Goal: Task Accomplishment & Management: Manage account settings

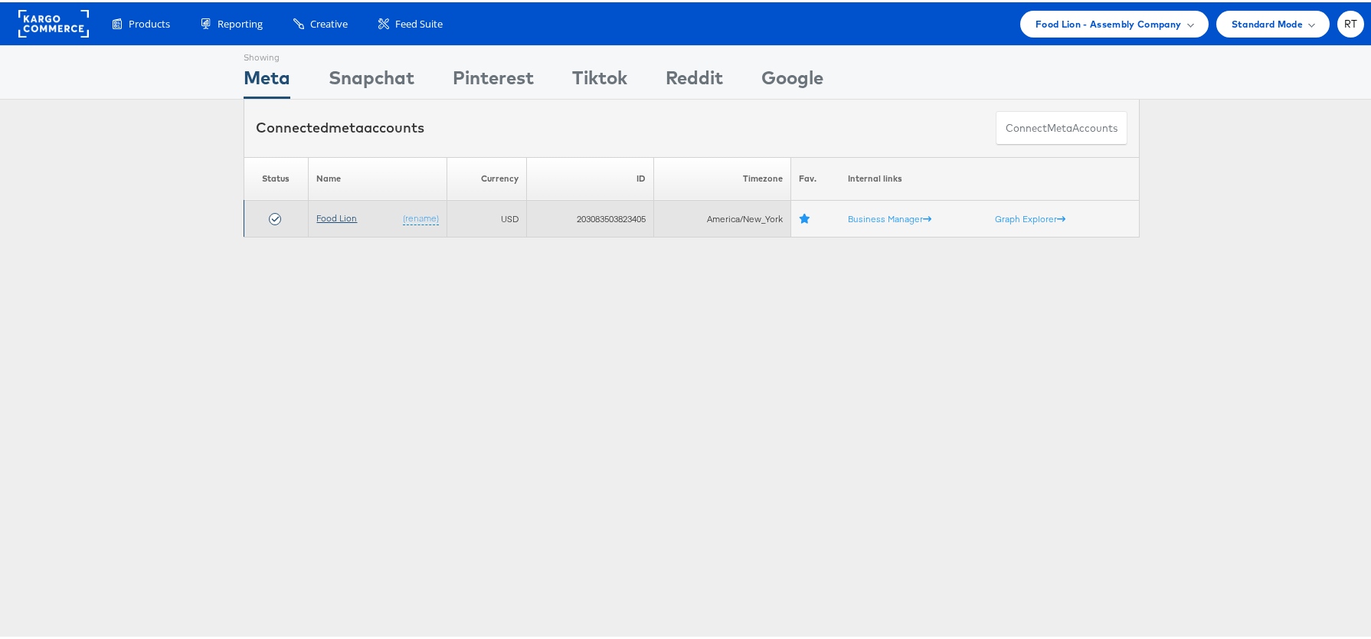
click at [340, 214] on link "Food Lion" at bounding box center [336, 215] width 41 height 11
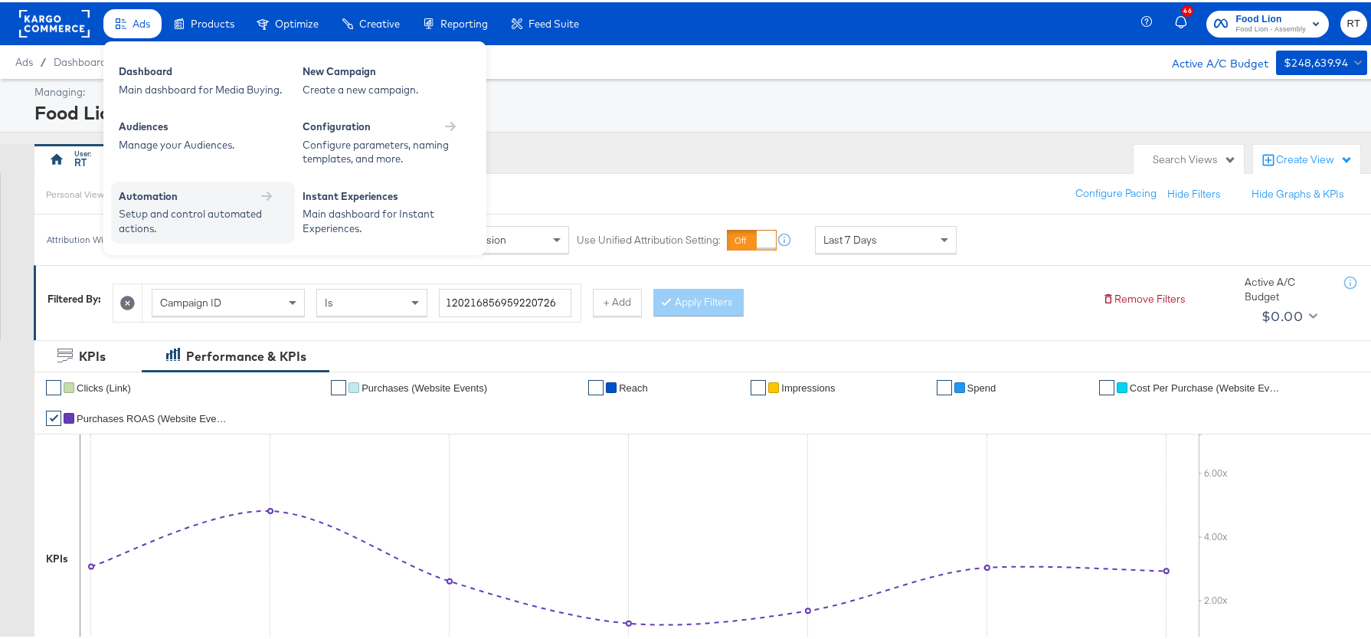
click at [198, 206] on div "Setup and control automated actions." at bounding box center [195, 219] width 153 height 28
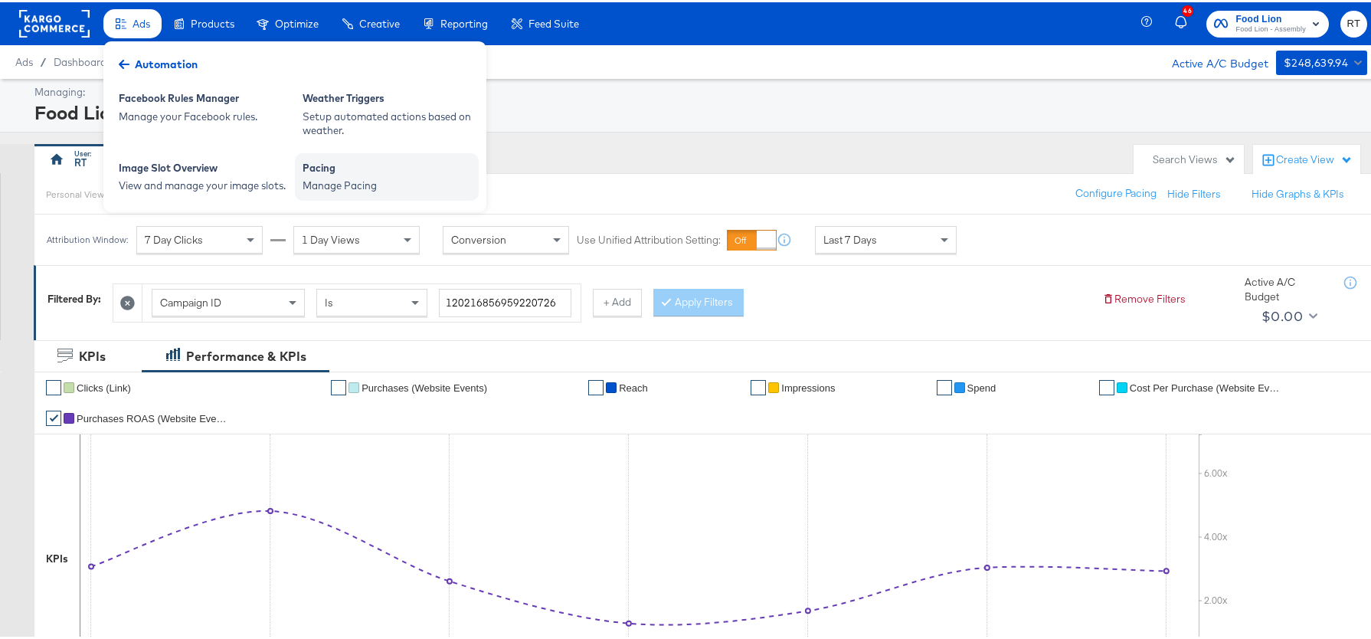
click at [390, 181] on div "Manage Pacing" at bounding box center [387, 183] width 169 height 15
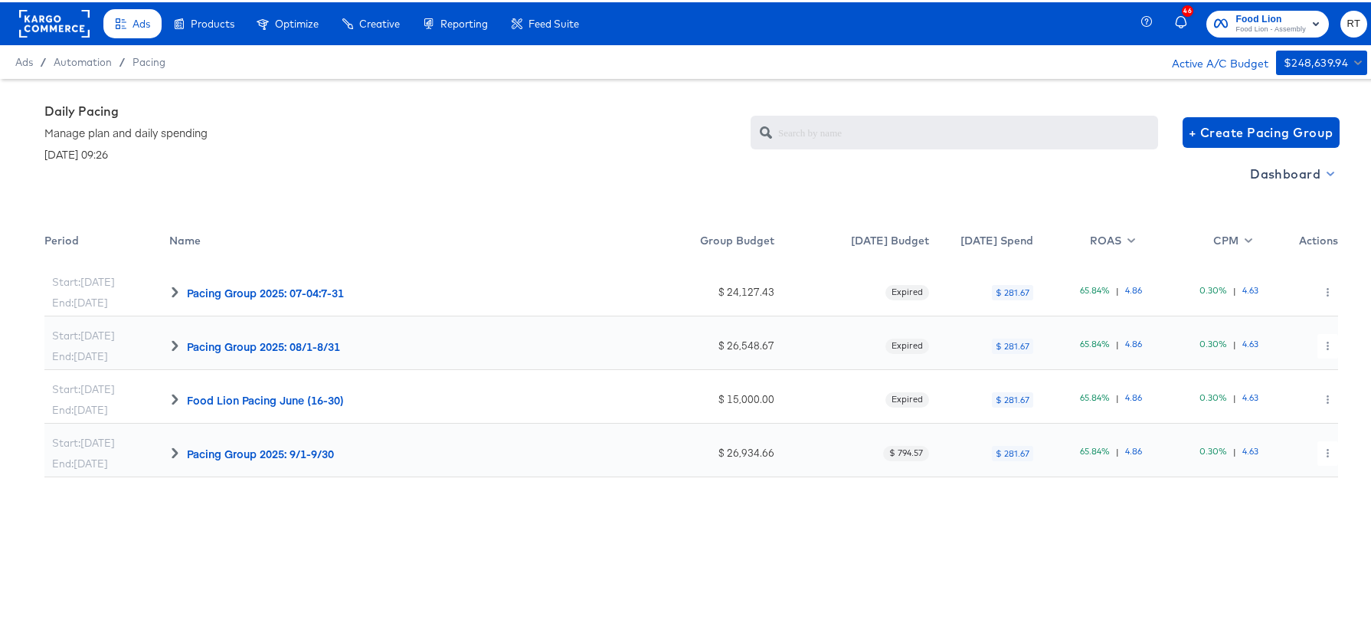
click at [1268, 170] on span "Dashboard" at bounding box center [1291, 171] width 82 height 21
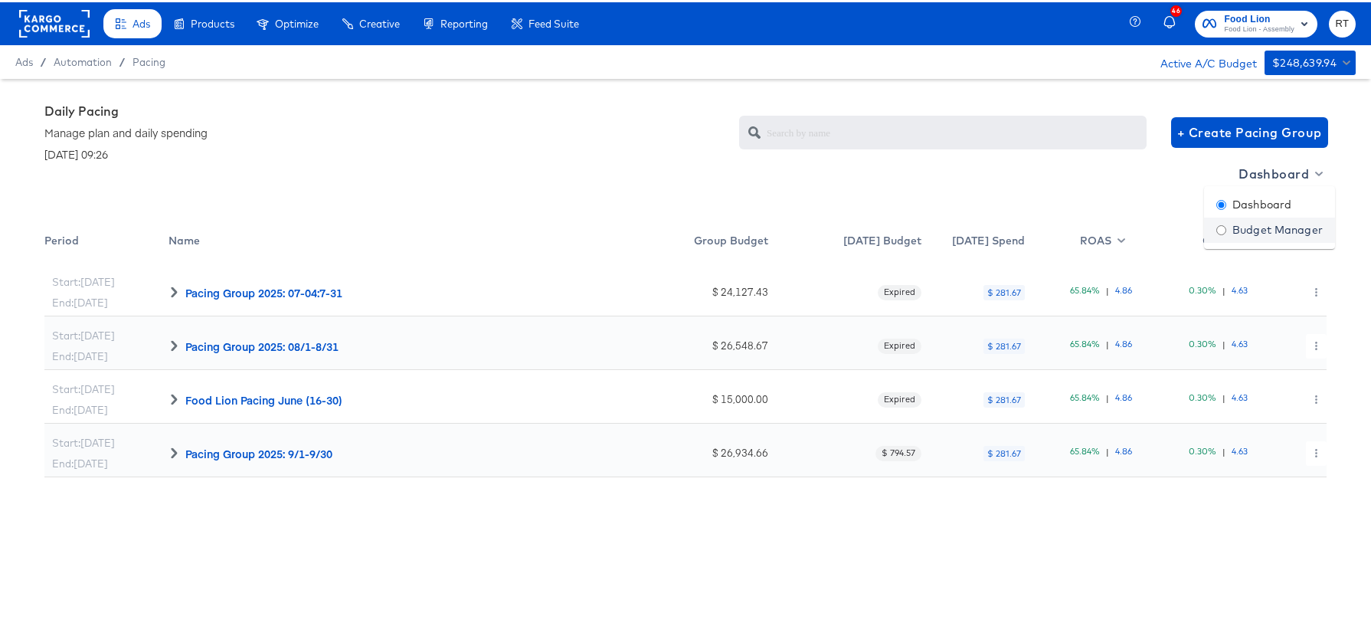
click at [1256, 228] on div "Budget Manager" at bounding box center [1269, 228] width 106 height 16
radio input "false"
radio input "true"
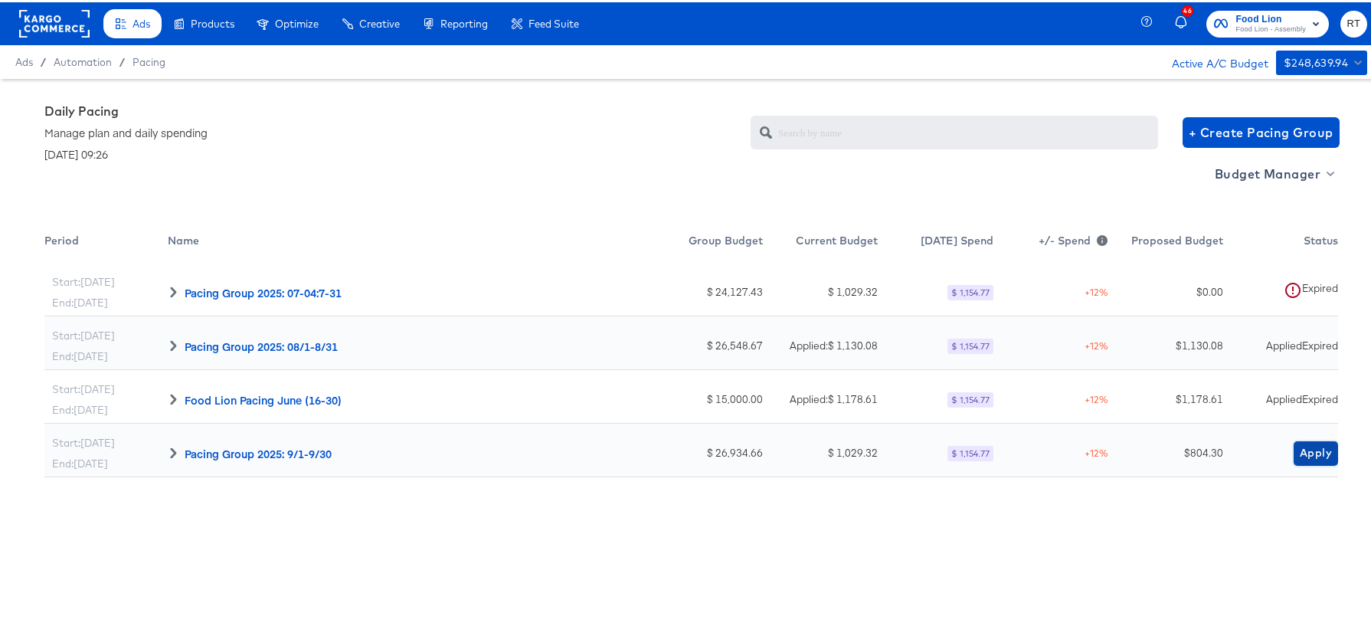
click at [1306, 449] on span "Apply" at bounding box center [1316, 450] width 32 height 19
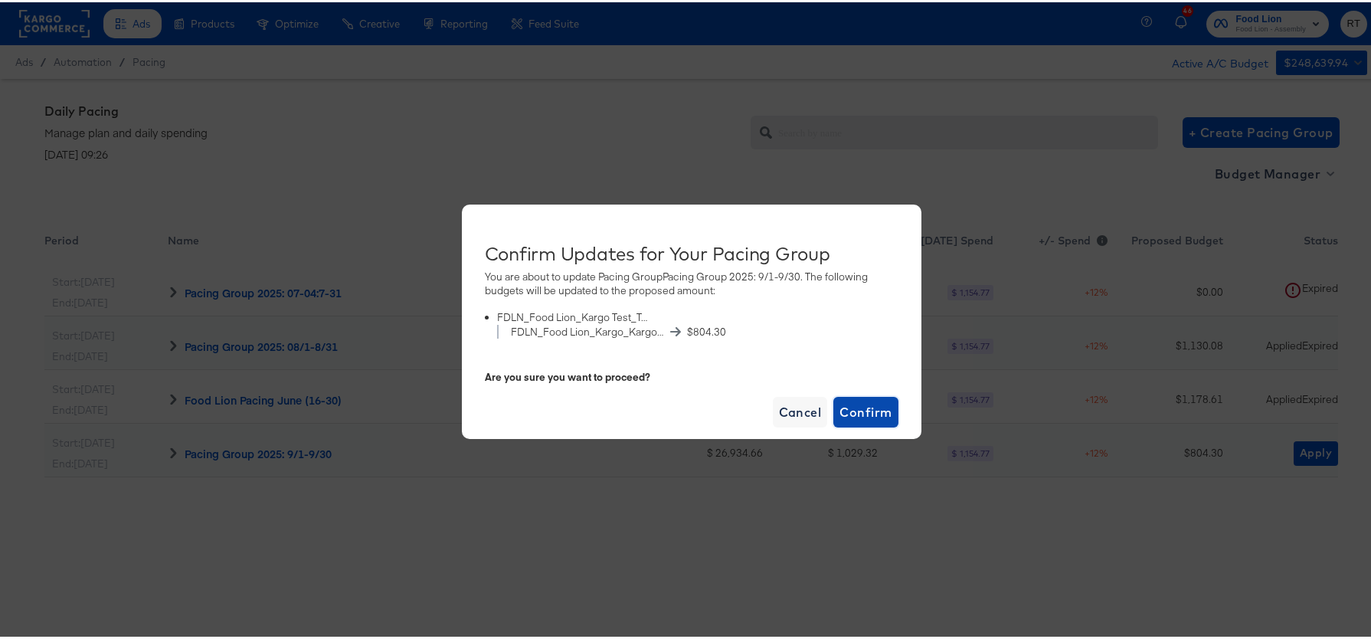
click at [867, 415] on span "Confirm" at bounding box center [865, 409] width 52 height 21
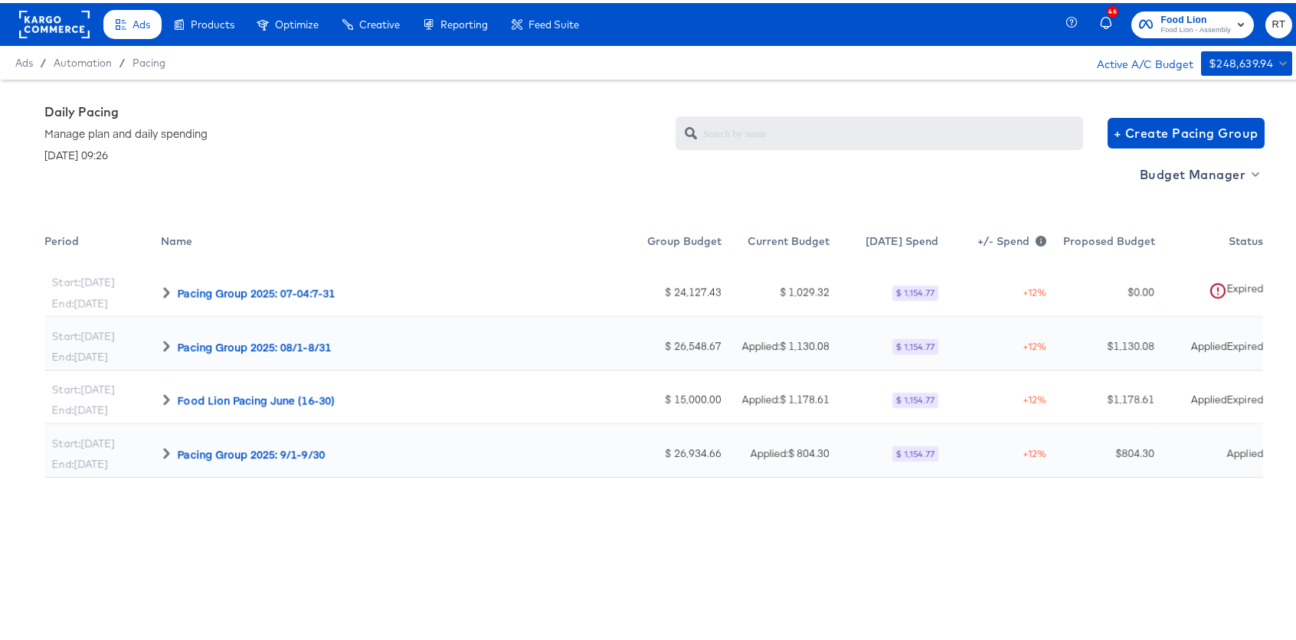
click at [54, 26] on rect at bounding box center [54, 22] width 70 height 28
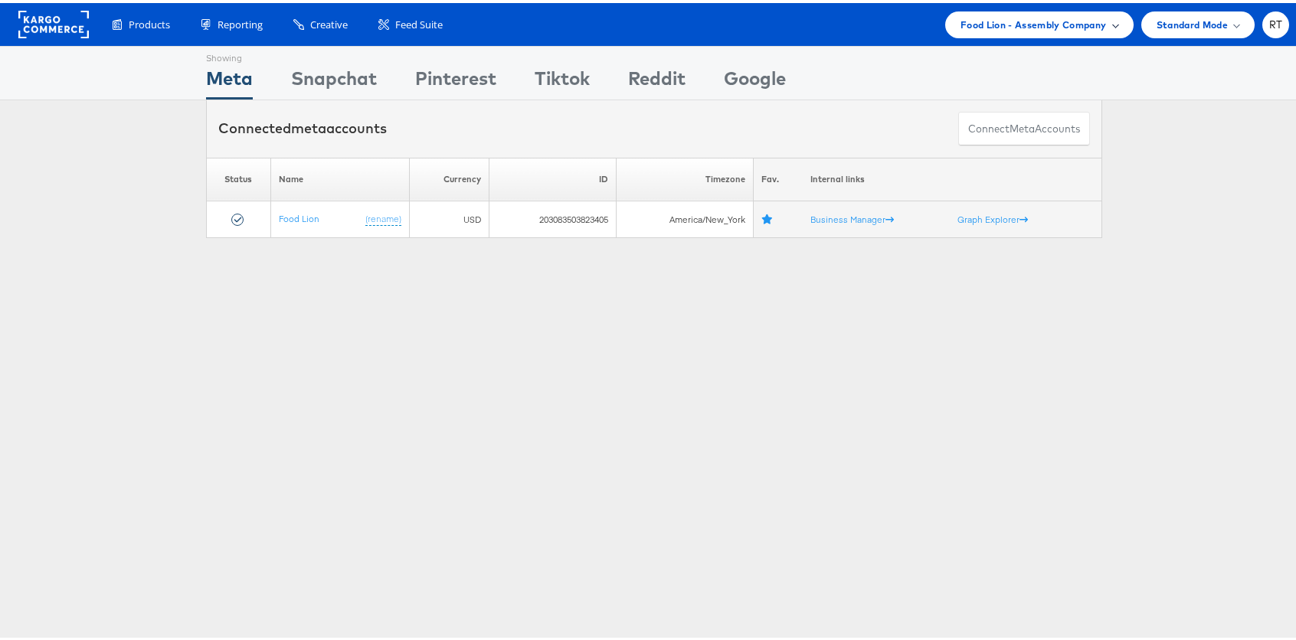
click at [1078, 23] on span "Food Lion - Assembly Company" at bounding box center [1033, 22] width 146 height 16
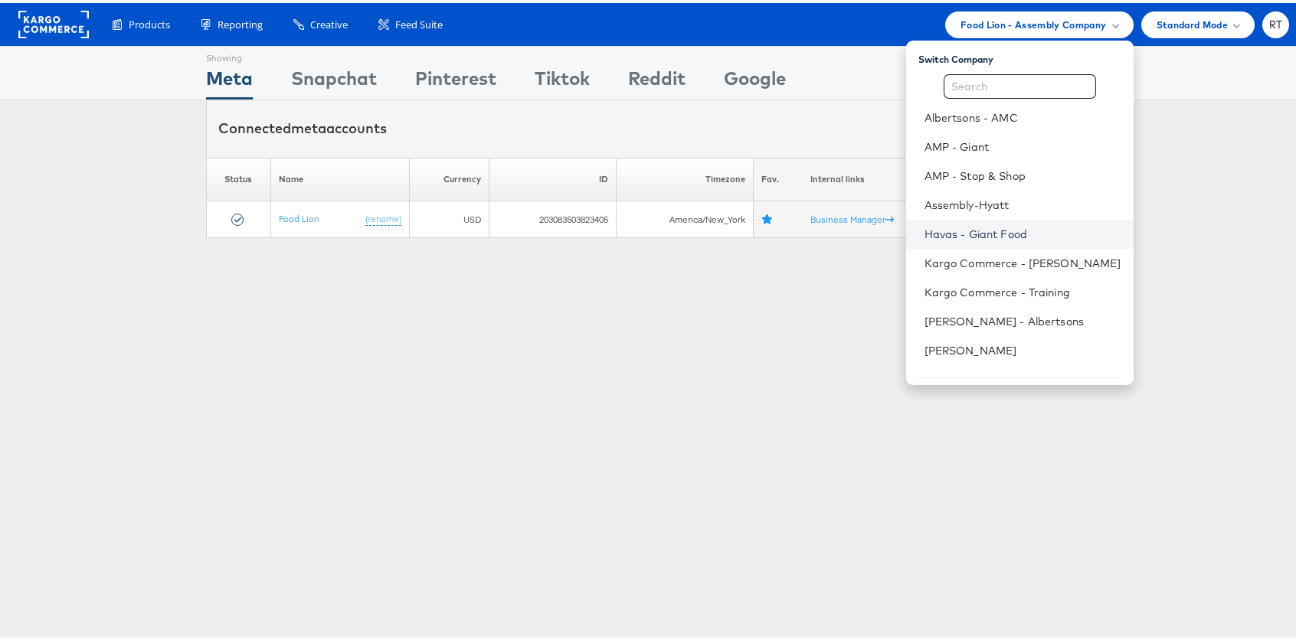
click at [1016, 229] on link "Havas - Giant Food" at bounding box center [1022, 231] width 197 height 15
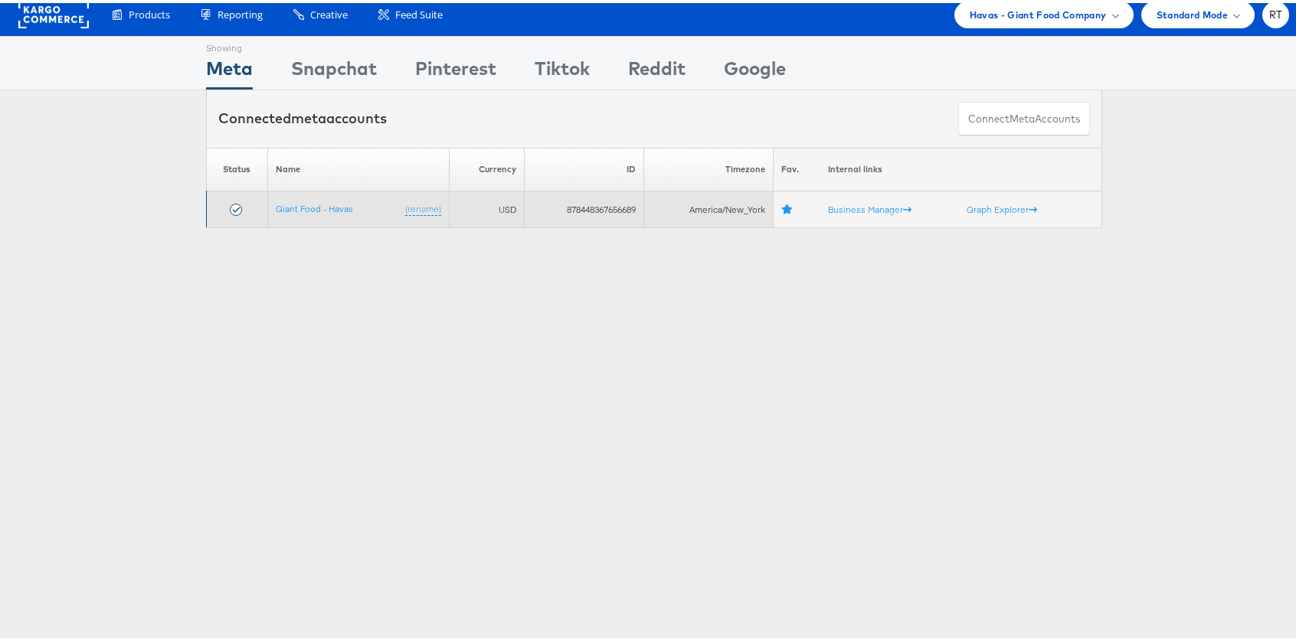
scroll to position [26, 0]
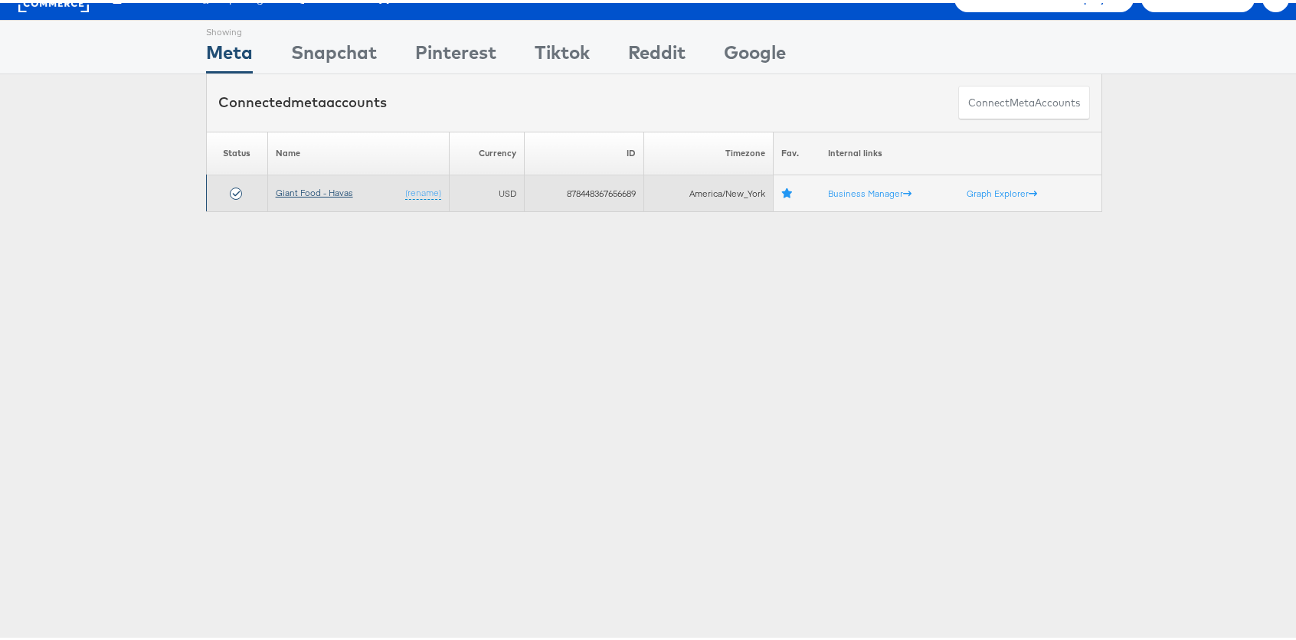
click at [299, 191] on link "Giant Food - Havas" at bounding box center [314, 189] width 77 height 11
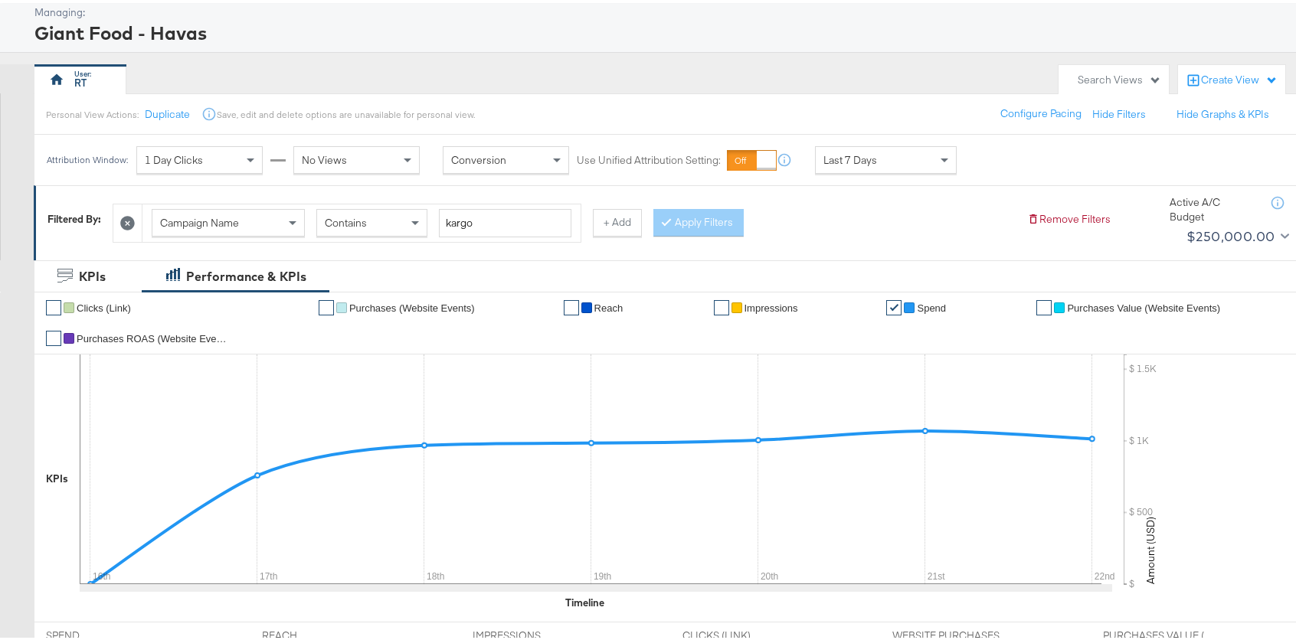
scroll to position [156, 0]
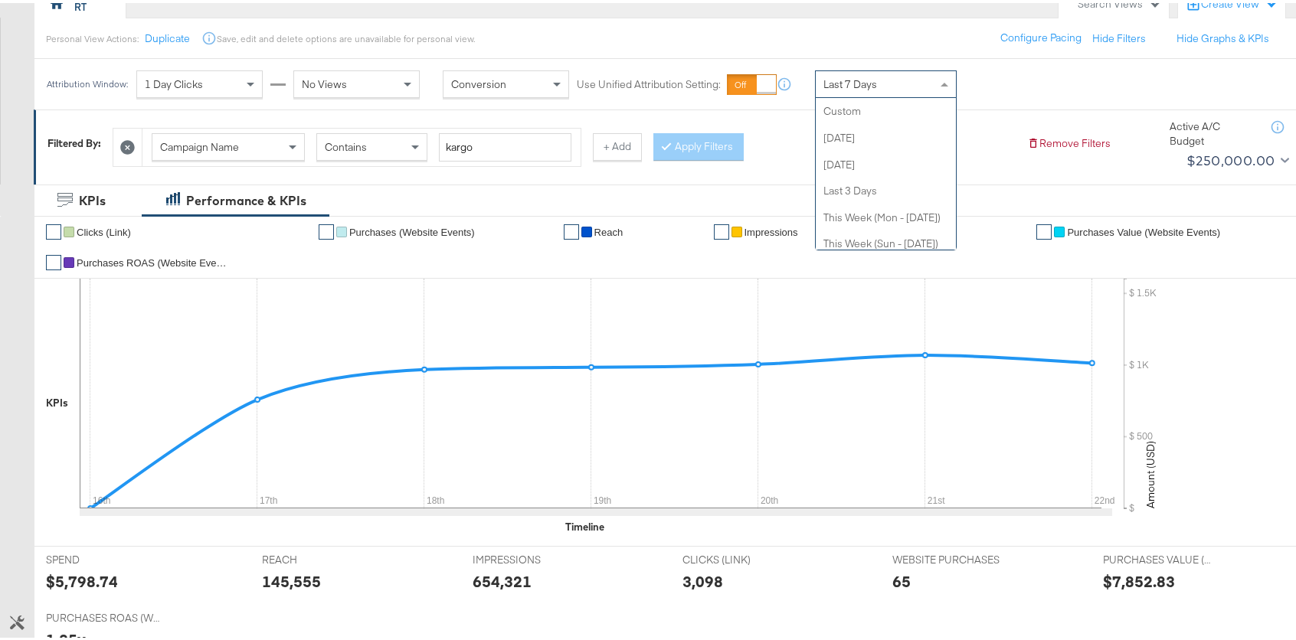
click at [865, 74] on div "Last 7 Days" at bounding box center [886, 81] width 140 height 26
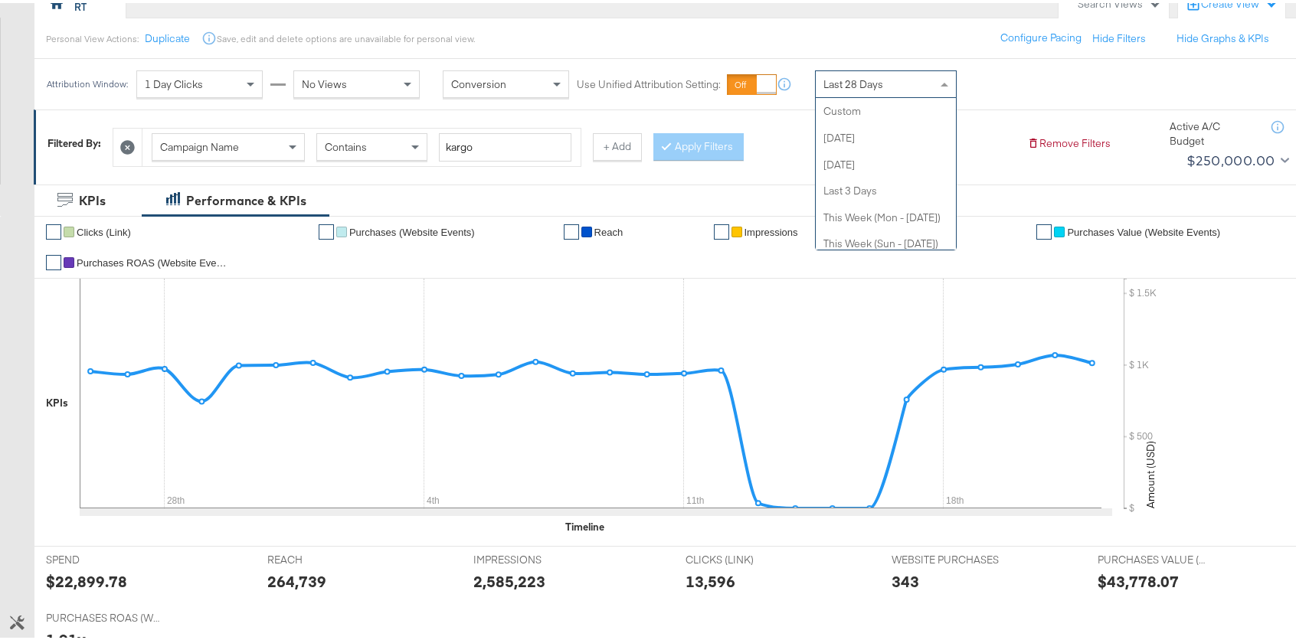
click at [866, 87] on span "Last 28 Days" at bounding box center [853, 81] width 60 height 14
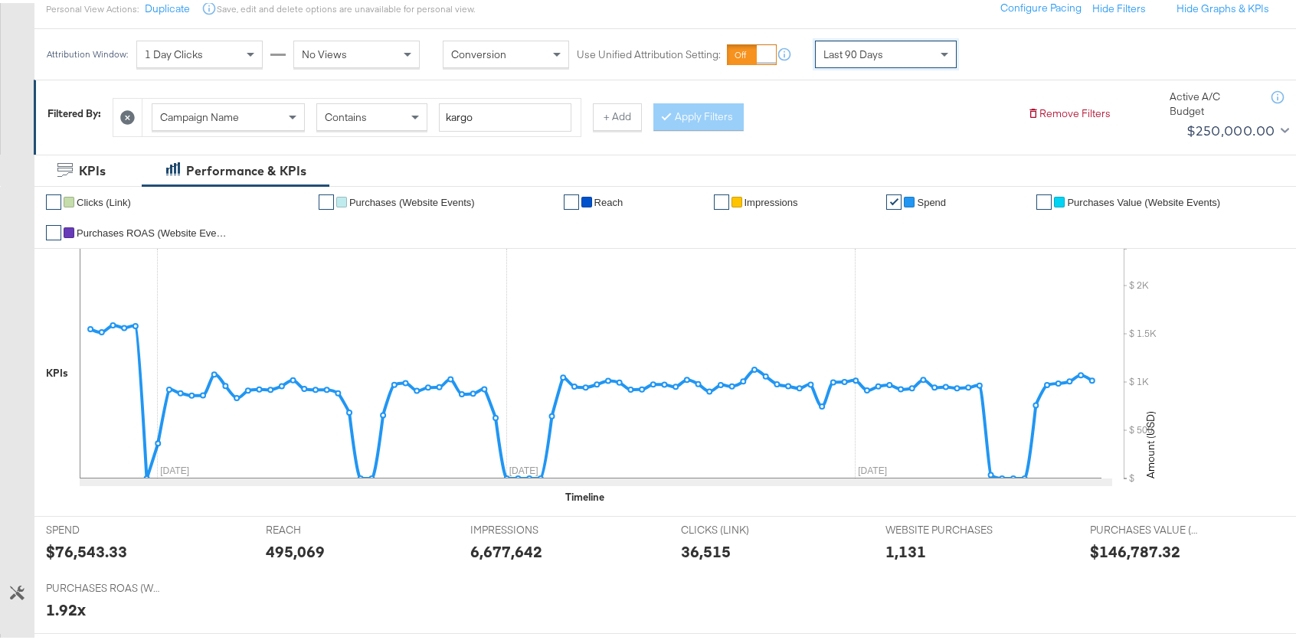
scroll to position [187, 0]
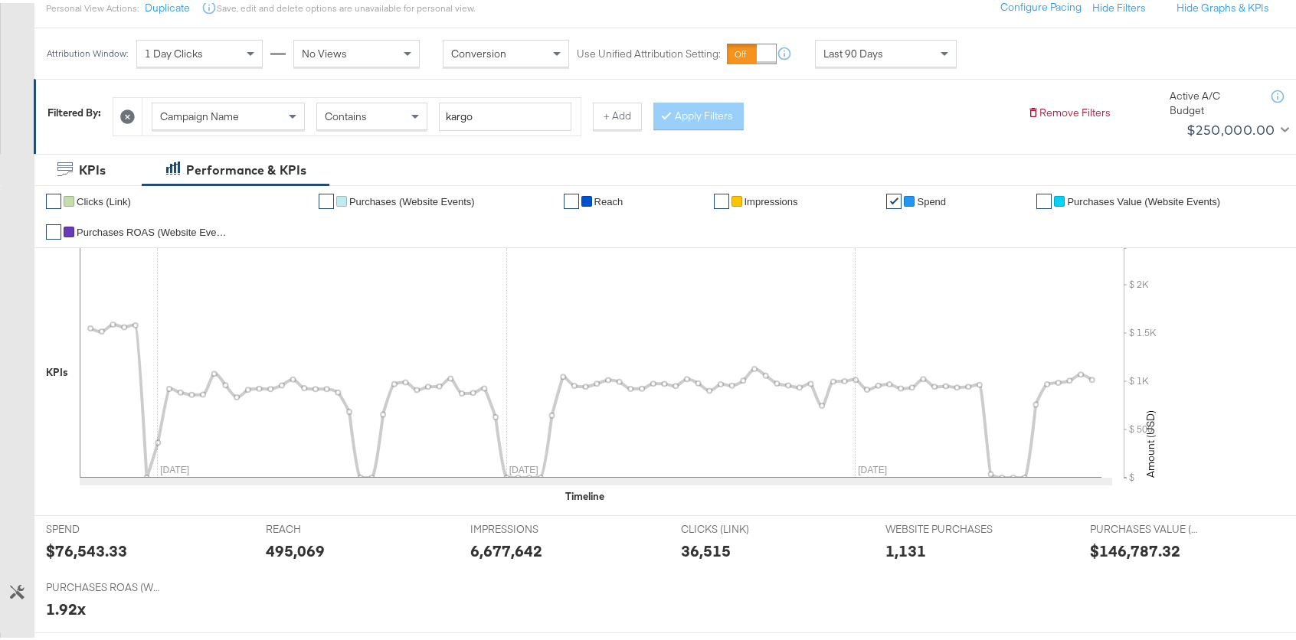
click at [166, 230] on span "Purchases ROAS (Website Events)" at bounding box center [153, 229] width 153 height 11
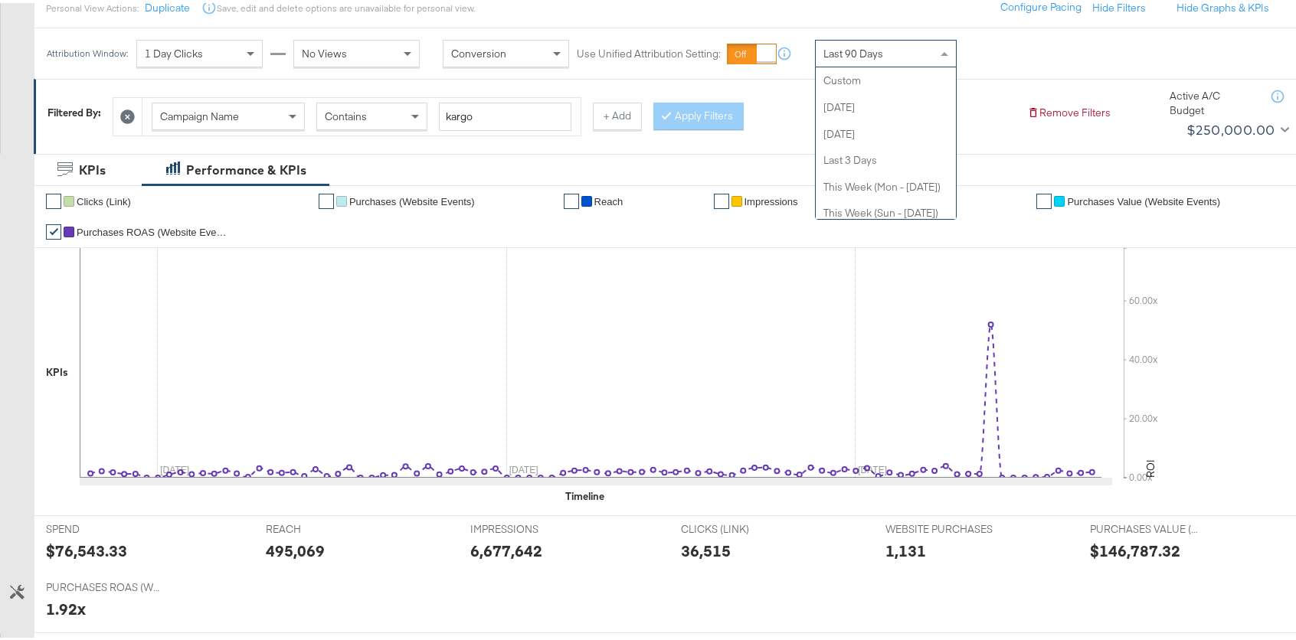
click at [879, 47] on span "Last 90 Days" at bounding box center [853, 51] width 60 height 14
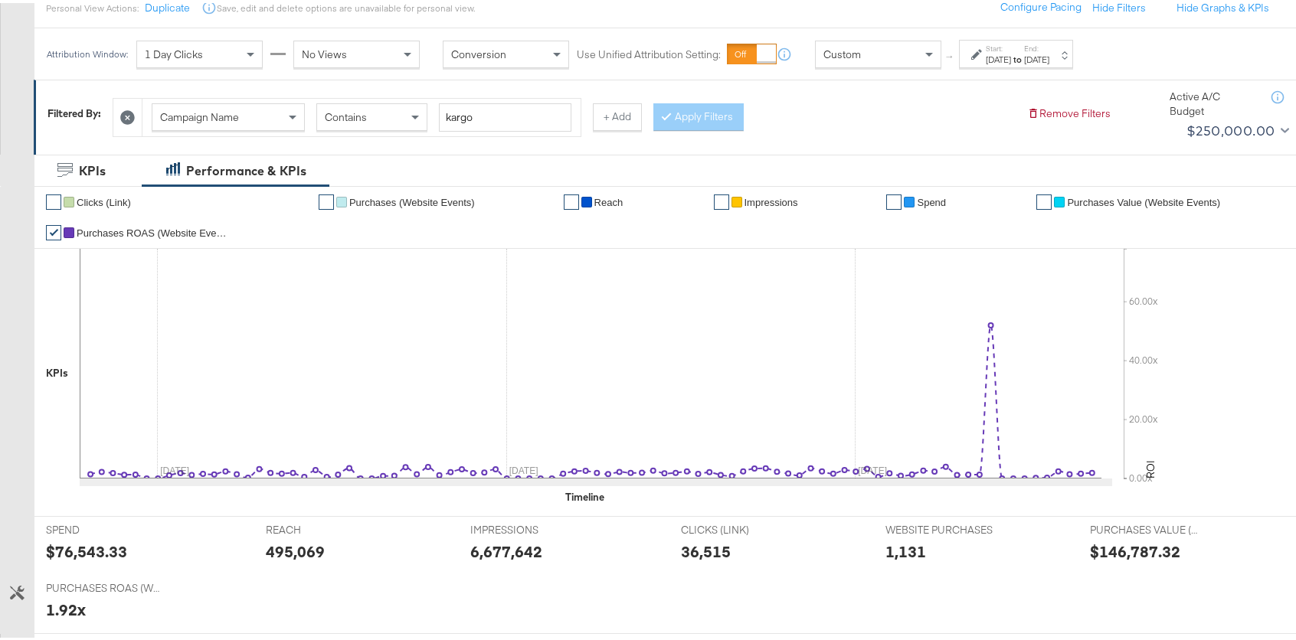
click at [1011, 45] on label "Start:" at bounding box center [998, 46] width 25 height 10
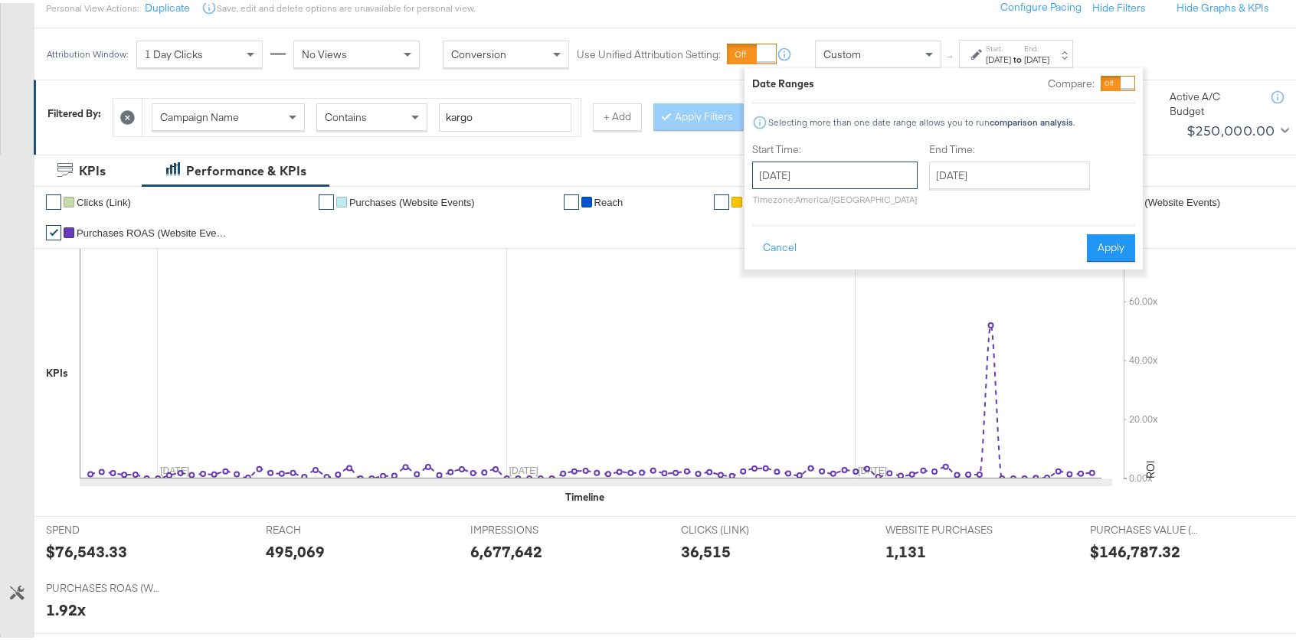
click at [809, 162] on input "[DATE]" at bounding box center [834, 173] width 165 height 28
click at [761, 208] on span "‹" at bounding box center [770, 203] width 24 height 23
click at [905, 253] on td "1" at bounding box center [900, 249] width 26 height 21
type input "[DATE]"
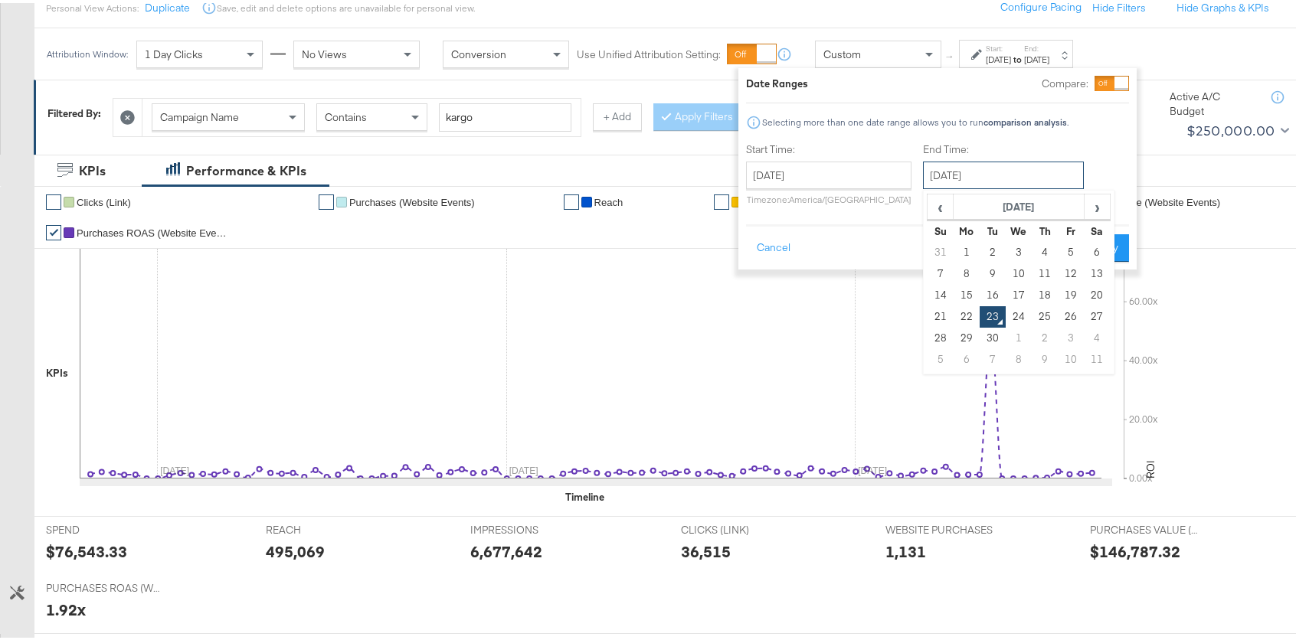
click at [996, 170] on input "[DATE]" at bounding box center [1003, 173] width 161 height 28
drag, startPoint x: 964, startPoint y: 310, endPoint x: 1063, endPoint y: 261, distance: 111.0
click at [964, 310] on td "22" at bounding box center [967, 313] width 26 height 21
type input "[DATE]"
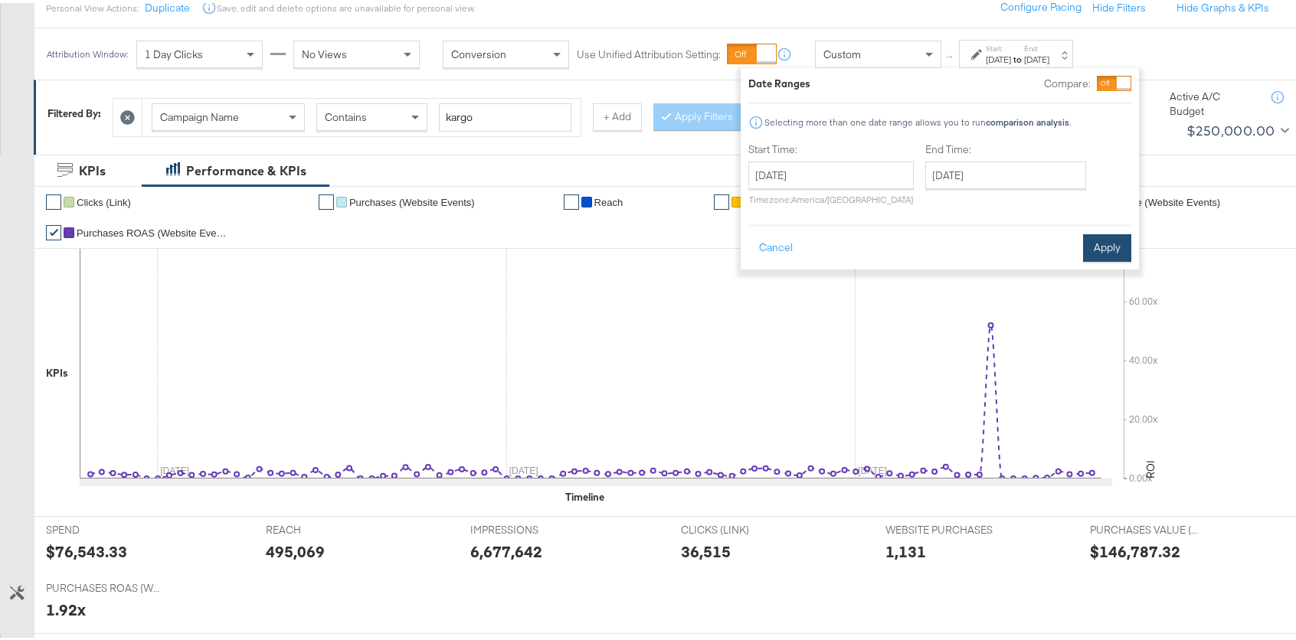
click at [1096, 246] on button "Apply" at bounding box center [1107, 245] width 48 height 28
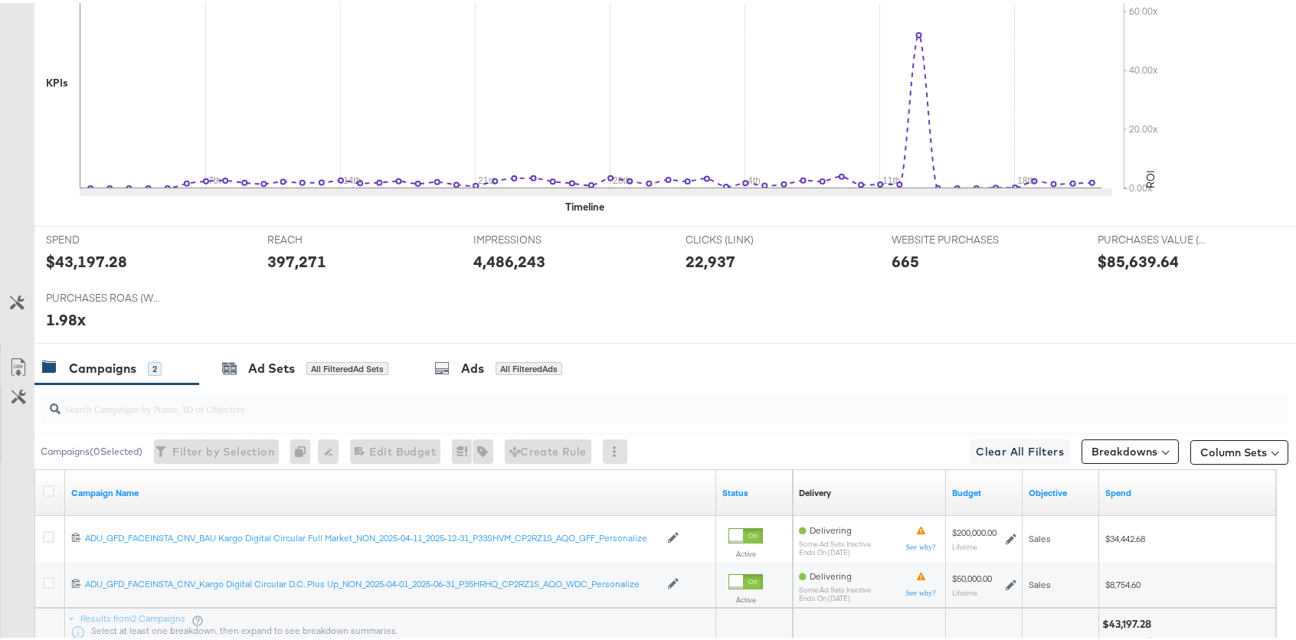
scroll to position [600, 0]
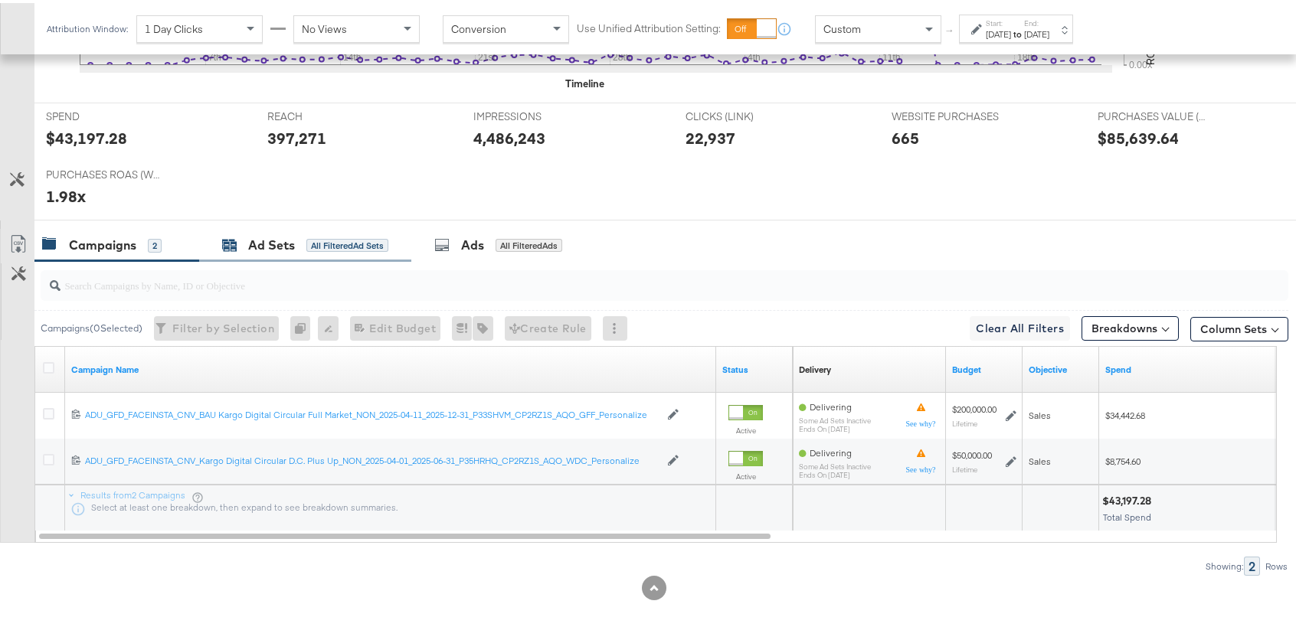
click at [299, 237] on div "Ad Sets All Filtered Ad Sets" at bounding box center [305, 243] width 166 height 18
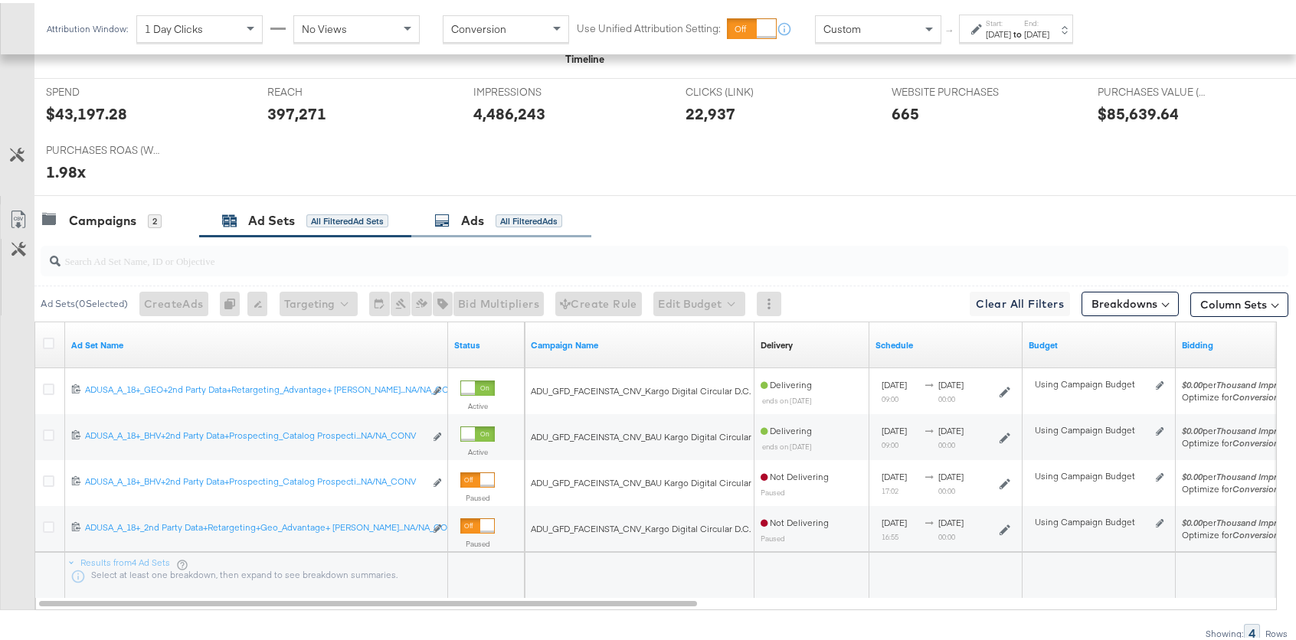
scroll to position [666, 0]
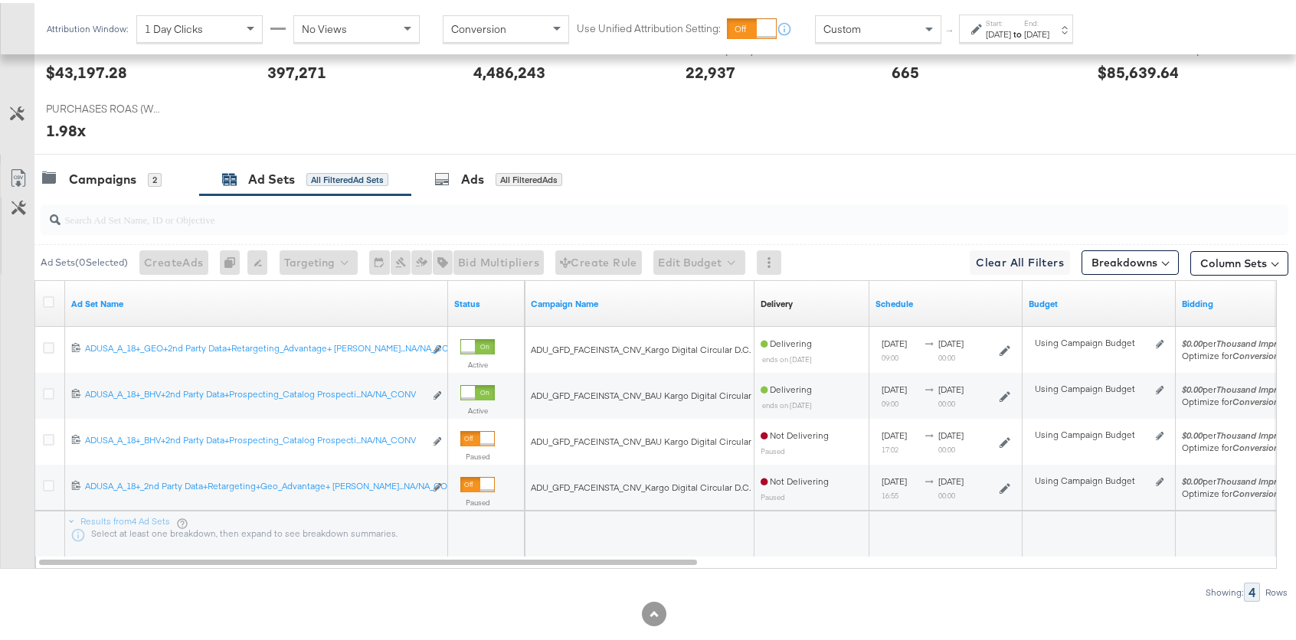
click at [1004, 29] on div "[DATE]" at bounding box center [998, 31] width 25 height 12
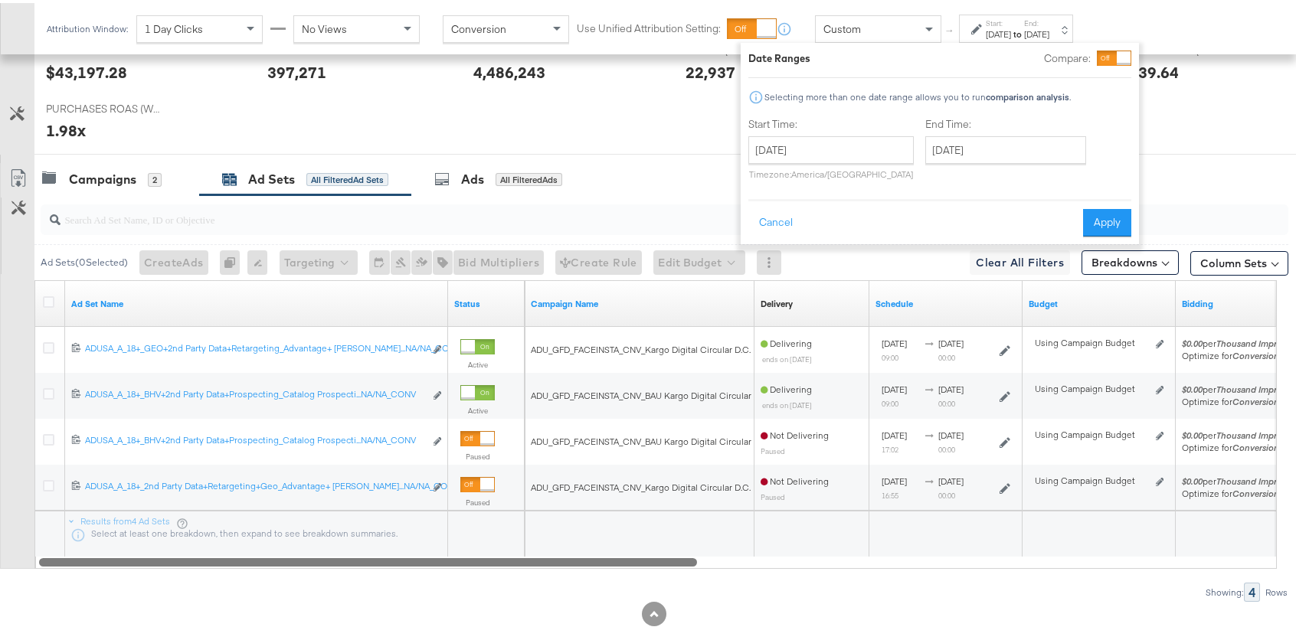
drag, startPoint x: 969, startPoint y: 607, endPoint x: 705, endPoint y: 559, distance: 267.7
click at [969, 607] on div at bounding box center [653, 611] width 1307 height 25
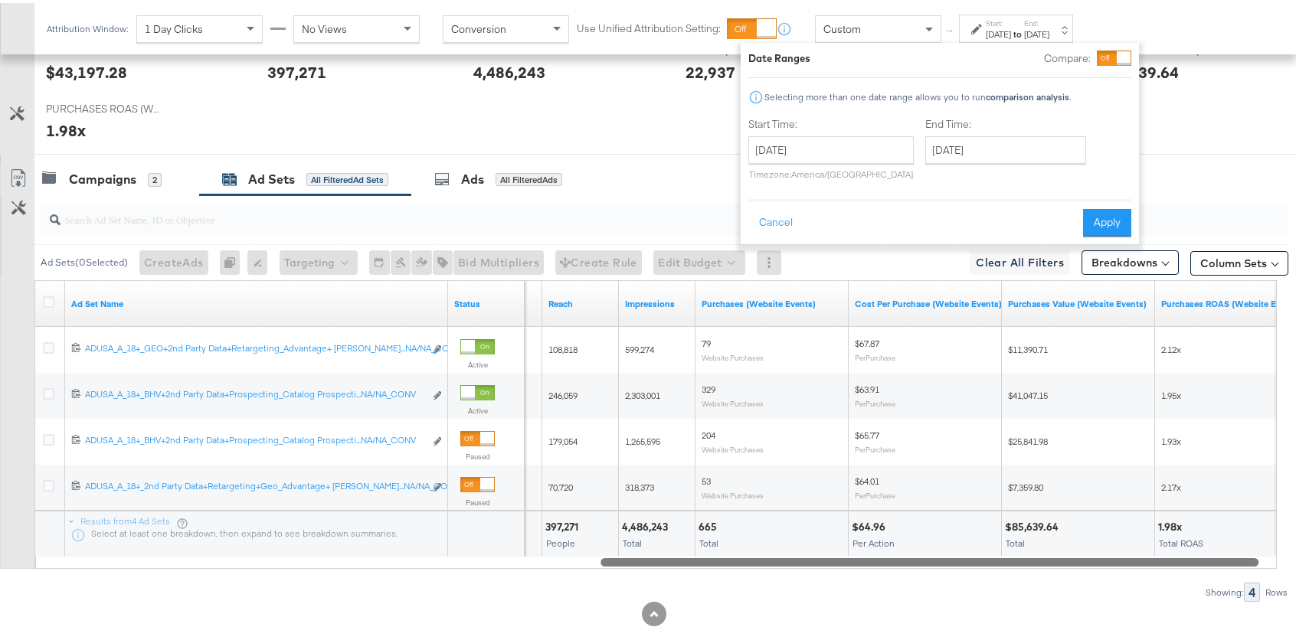
drag, startPoint x: 671, startPoint y: 557, endPoint x: 1232, endPoint y: 545, distance: 560.8
click at [1232, 545] on div "Ad Set Name Status Spend Reach Impressions Purchases (Website Events) Cost Per …" at bounding box center [655, 421] width 1242 height 289
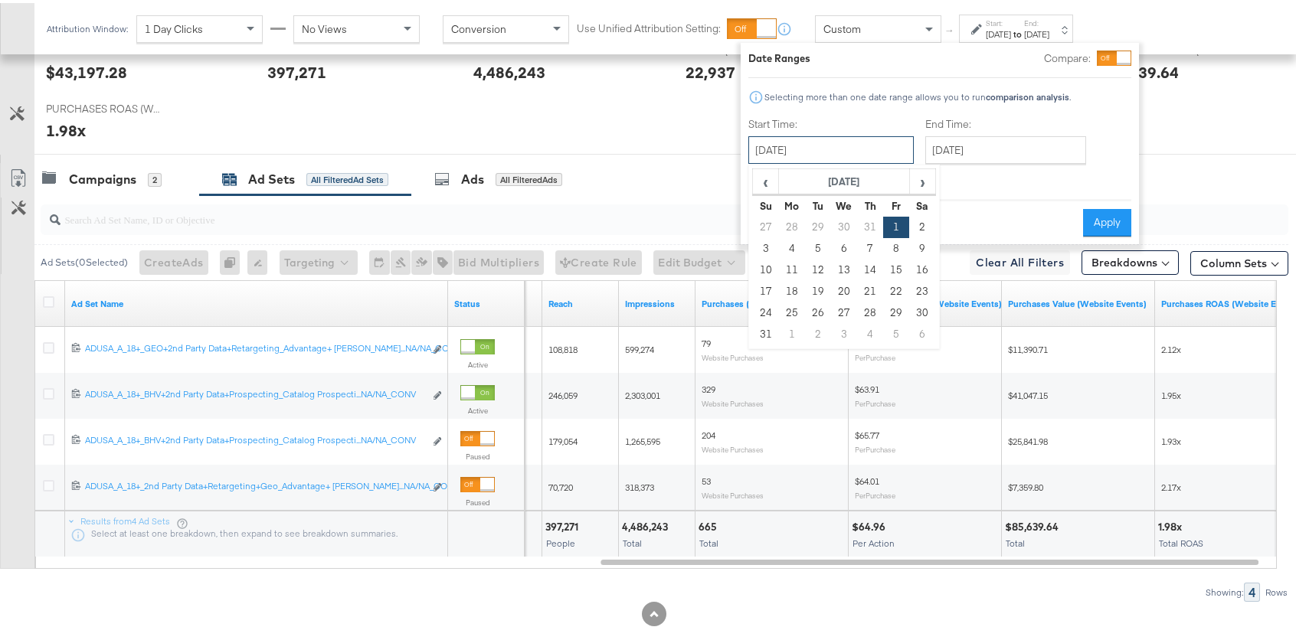
click at [830, 146] on input "[DATE]" at bounding box center [830, 147] width 165 height 28
click at [769, 188] on span "‹" at bounding box center [766, 178] width 24 height 23
click at [815, 221] on td "1" at bounding box center [818, 224] width 26 height 21
type input "[DATE]"
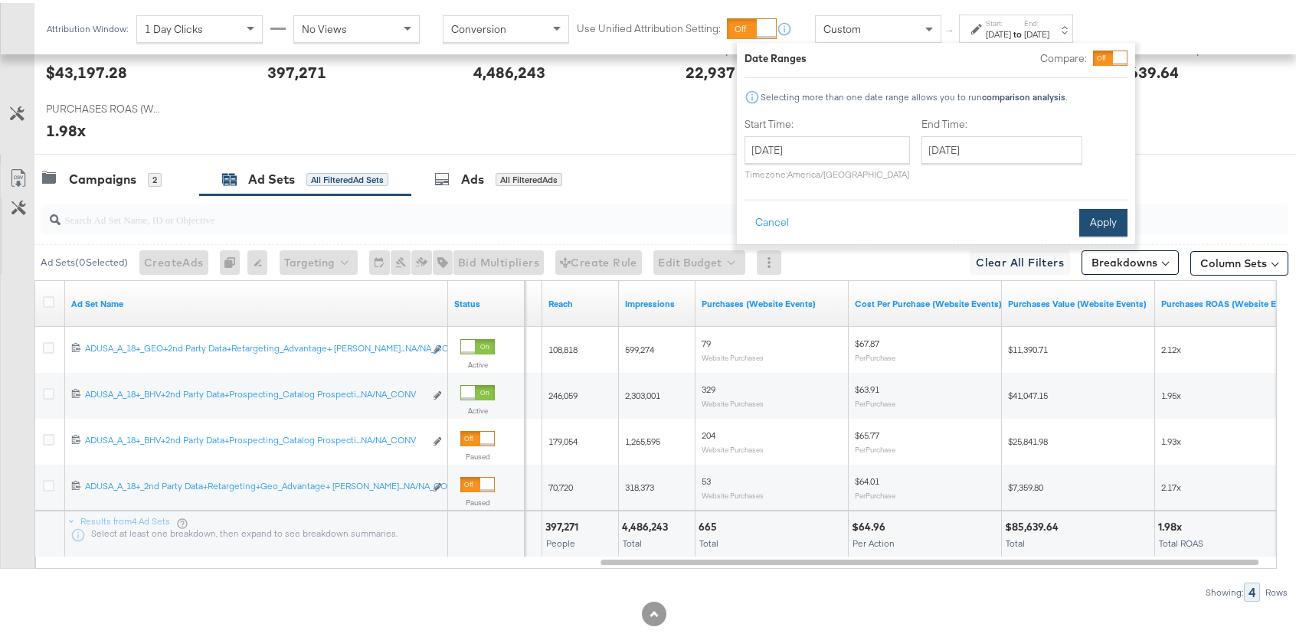
click at [1087, 217] on button "Apply" at bounding box center [1103, 220] width 48 height 28
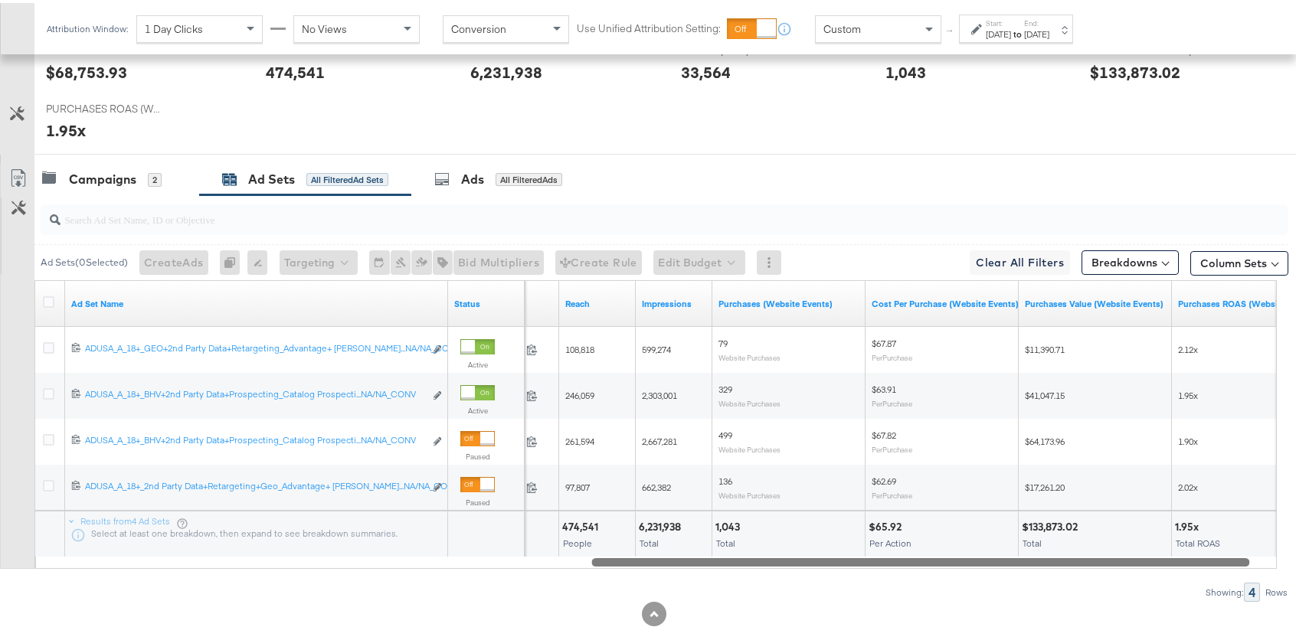
drag, startPoint x: 930, startPoint y: 561, endPoint x: 921, endPoint y: 557, distance: 9.3
click at [921, 557] on div at bounding box center [920, 558] width 658 height 13
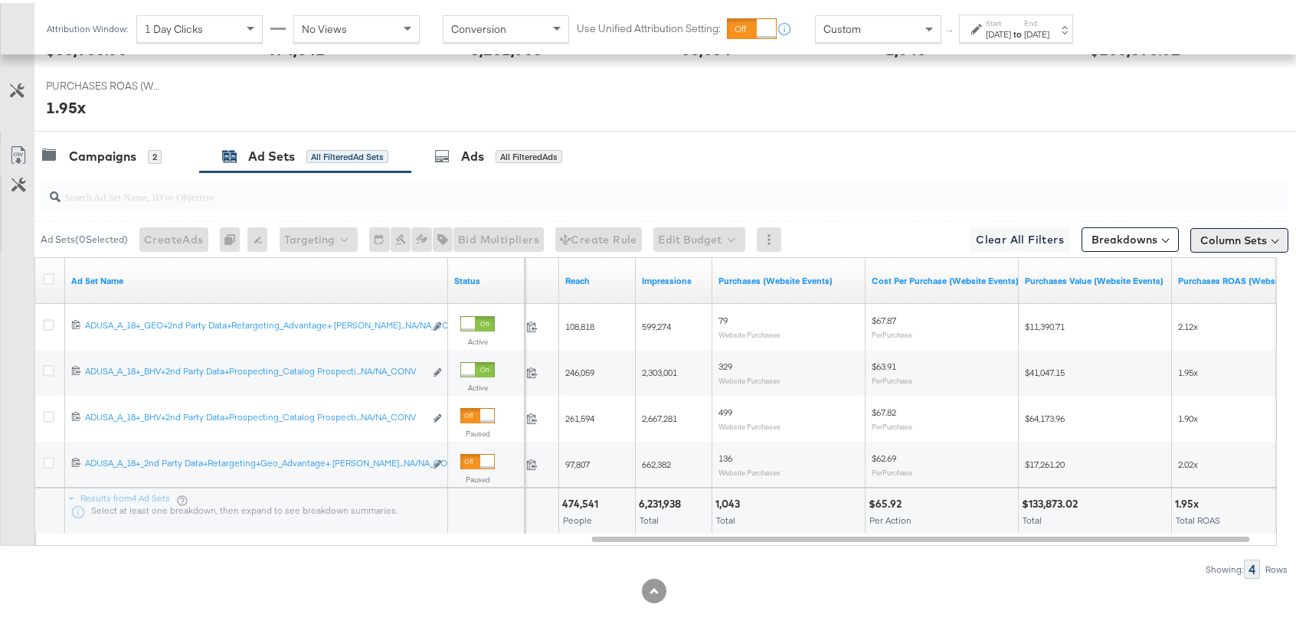
scroll to position [692, 0]
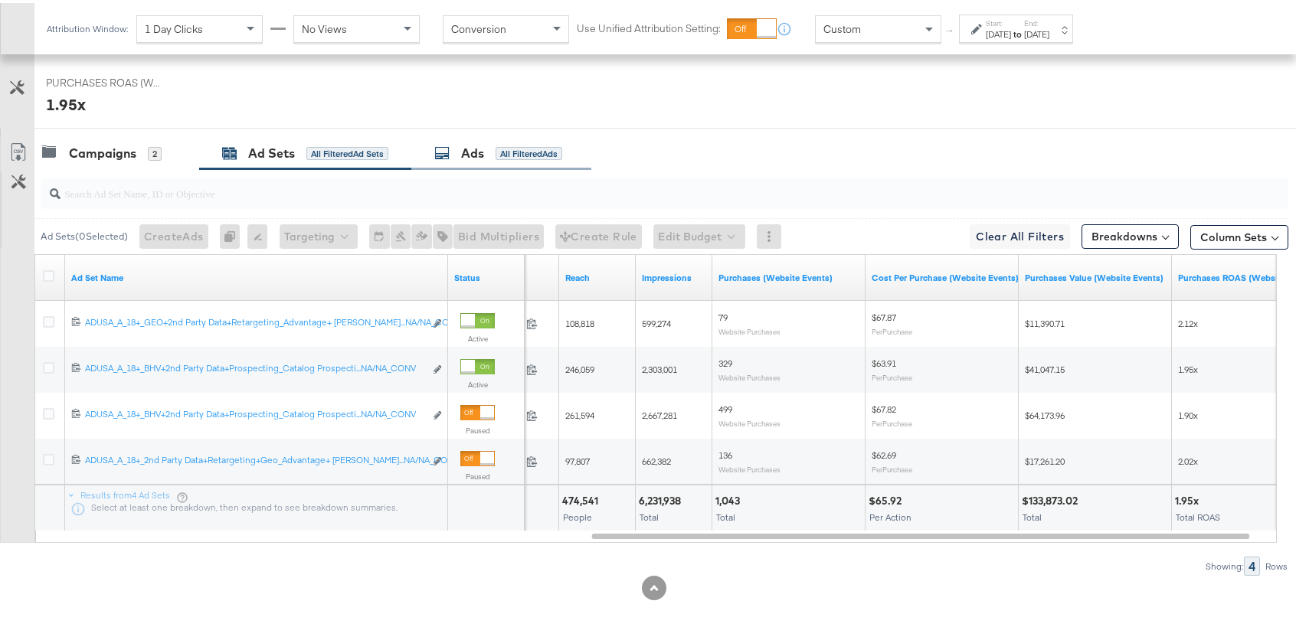
click at [489, 150] on div "Ads All Filtered Ads" at bounding box center [498, 151] width 128 height 18
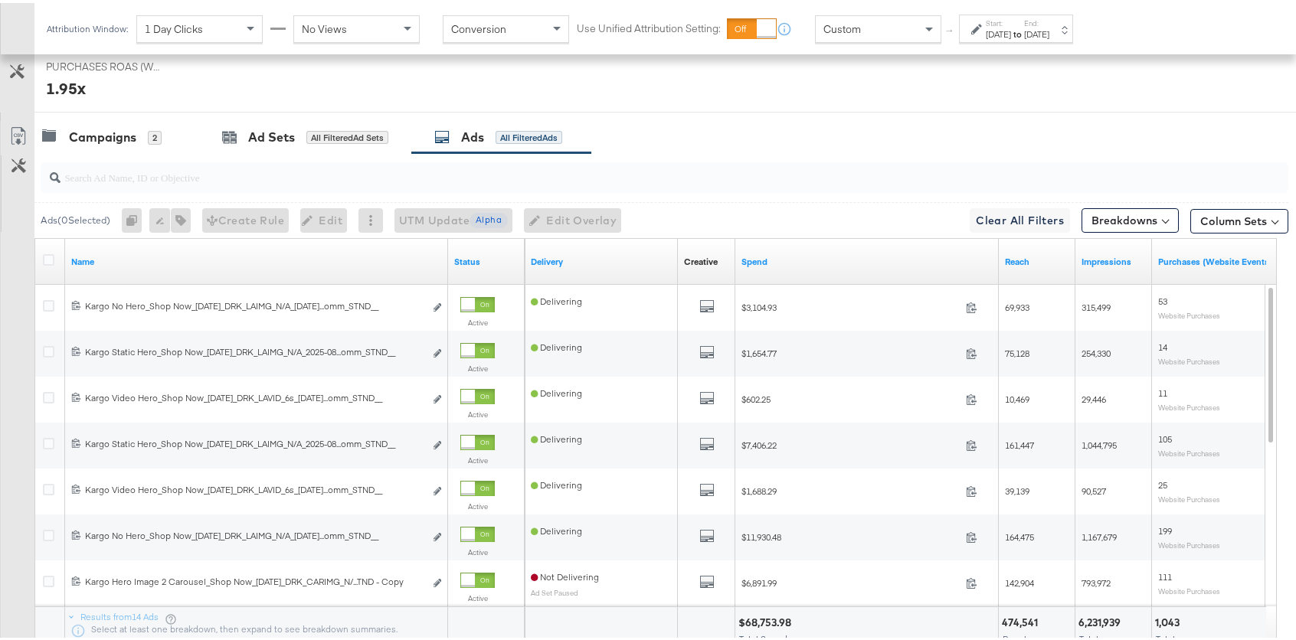
scroll to position [790, 0]
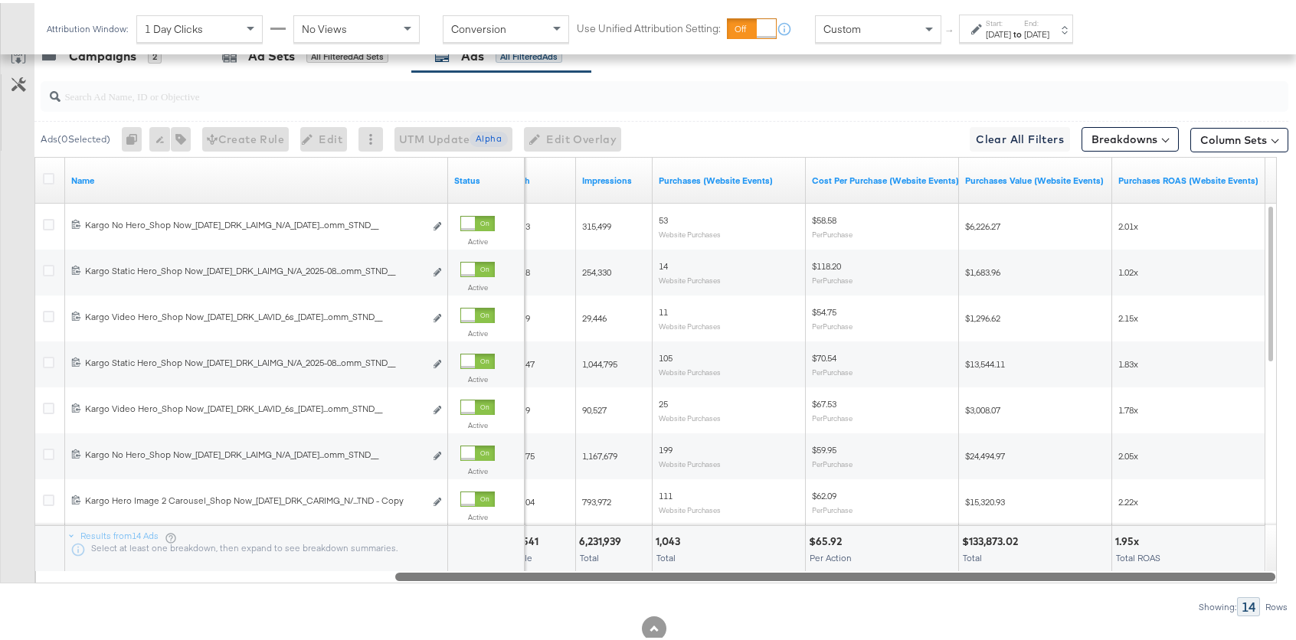
drag, startPoint x: 502, startPoint y: 574, endPoint x: 1047, endPoint y: 555, distance: 545.7
click at [1047, 555] on div "Name Status Reach Impressions Purchases (Website Events) Cost Per Purchase (Web…" at bounding box center [655, 367] width 1242 height 427
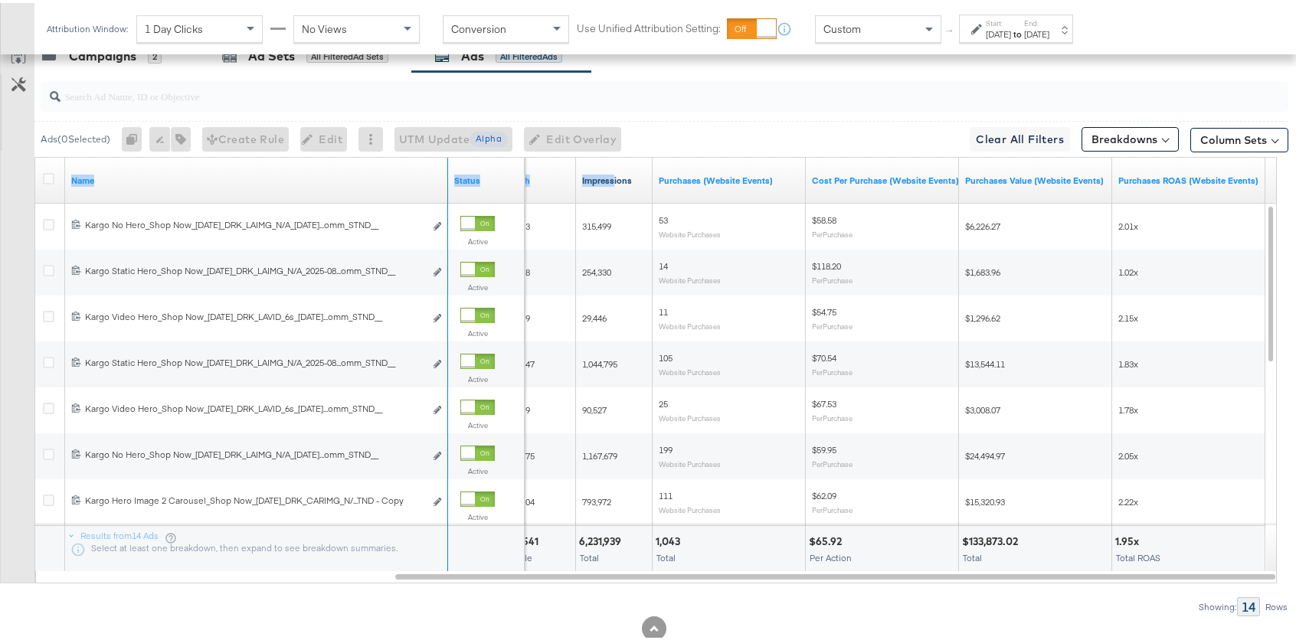
drag, startPoint x: 443, startPoint y: 162, endPoint x: 614, endPoint y: 173, distance: 171.2
click at [35, 155] on div "Name Status Reach Impressions Purchases (Website Events) Cost Per Purchase (Web…" at bounding box center [35, 155] width 0 height 0
drag, startPoint x: 447, startPoint y: 164, endPoint x: 532, endPoint y: 170, distance: 86.0
click at [35, 155] on div "Name Status Reach Impressions Purchases (Website Events) Cost Per Purchase (Web…" at bounding box center [35, 155] width 0 height 0
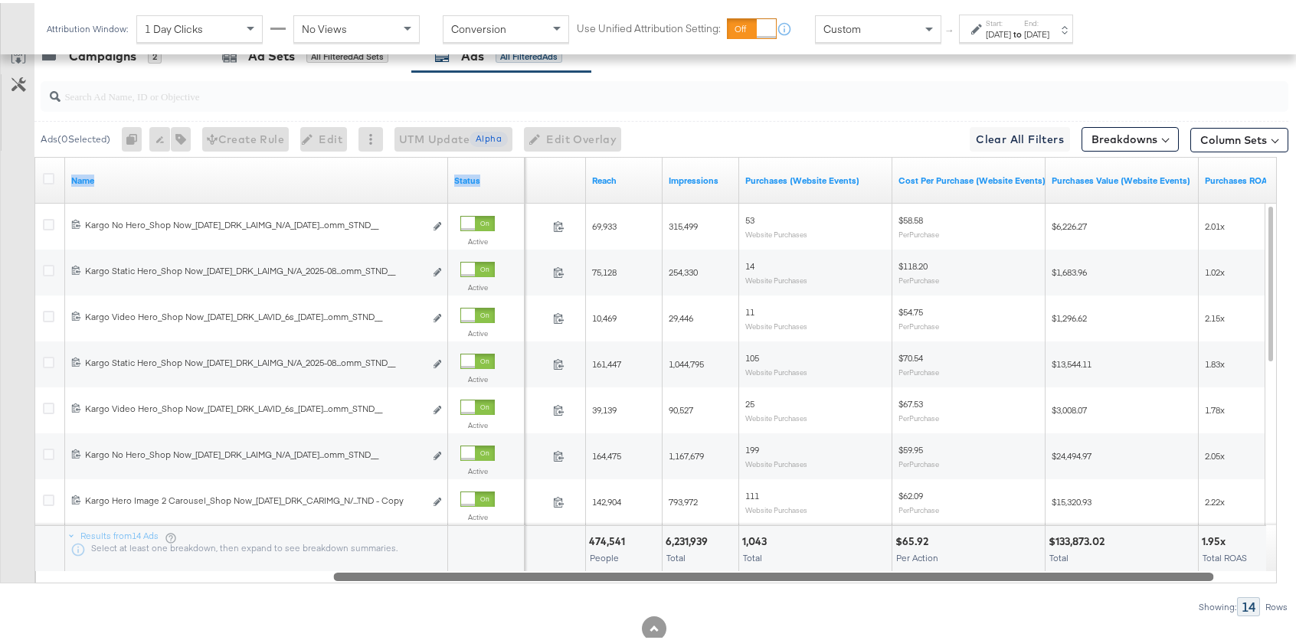
drag, startPoint x: 801, startPoint y: 574, endPoint x: 739, endPoint y: 578, distance: 62.1
click at [739, 578] on div at bounding box center [773, 573] width 880 height 13
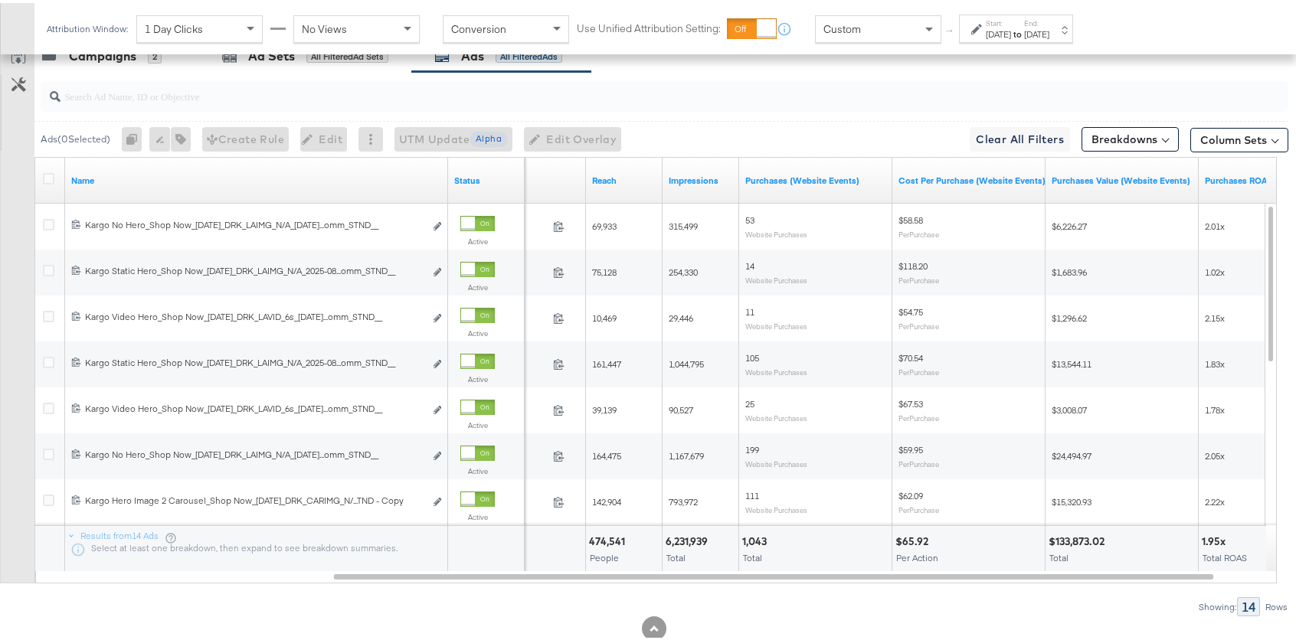
click at [991, 29] on div "[DATE]" at bounding box center [998, 31] width 25 height 12
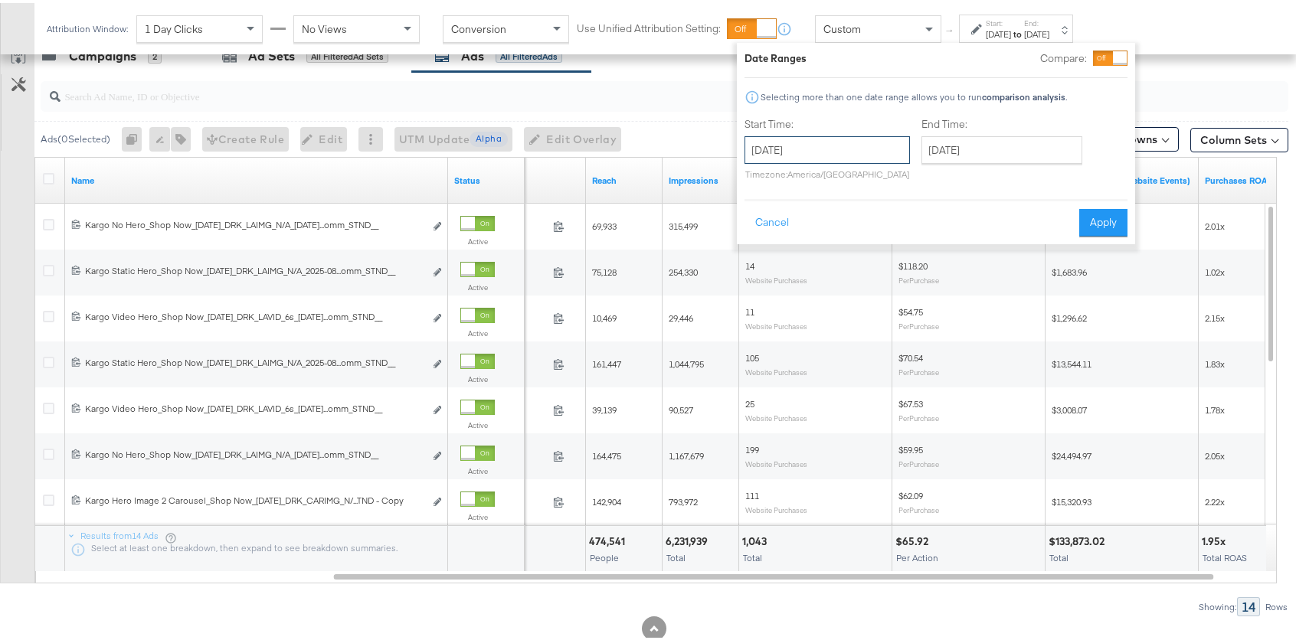
click at [766, 142] on input "[DATE]" at bounding box center [826, 147] width 165 height 28
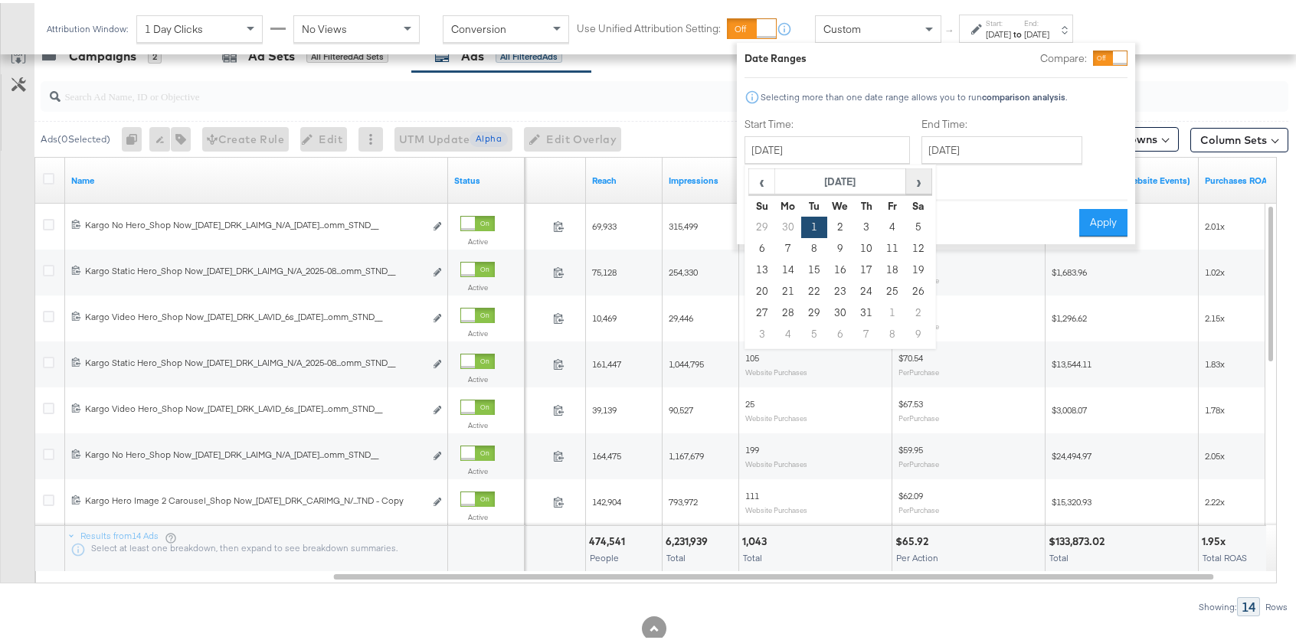
click at [921, 179] on span "›" at bounding box center [919, 178] width 24 height 23
click at [889, 288] on td "22" at bounding box center [892, 288] width 26 height 21
type input "[DATE]"
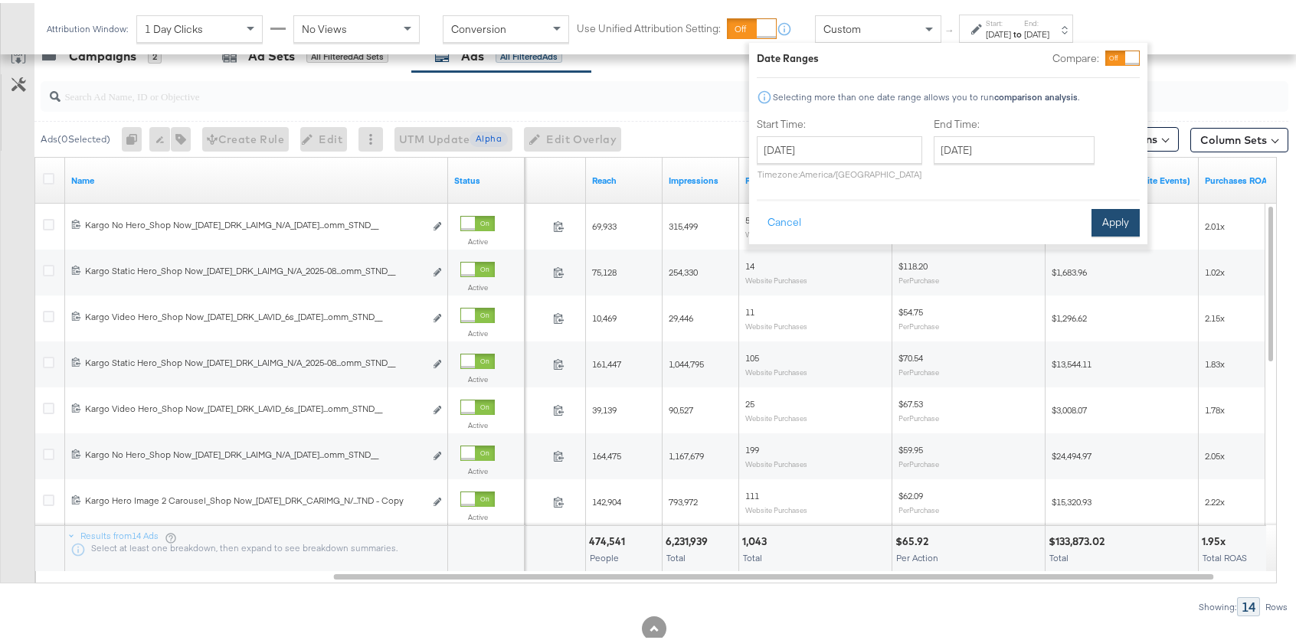
click at [1121, 225] on button "Apply" at bounding box center [1115, 220] width 48 height 28
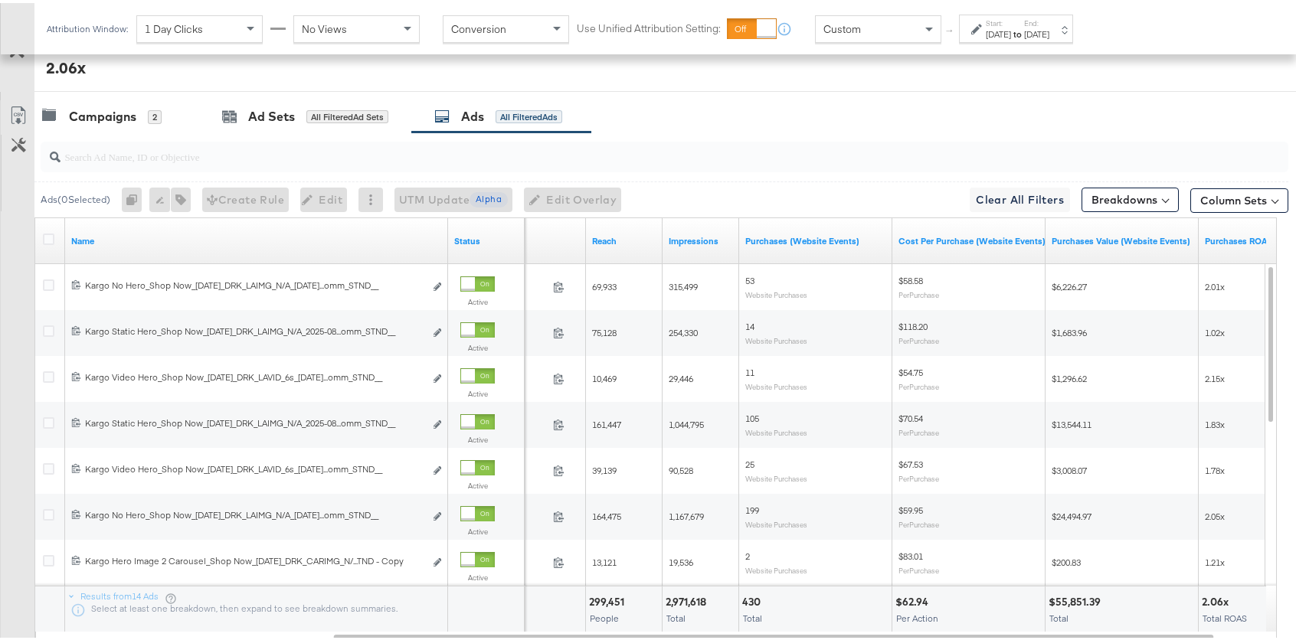
scroll to position [733, 0]
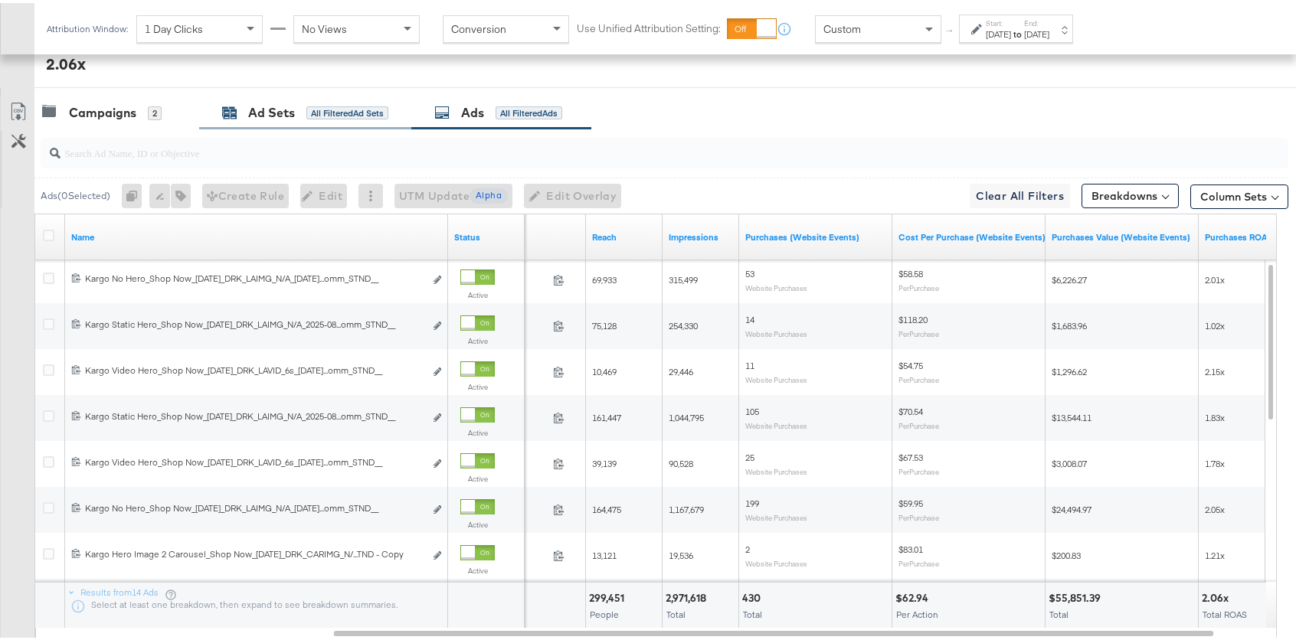
click at [350, 113] on div "All Filtered Ad Sets" at bounding box center [347, 110] width 82 height 14
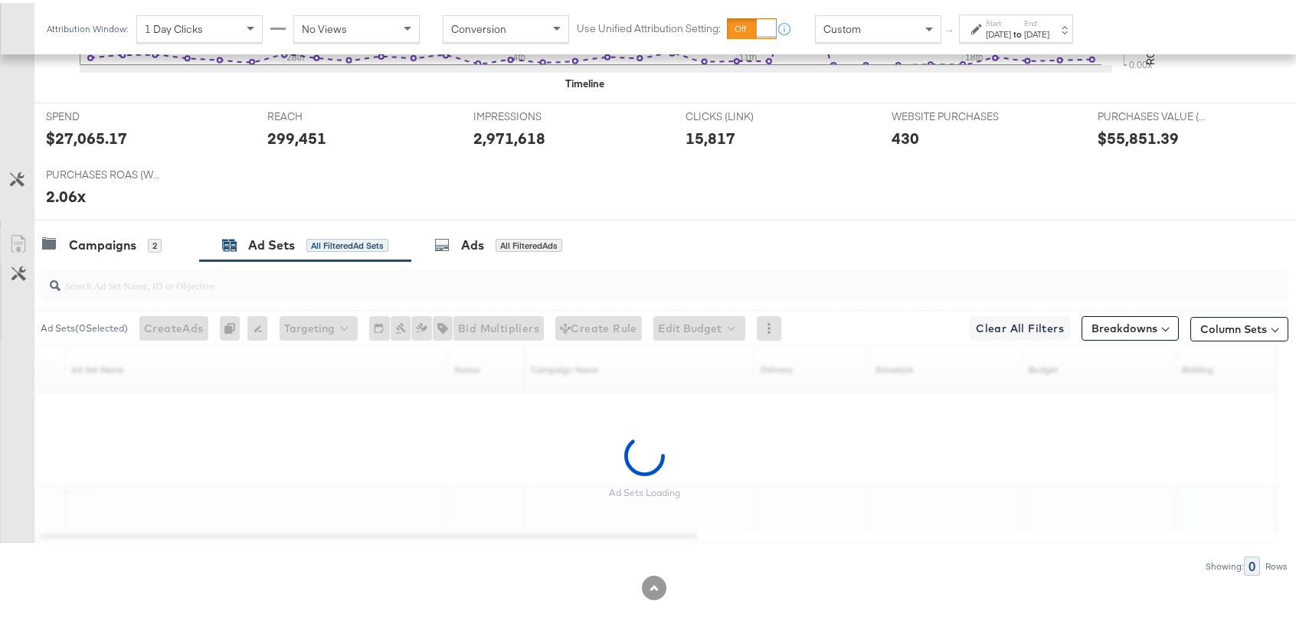
scroll to position [692, 0]
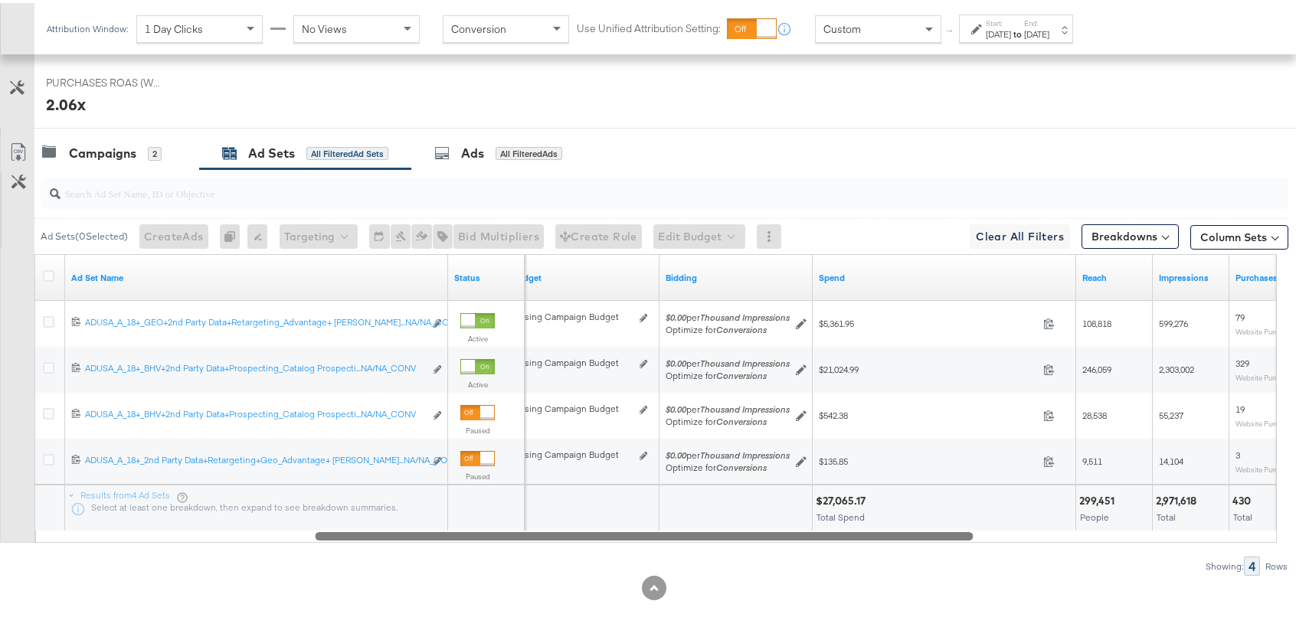
drag, startPoint x: 548, startPoint y: 534, endPoint x: 825, endPoint y: 524, distance: 276.7
click at [825, 524] on div "Ad Set Name Status Budget Bidding Spend Reach Impressions Purchases (Website Ev…" at bounding box center [655, 395] width 1242 height 289
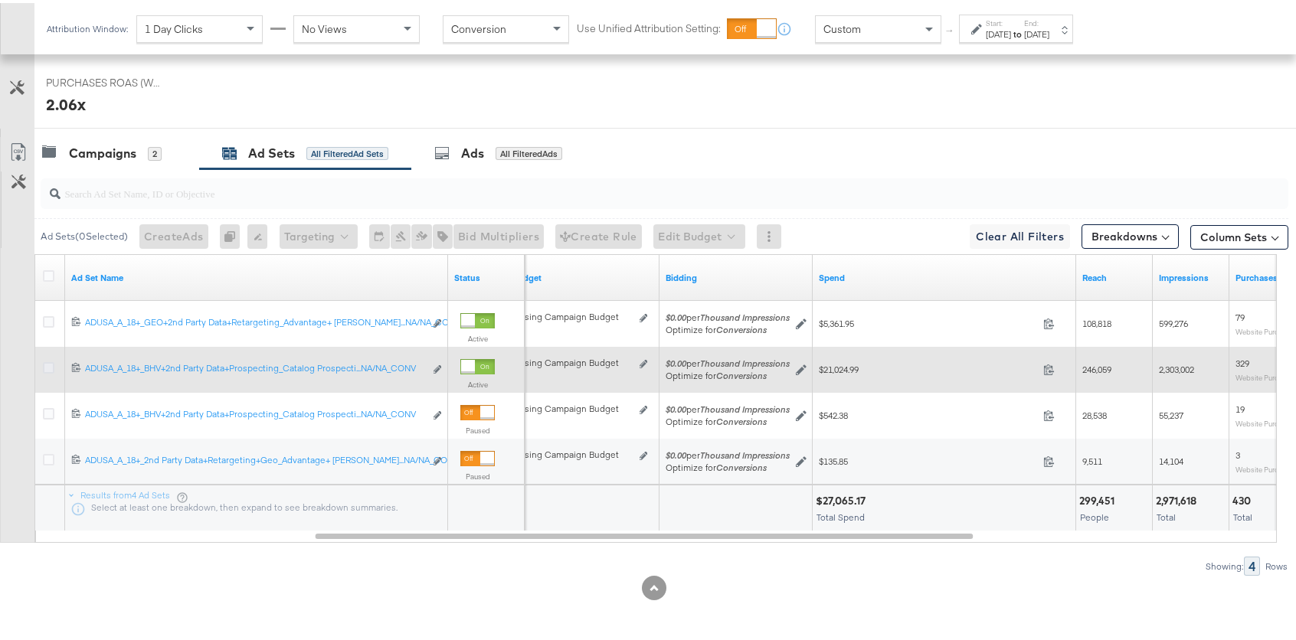
click at [51, 363] on icon at bounding box center [48, 364] width 11 height 11
click at [0, 0] on input "checkbox" at bounding box center [0, 0] width 0 height 0
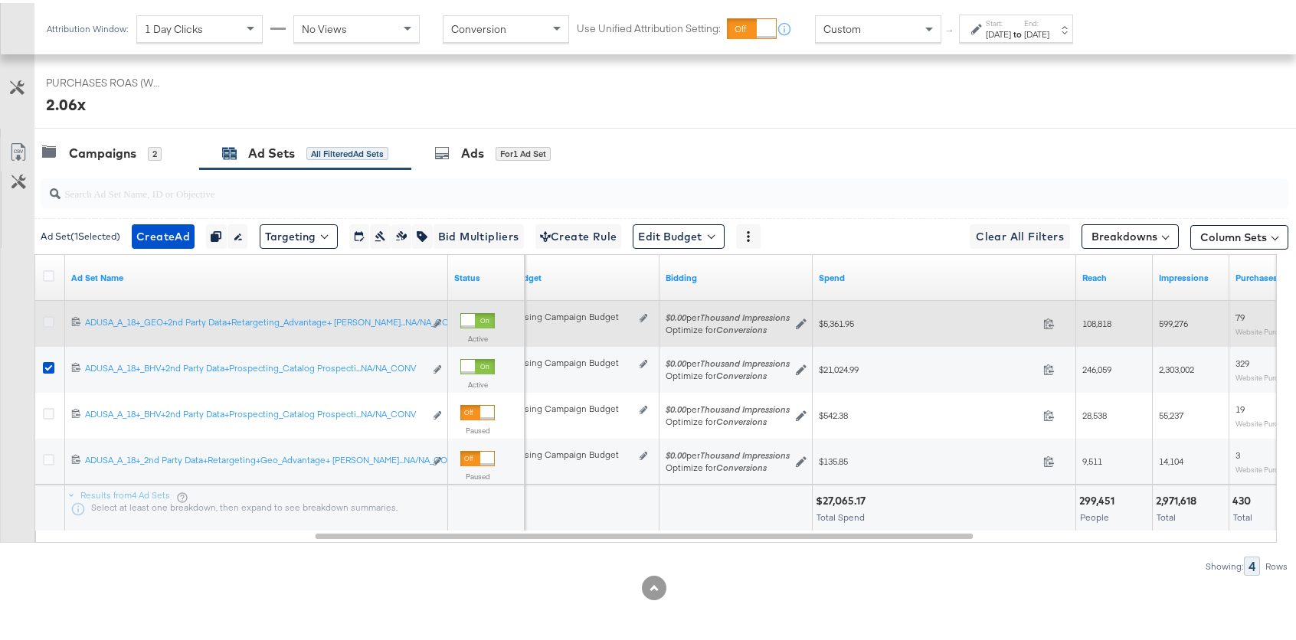
click at [51, 322] on icon at bounding box center [48, 318] width 11 height 11
click at [0, 0] on input "checkbox" at bounding box center [0, 0] width 0 height 0
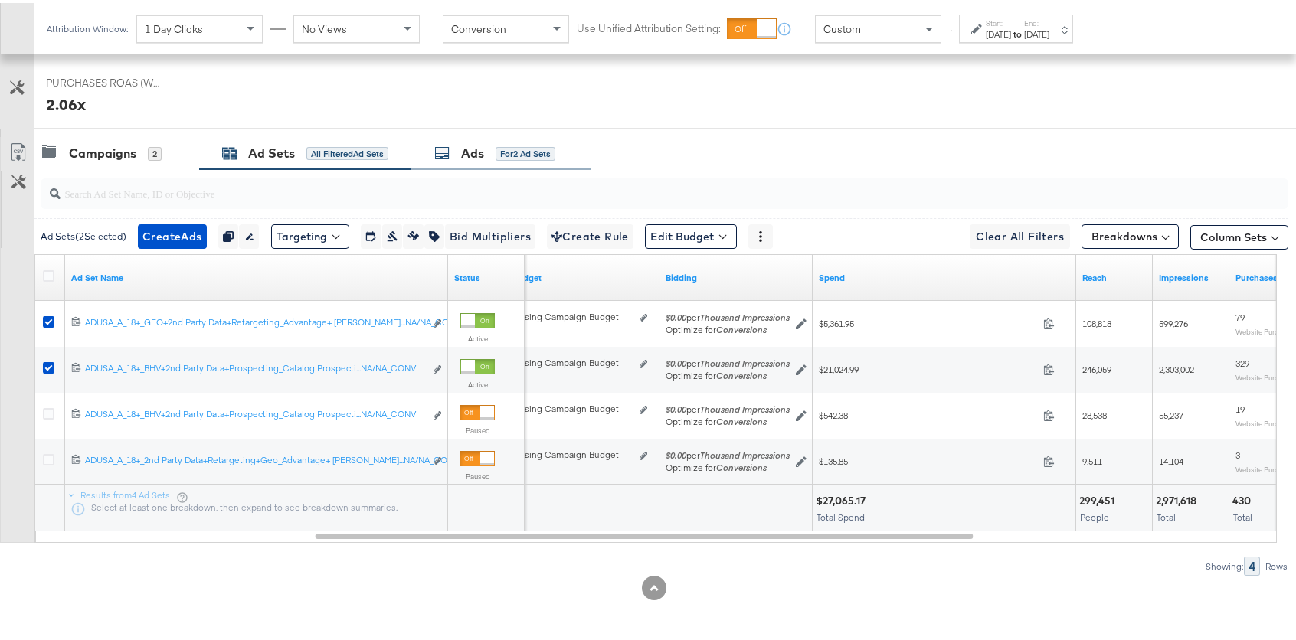
click at [524, 143] on span "for 2 Ad Sets" at bounding box center [526, 150] width 60 height 14
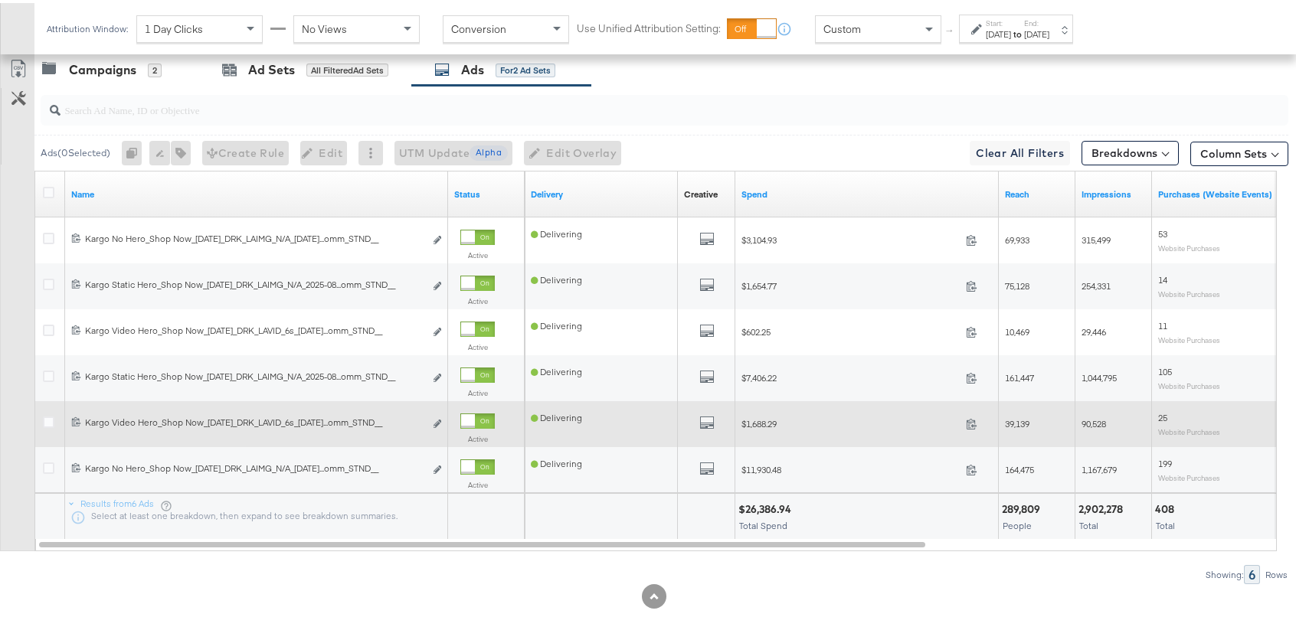
scroll to position [784, 0]
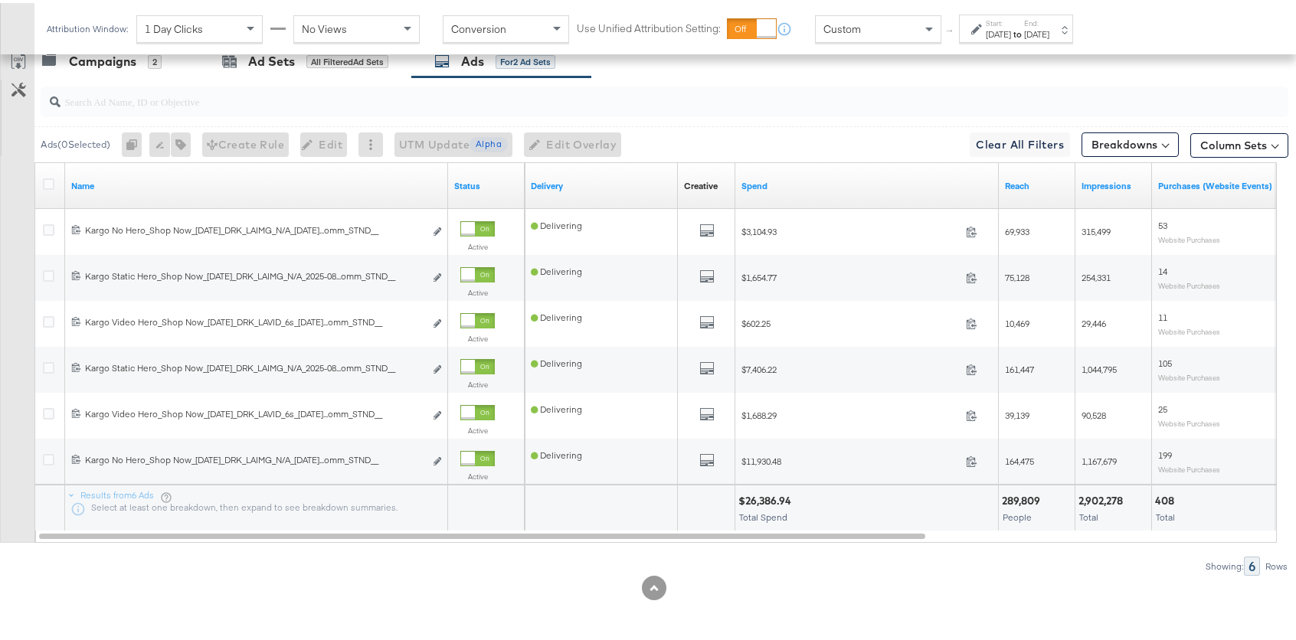
click at [790, 564] on div "Showing: 6 Rows" at bounding box center [644, 563] width 1288 height 19
click at [1117, 152] on button "Breakdowns" at bounding box center [1129, 141] width 97 height 25
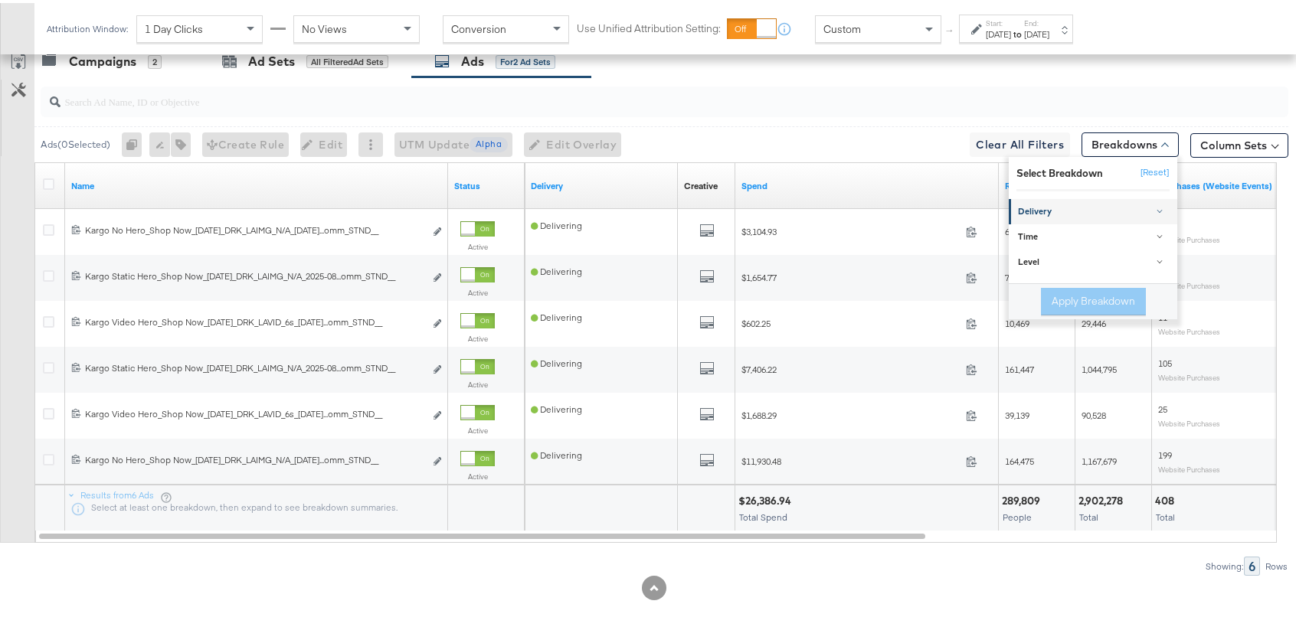
click at [1042, 211] on div "Delivery" at bounding box center [1094, 209] width 152 height 12
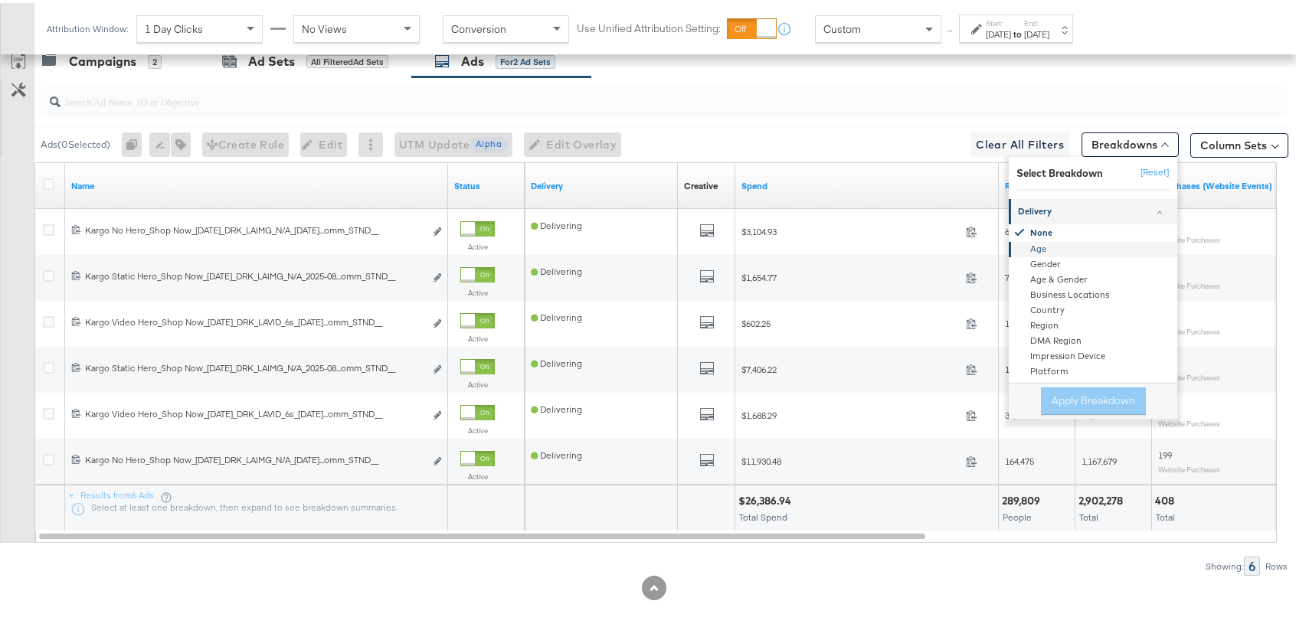
click at [1042, 245] on div "Age" at bounding box center [1094, 247] width 166 height 15
click at [1094, 408] on button "Apply Breakdown" at bounding box center [1093, 398] width 105 height 28
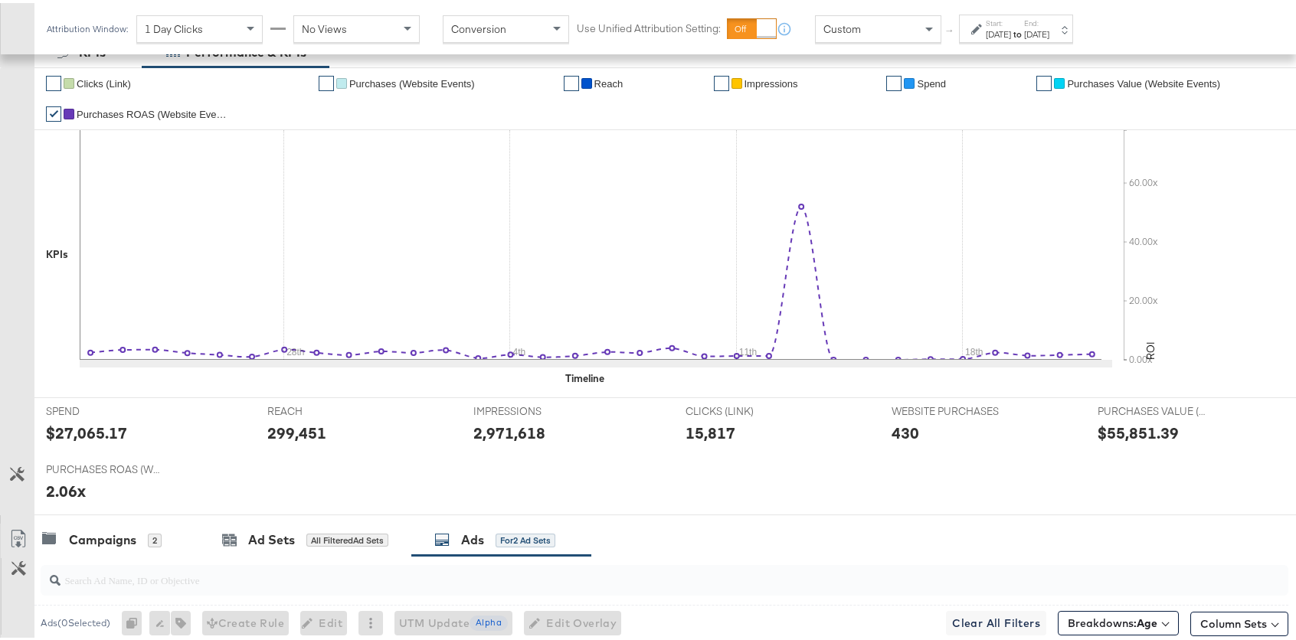
scroll to position [519, 0]
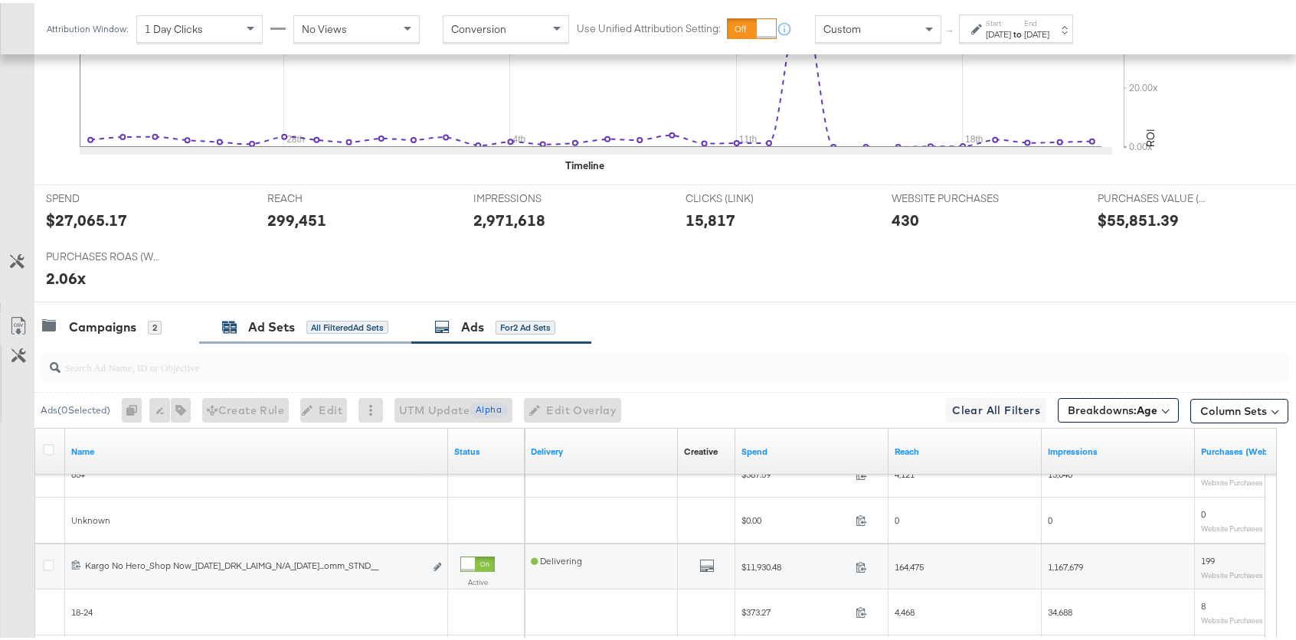
click at [270, 320] on div "Ad Sets" at bounding box center [271, 325] width 47 height 18
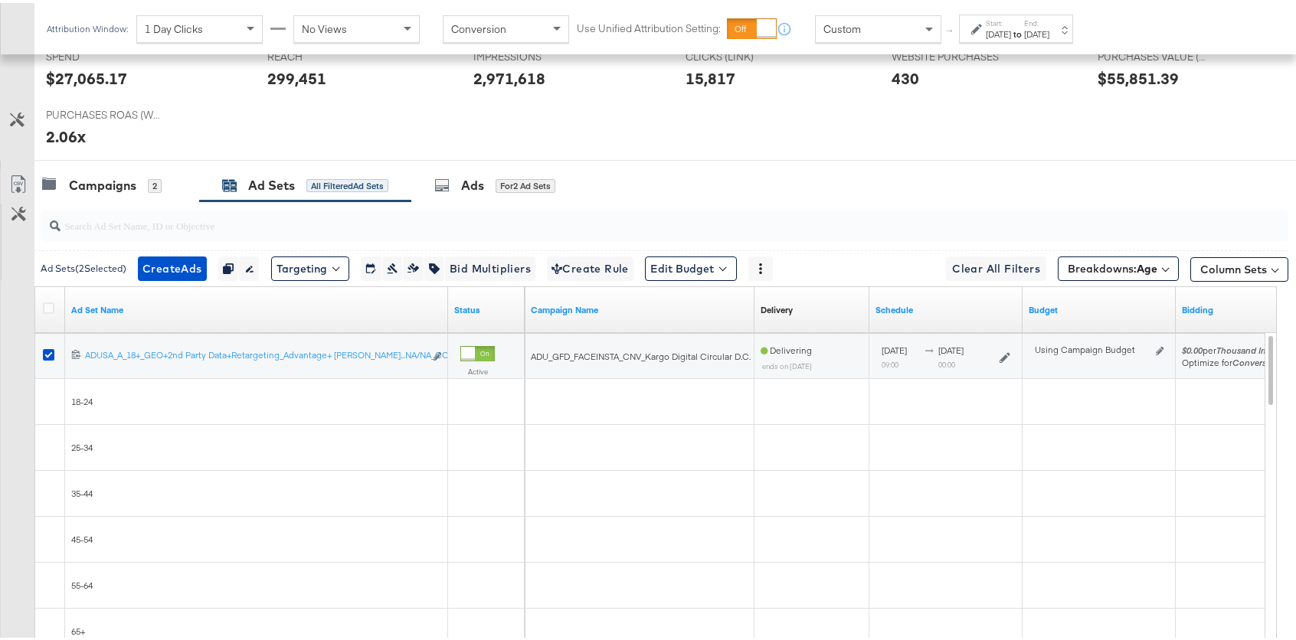
scroll to position [771, 0]
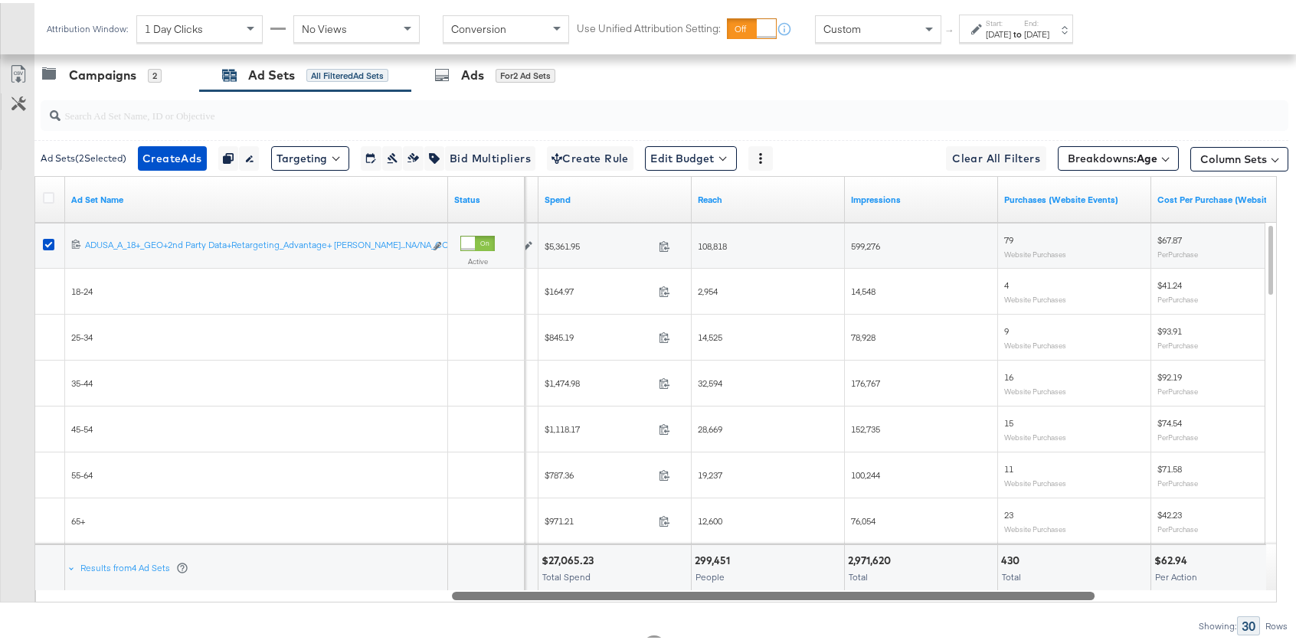
drag, startPoint x: 427, startPoint y: 595, endPoint x: 839, endPoint y: 564, distance: 414.0
click at [839, 564] on div "Ad Set Name Status Bidding Spend Reach Impressions Purchases (Website Events) C…" at bounding box center [655, 386] width 1242 height 427
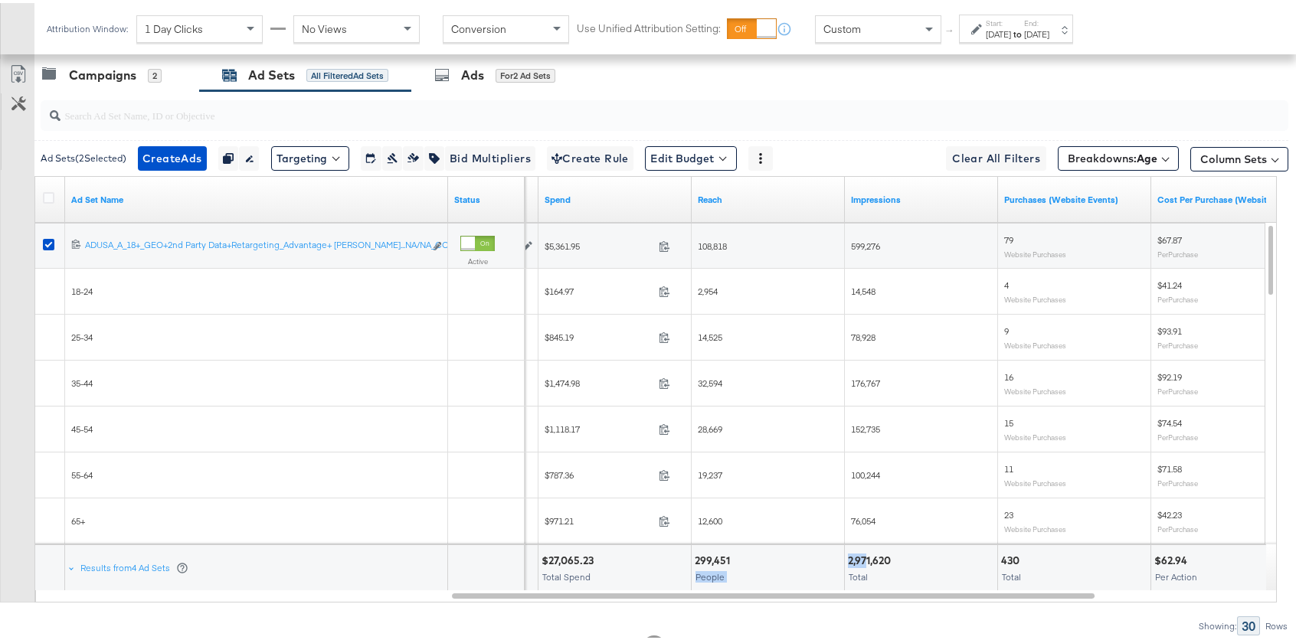
drag, startPoint x: 839, startPoint y: 564, endPoint x: 868, endPoint y: 561, distance: 28.5
click at [868, 561] on div "$27,065.23 Total Spend 299,451 People 2,971,620 Total 430 Total $62.94 Per Acti…" at bounding box center [672, 565] width 1877 height 46
click at [1222, 152] on button "Column Sets" at bounding box center [1239, 156] width 98 height 25
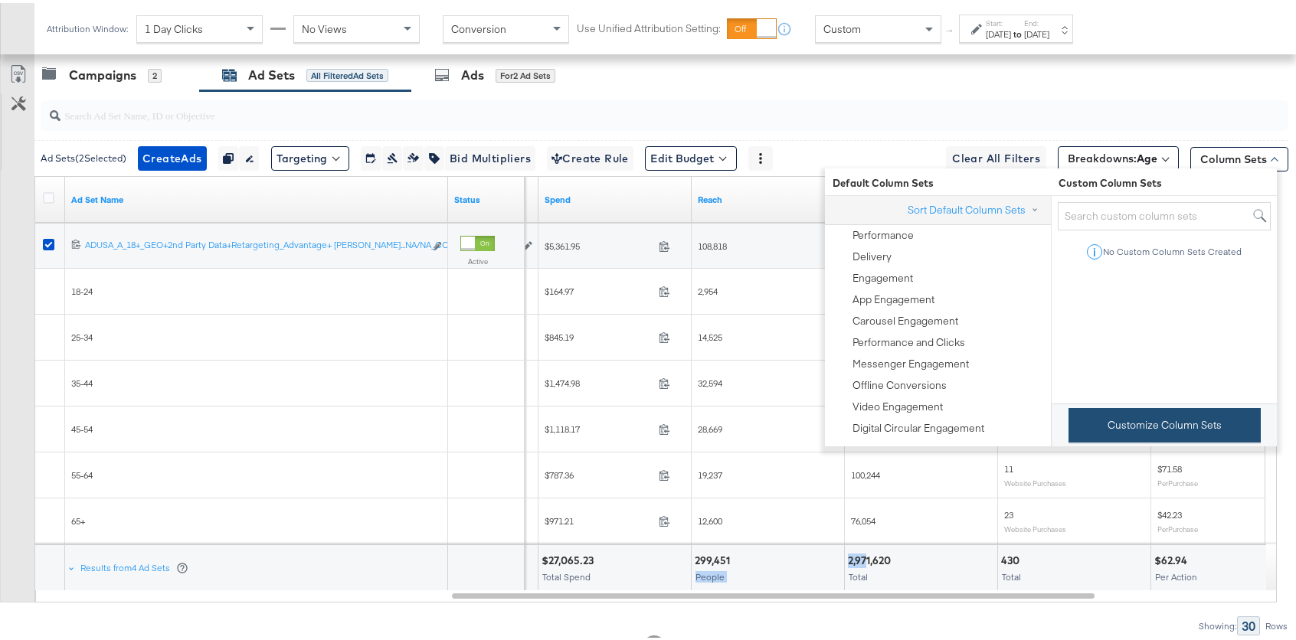
click at [1153, 434] on button "Customize Column Sets" at bounding box center [1164, 422] width 192 height 34
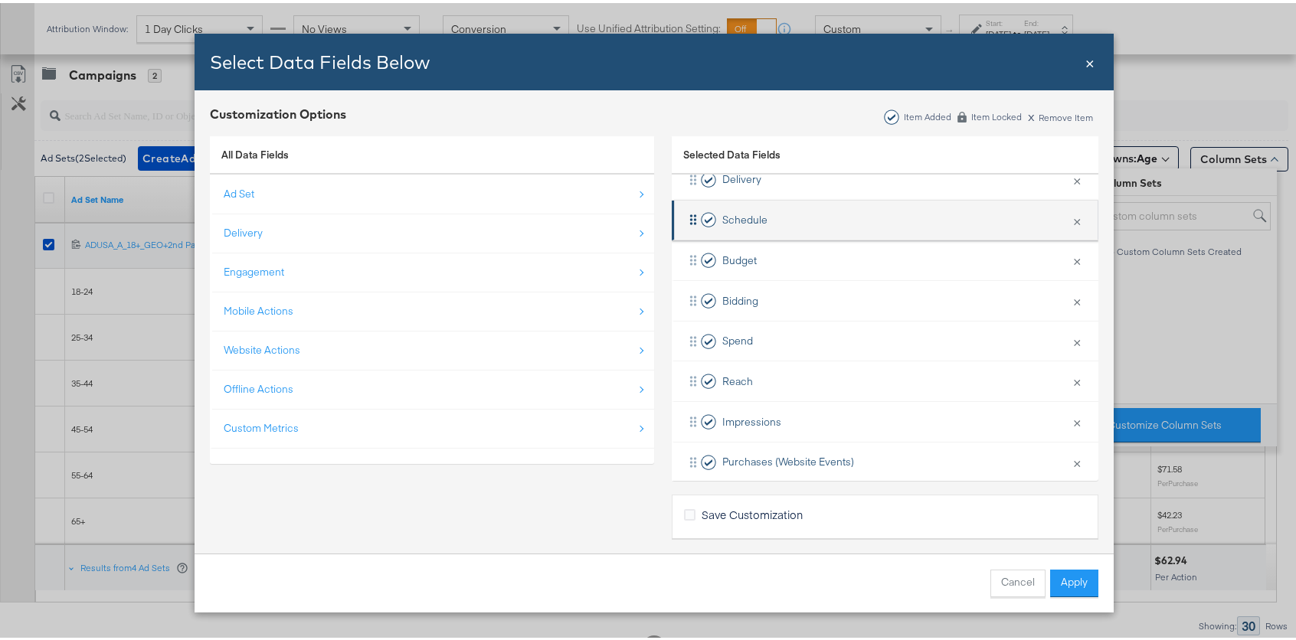
scroll to position [130, 0]
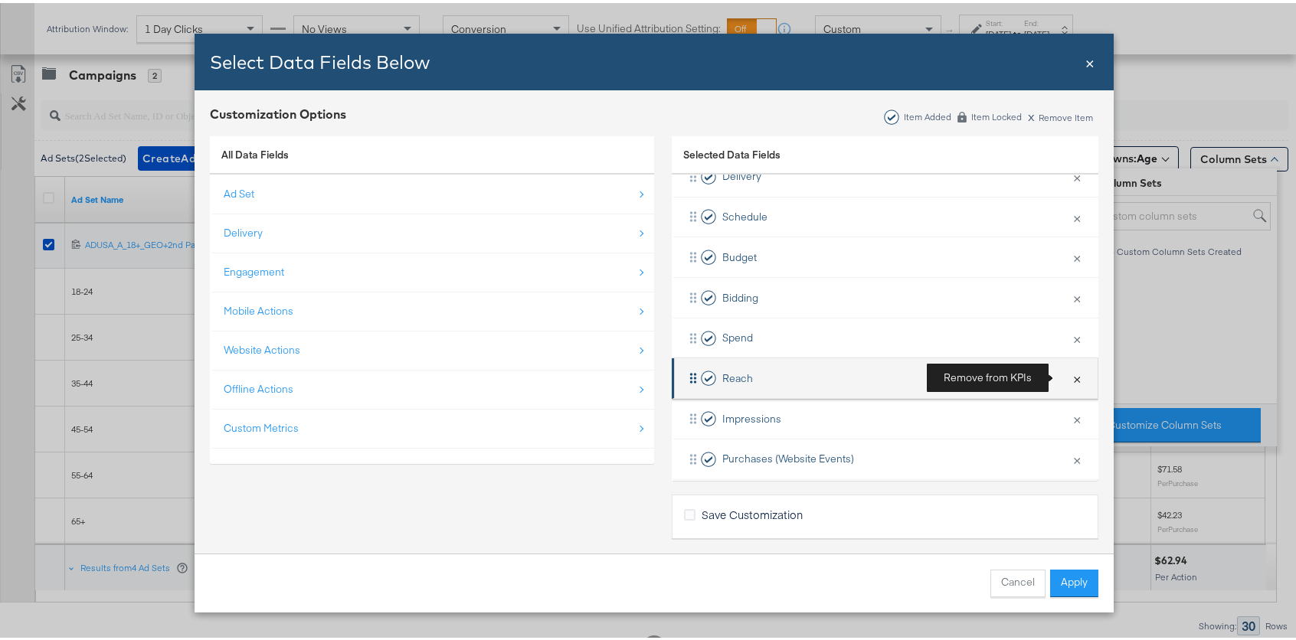
click at [1067, 380] on button "×" at bounding box center [1077, 375] width 20 height 32
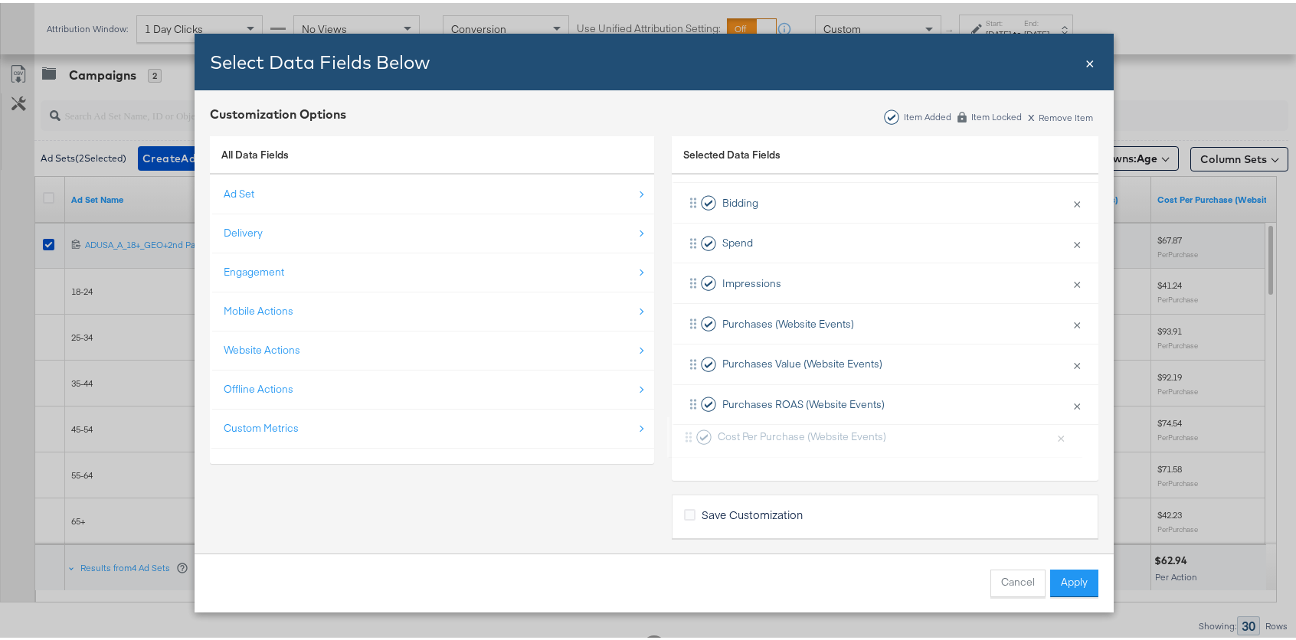
scroll to position [225, 0]
drag, startPoint x: 686, startPoint y: 362, endPoint x: 688, endPoint y: 437, distance: 75.9
click at [688, 437] on div "Campaign Name × Remove from KPIs Delivery × Remove from KPIs Schedule × Remove …" at bounding box center [885, 240] width 427 height 444
drag, startPoint x: 688, startPoint y: 408, endPoint x: 693, endPoint y: 331, distance: 77.5
click at [693, 331] on div "Campaign Name × Remove from KPIs Delivery × Remove from KPIs Schedule × Remove …" at bounding box center [885, 240] width 427 height 444
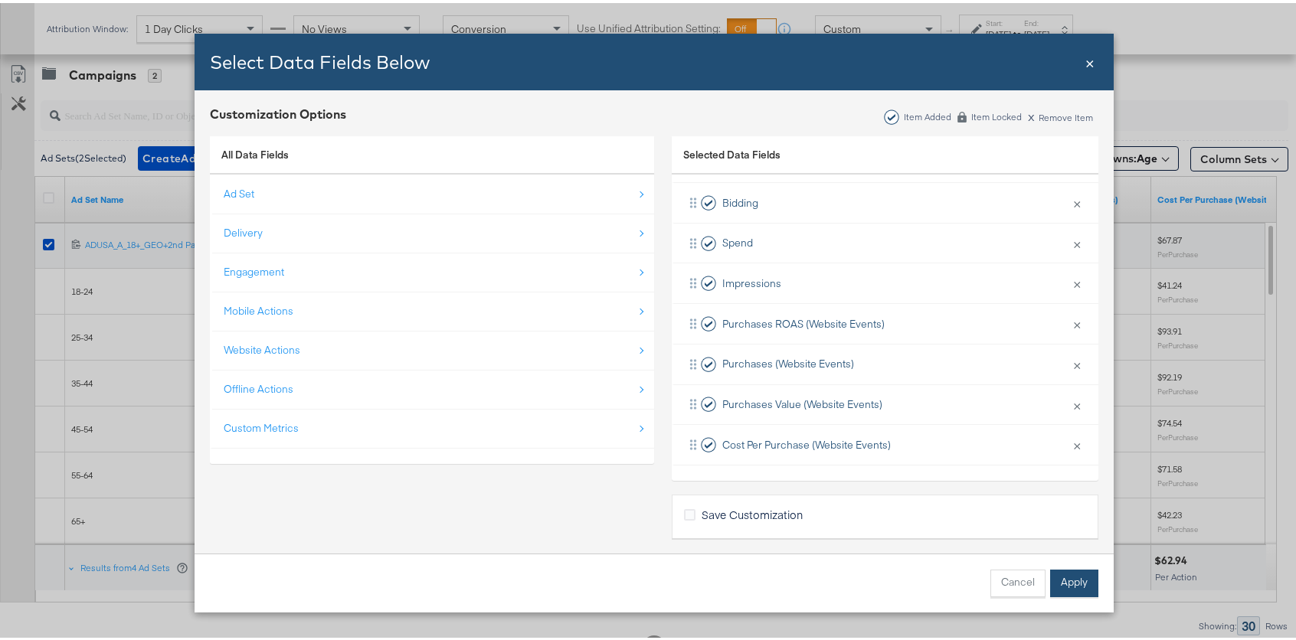
click at [1070, 584] on button "Apply" at bounding box center [1074, 581] width 48 height 28
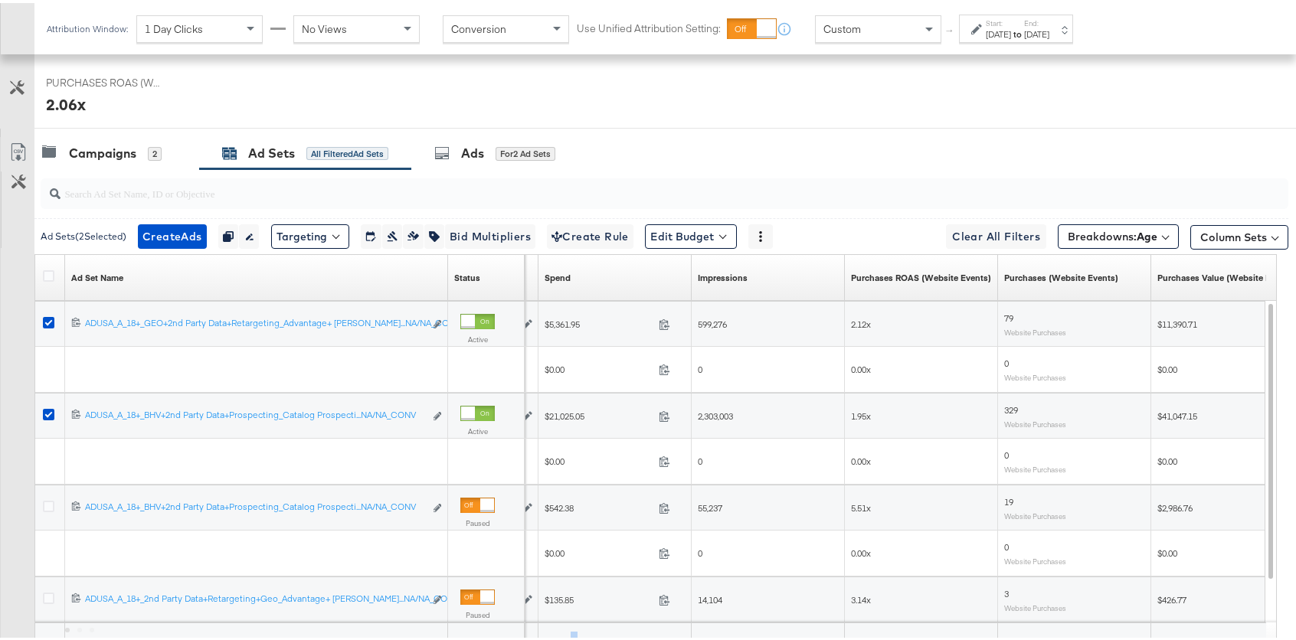
scroll to position [771, 0]
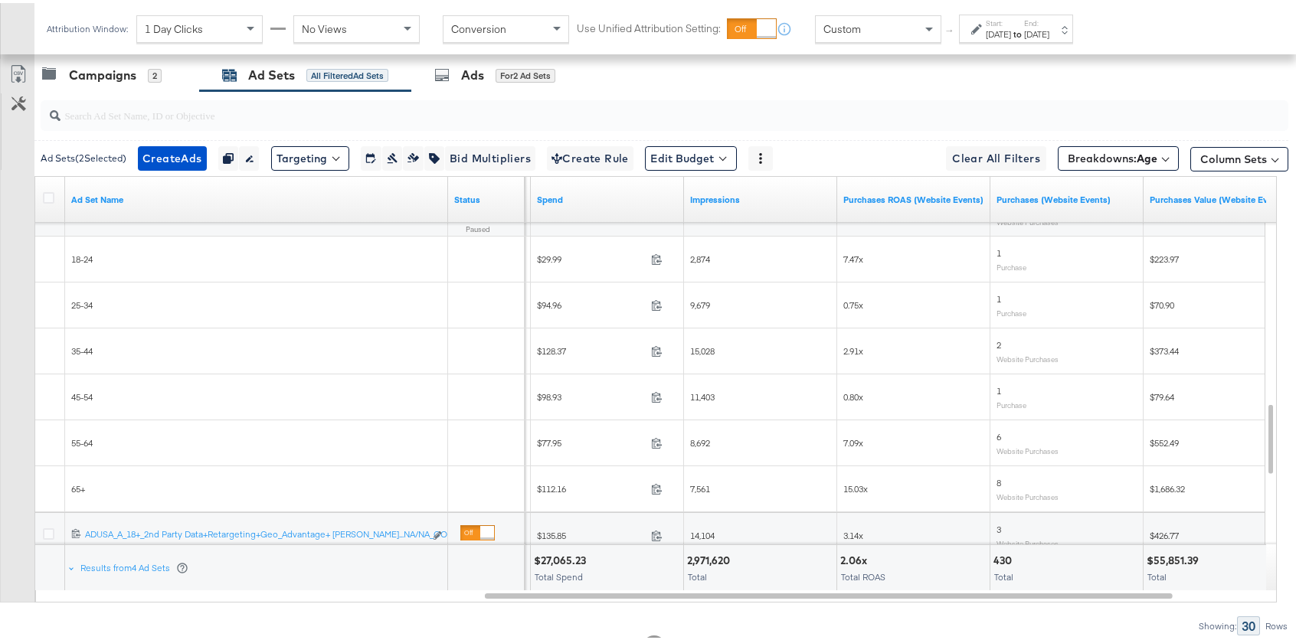
click at [1006, 21] on label "Start:" at bounding box center [998, 20] width 25 height 10
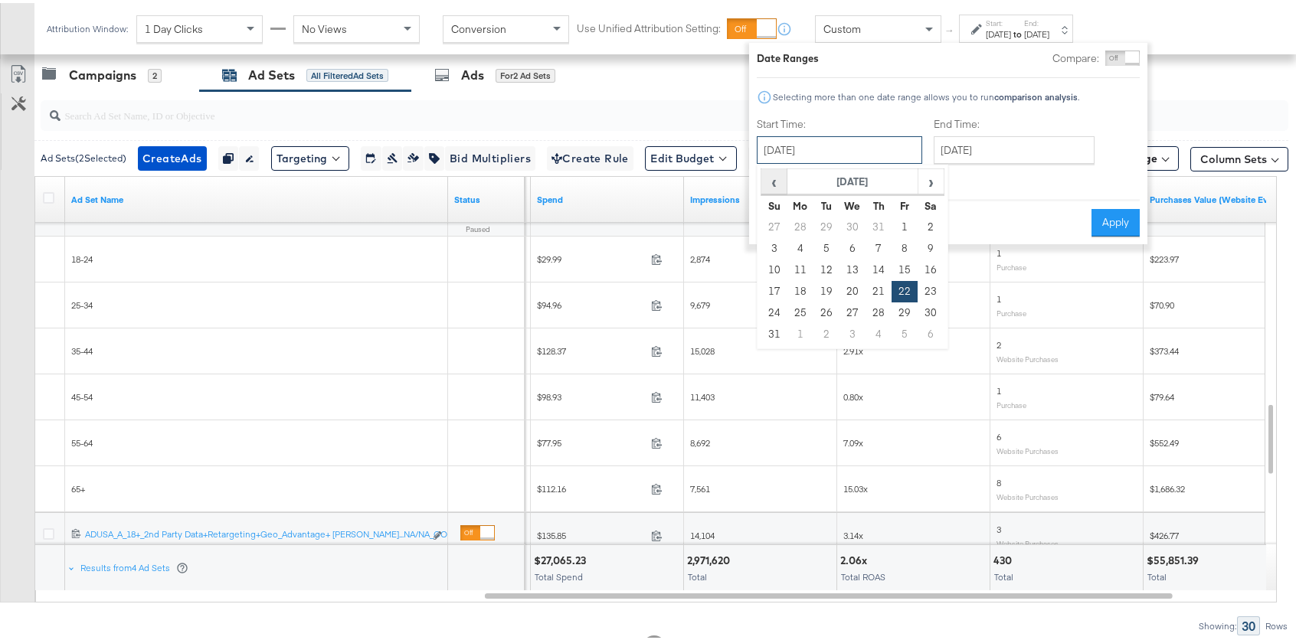
drag, startPoint x: 824, startPoint y: 144, endPoint x: 776, endPoint y: 177, distance: 58.4
click at [823, 144] on input "[DATE]" at bounding box center [839, 147] width 165 height 28
click at [766, 181] on span "‹" at bounding box center [774, 178] width 24 height 23
click at [928, 177] on span "›" at bounding box center [931, 178] width 24 height 23
click at [765, 172] on span "‹" at bounding box center [774, 178] width 24 height 23
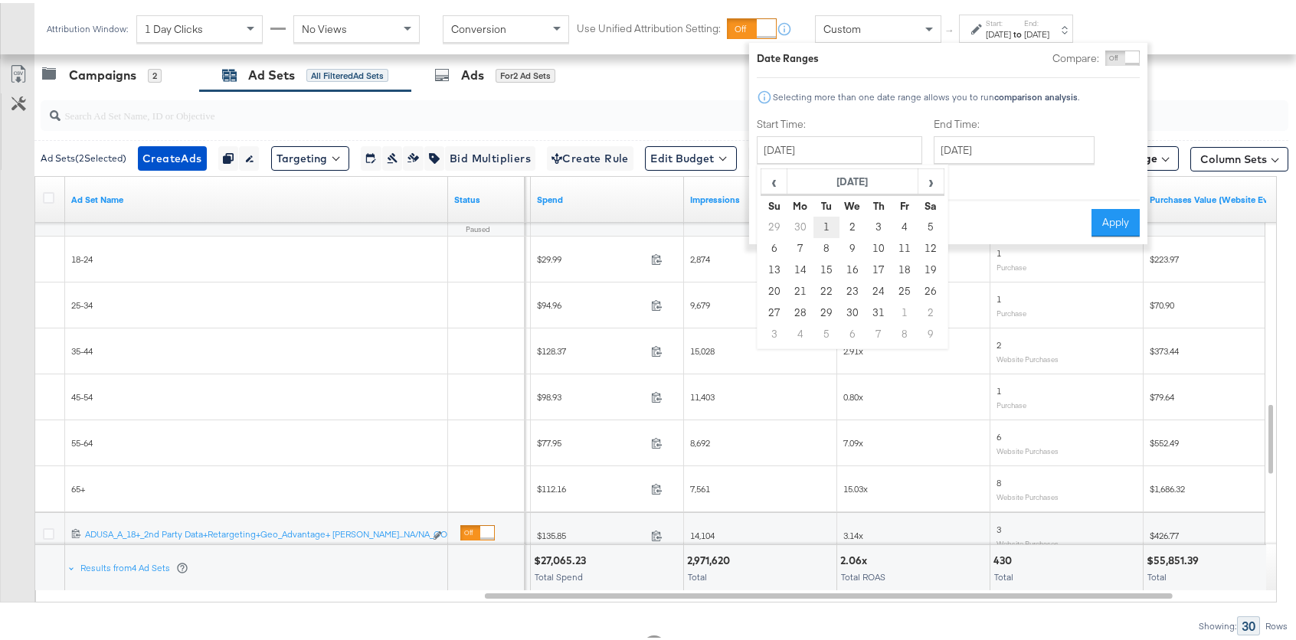
click at [827, 226] on td "1" at bounding box center [826, 224] width 26 height 21
type input "[DATE]"
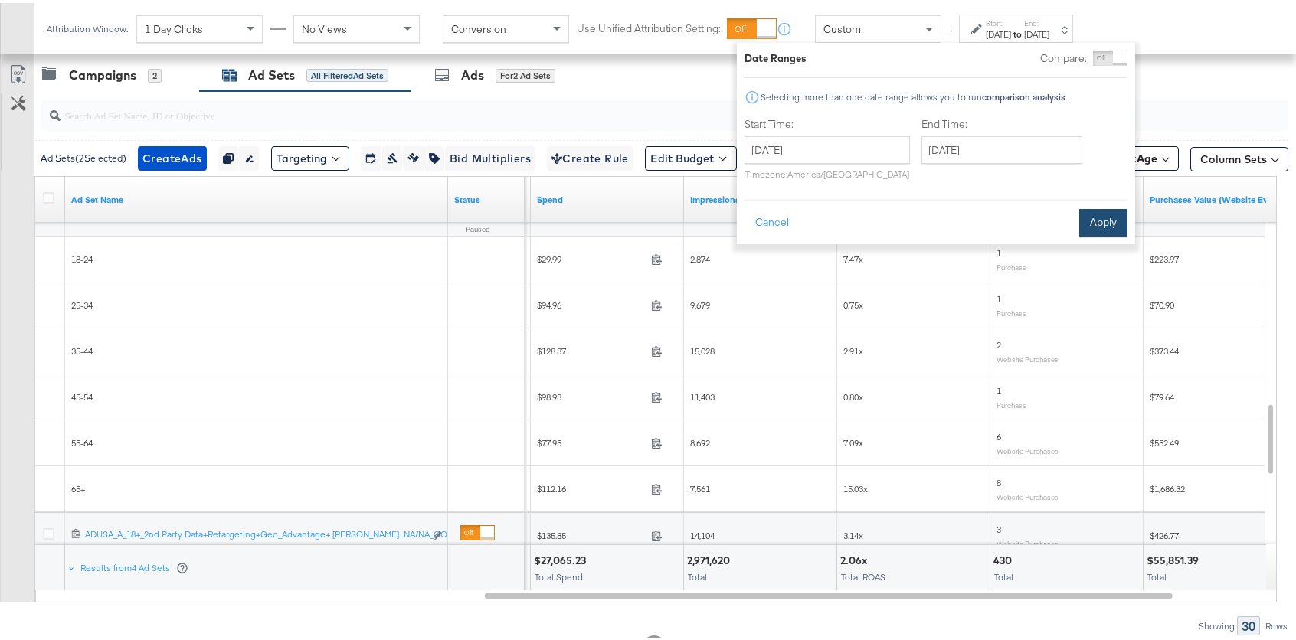
click at [1114, 221] on button "Apply" at bounding box center [1103, 220] width 48 height 28
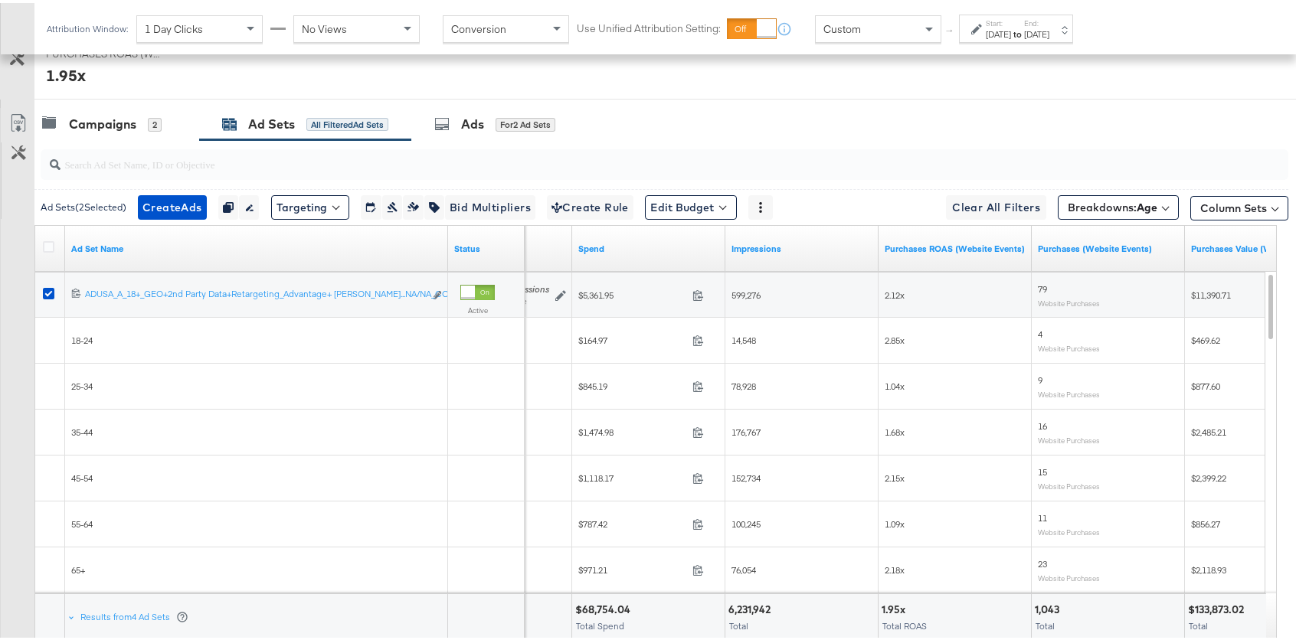
scroll to position [686, 0]
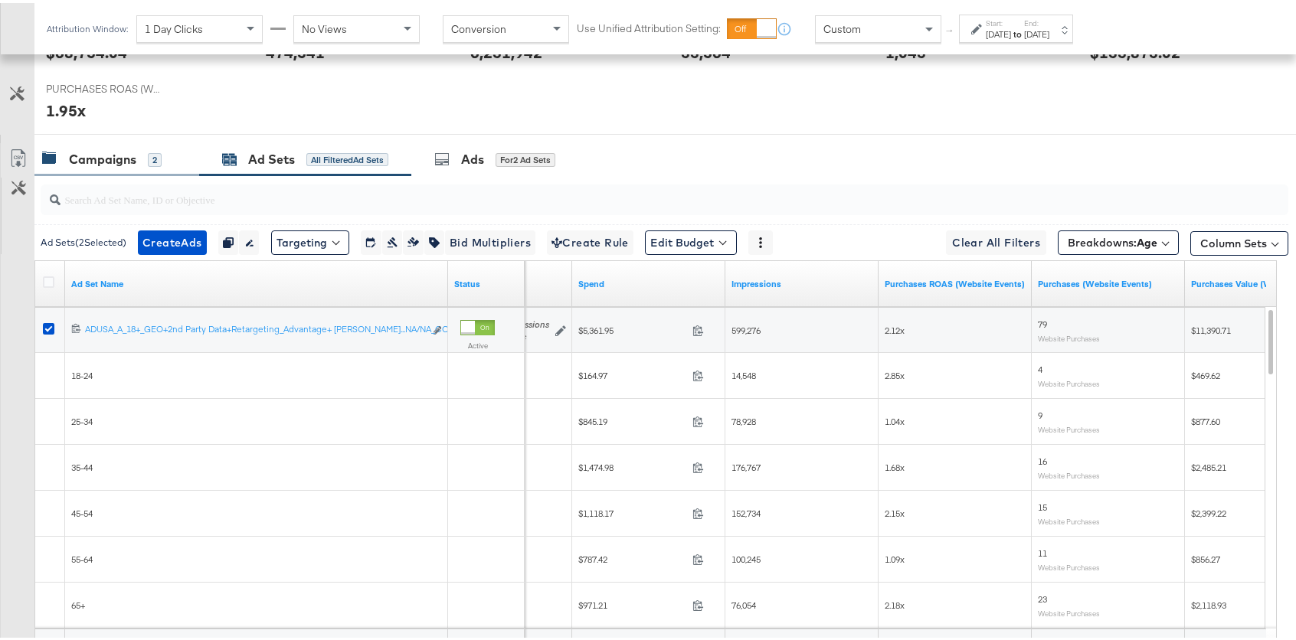
click at [120, 153] on div "Campaigns" at bounding box center [102, 157] width 67 height 18
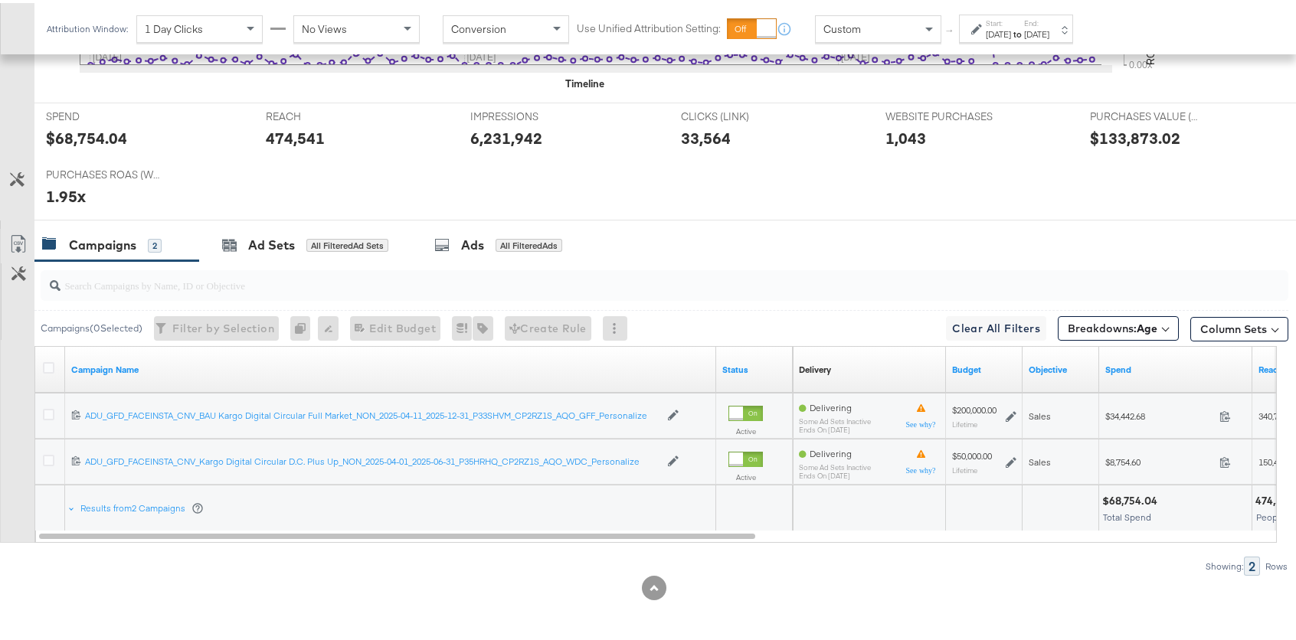
drag, startPoint x: 851, startPoint y: 617, endPoint x: 784, endPoint y: 561, distance: 87.0
click at [851, 616] on div "KPIs Performance & KPIs Customize KPIs ✔ Clicks (Link) ✔ Purchases (Website Eve…" at bounding box center [653, 189] width 1307 height 902
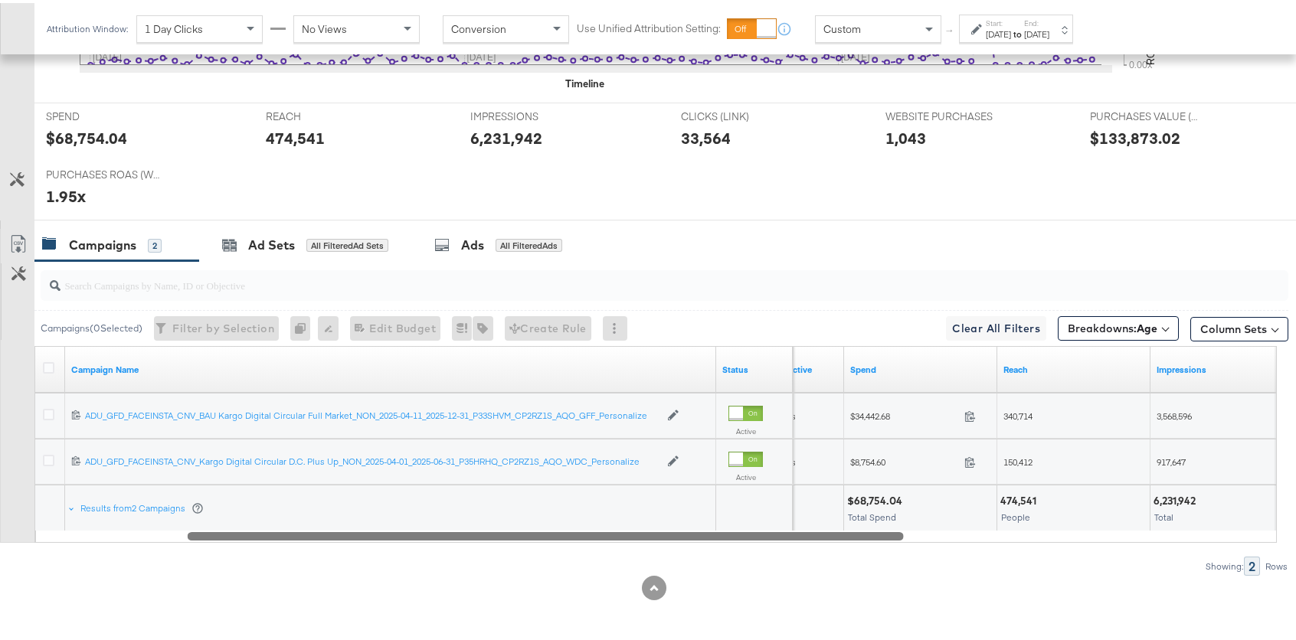
drag, startPoint x: 733, startPoint y: 535, endPoint x: 879, endPoint y: 526, distance: 145.8
click at [879, 526] on div "Campaign Name Status Objective Spend Reach Impressions [PHONE_NUMBER] ADU_GFD_F…" at bounding box center [655, 441] width 1242 height 197
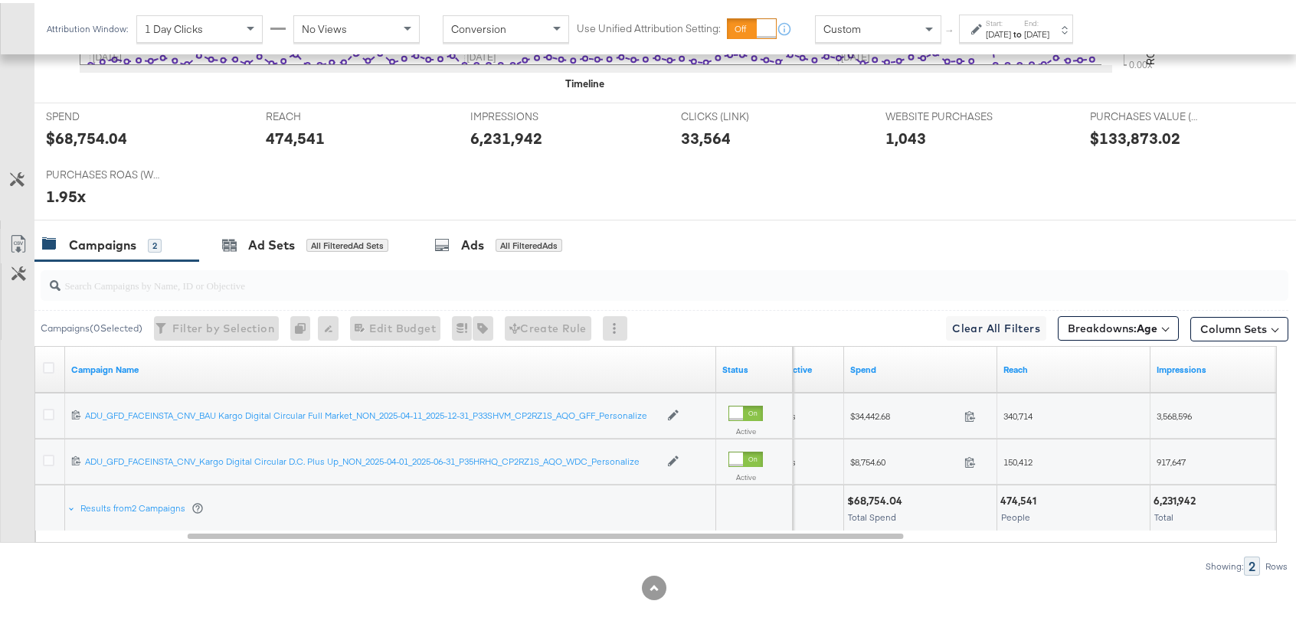
click at [766, 253] on div "Campaigns 2 Ad Sets All Filtered Ad Sets Ads All Filtered Ads" at bounding box center [670, 242] width 1273 height 33
click at [1121, 335] on button "Breakdowns: Age" at bounding box center [1118, 325] width 121 height 25
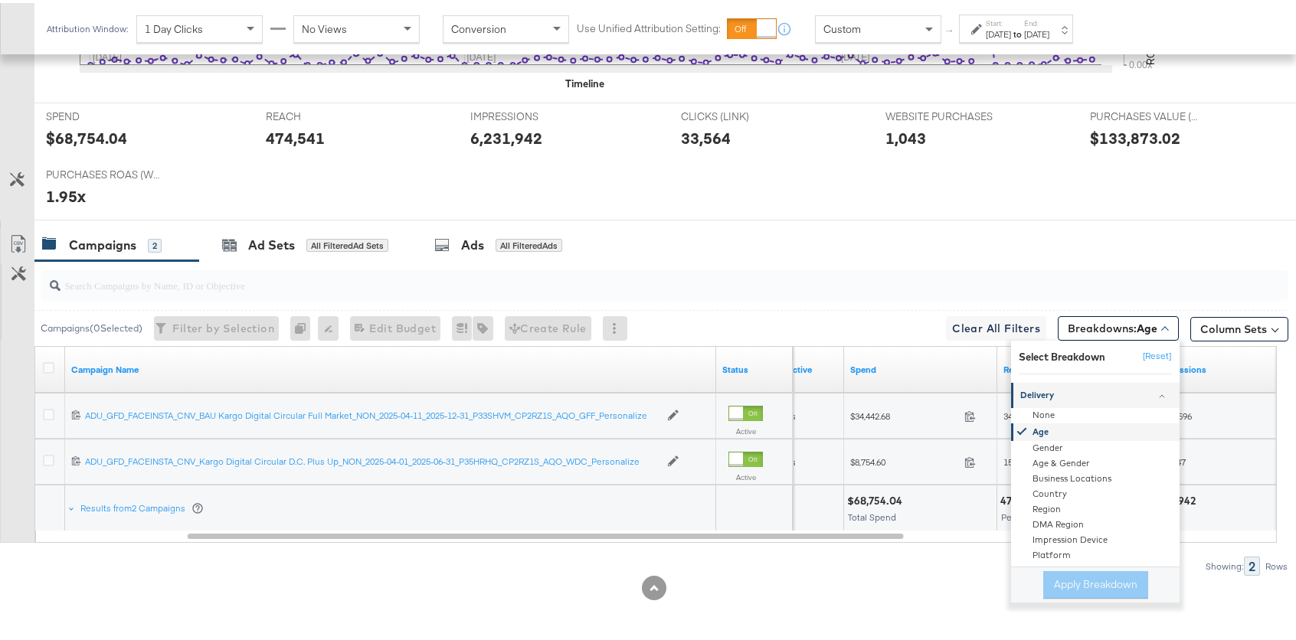
click at [1041, 435] on div "Age" at bounding box center [1096, 430] width 166 height 18
click at [1141, 348] on button "[Reset]" at bounding box center [1153, 354] width 38 height 25
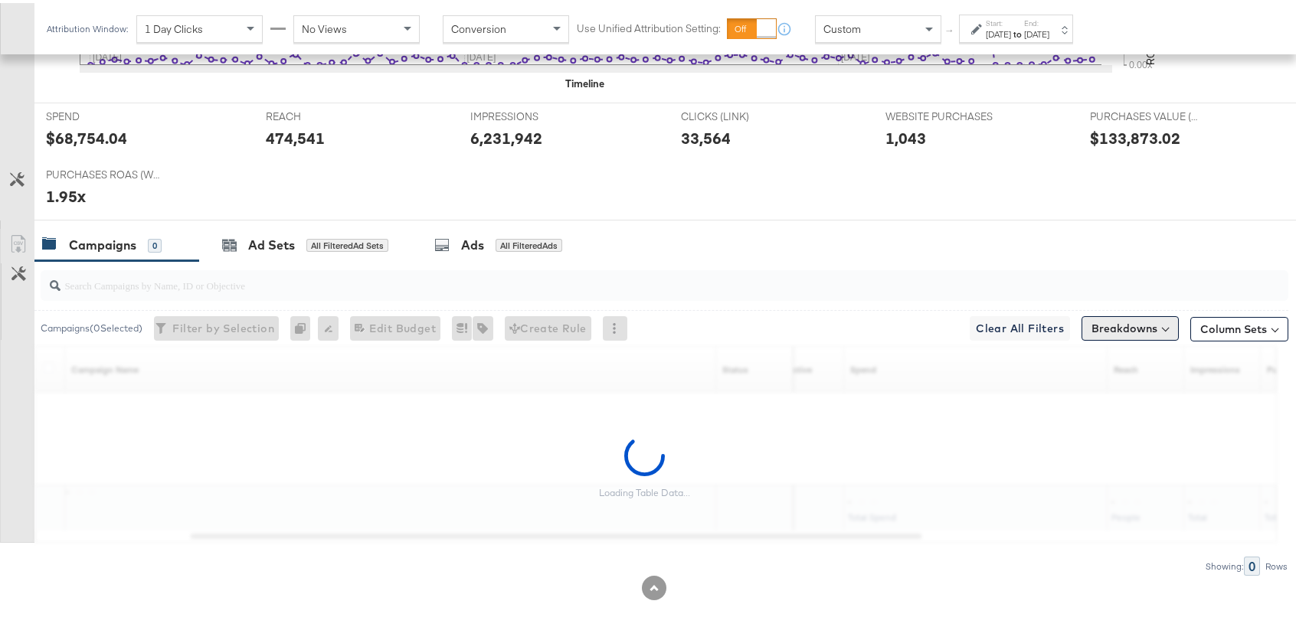
click at [1147, 323] on button "Breakdowns" at bounding box center [1129, 325] width 97 height 25
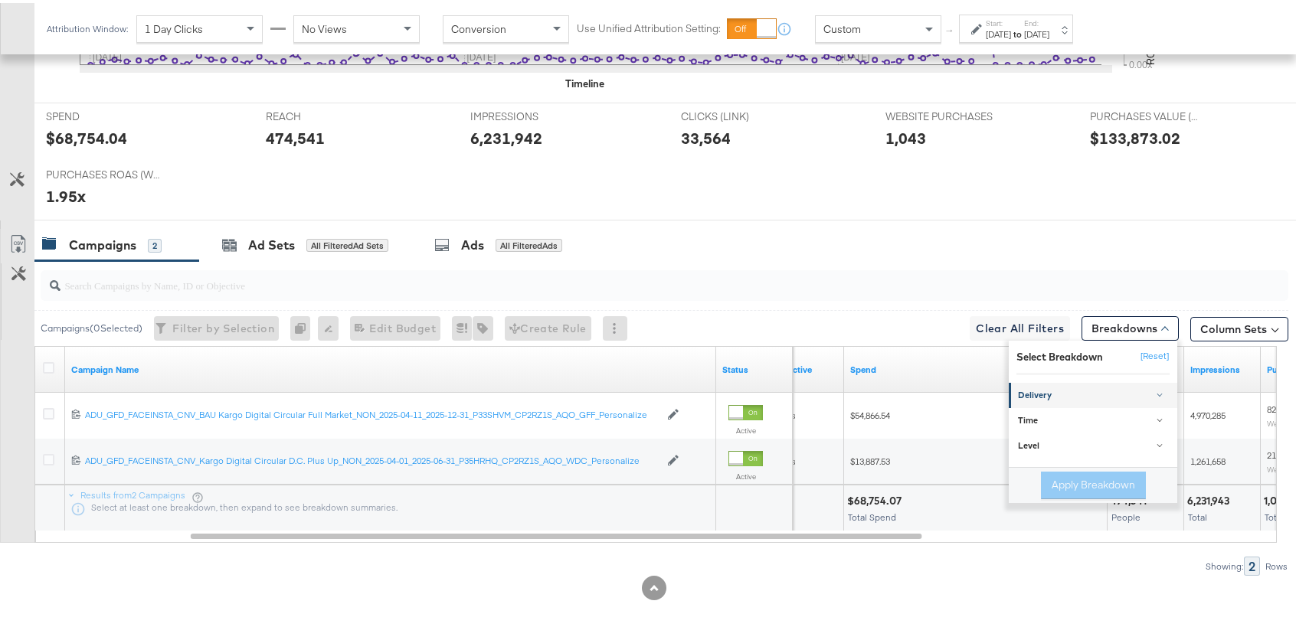
click at [1031, 397] on div "Delivery" at bounding box center [1094, 393] width 152 height 12
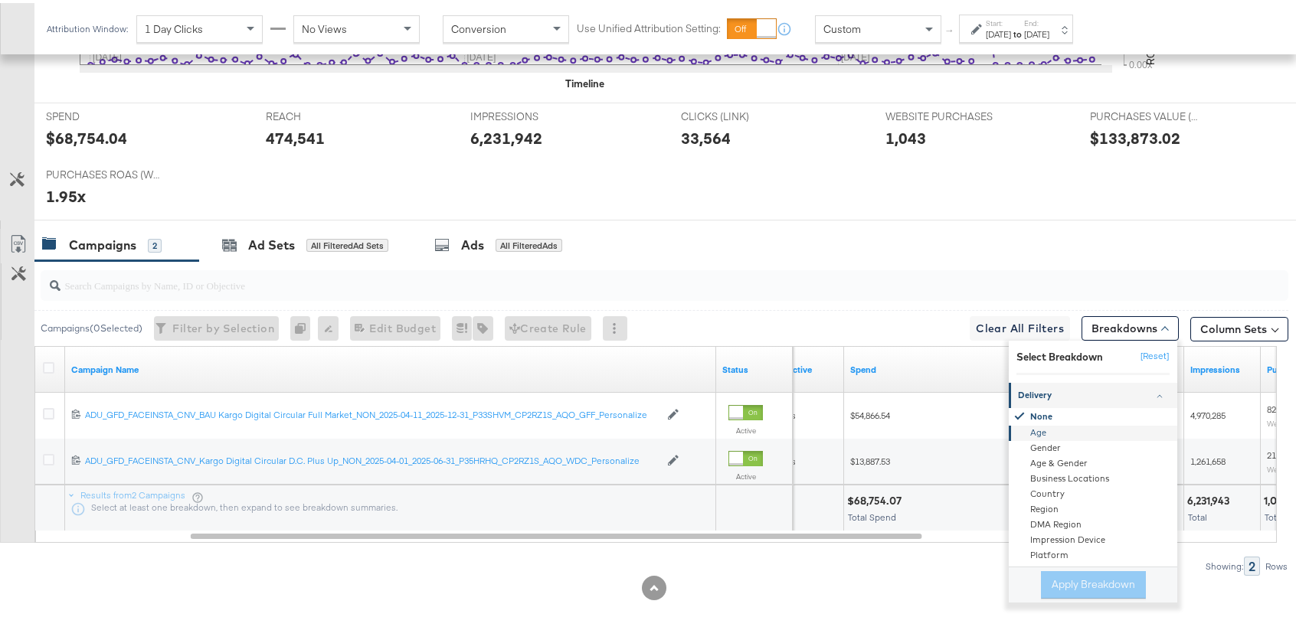
click at [1036, 433] on div "Age" at bounding box center [1094, 431] width 166 height 15
click at [1072, 587] on button "Apply Breakdown" at bounding box center [1093, 582] width 105 height 28
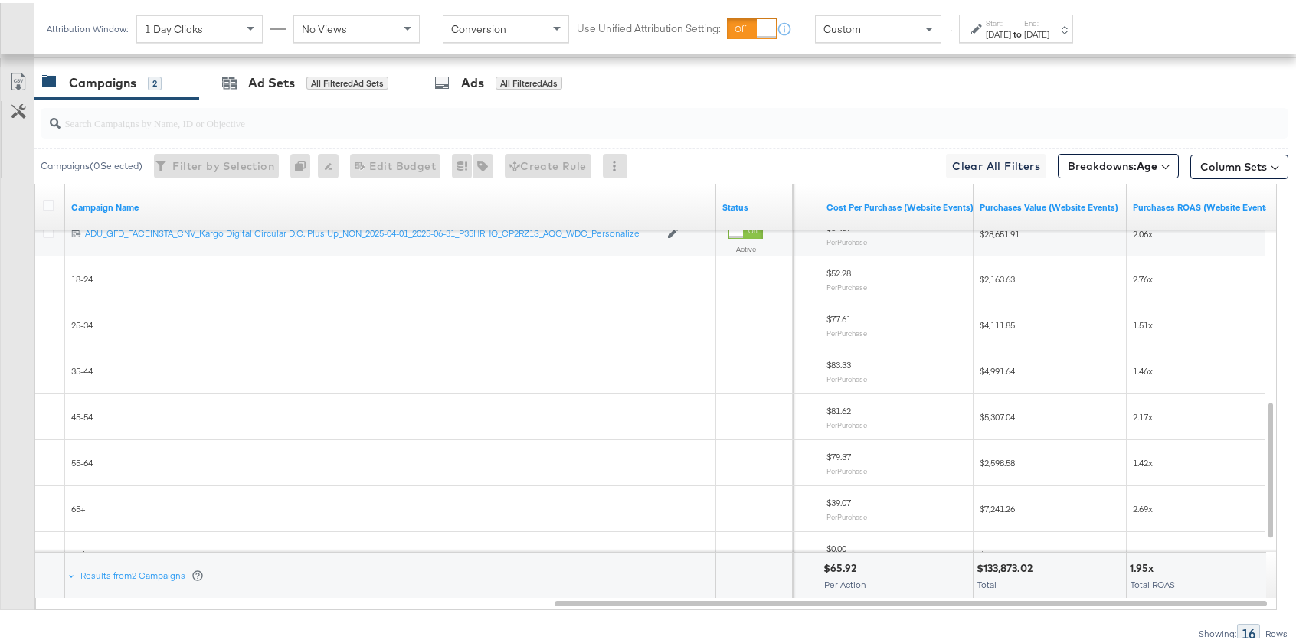
scroll to position [764, 0]
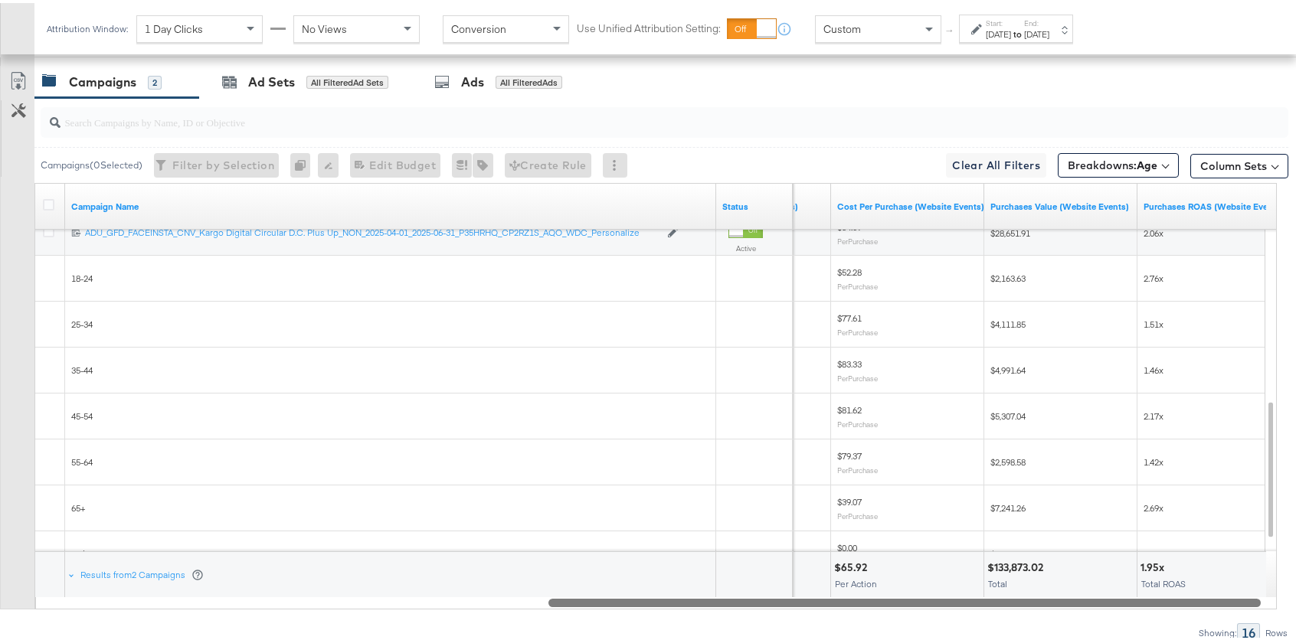
click at [667, 602] on div at bounding box center [904, 599] width 712 height 13
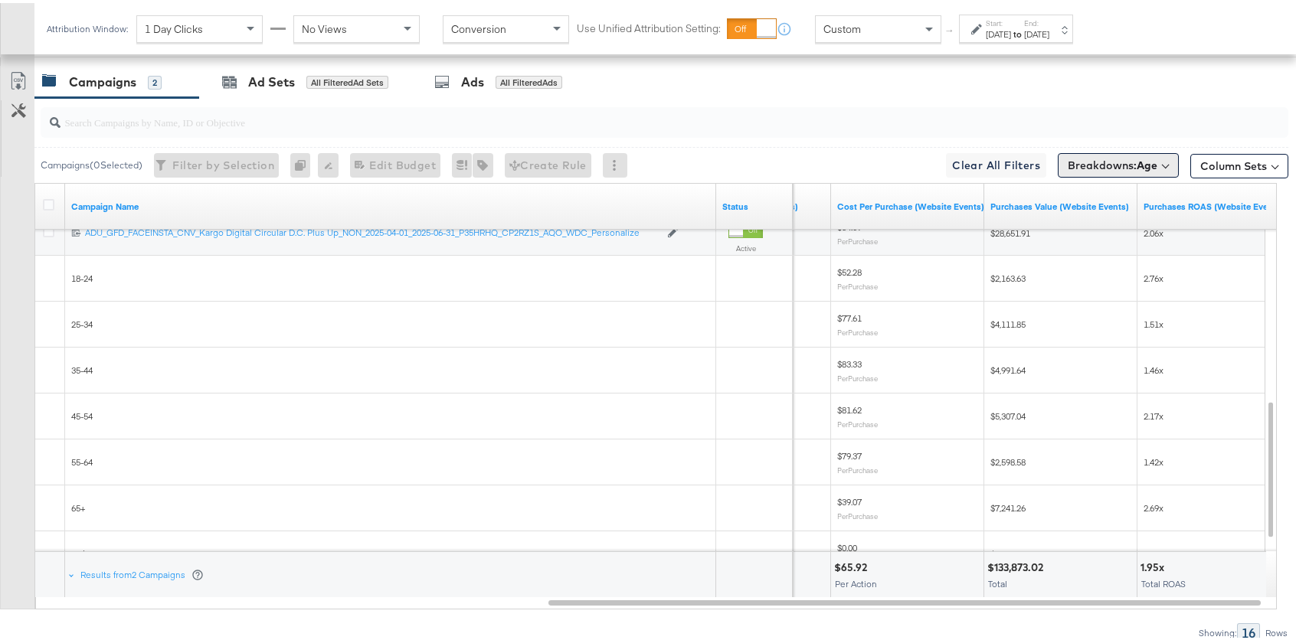
click at [1144, 159] on b "Age" at bounding box center [1147, 162] width 21 height 14
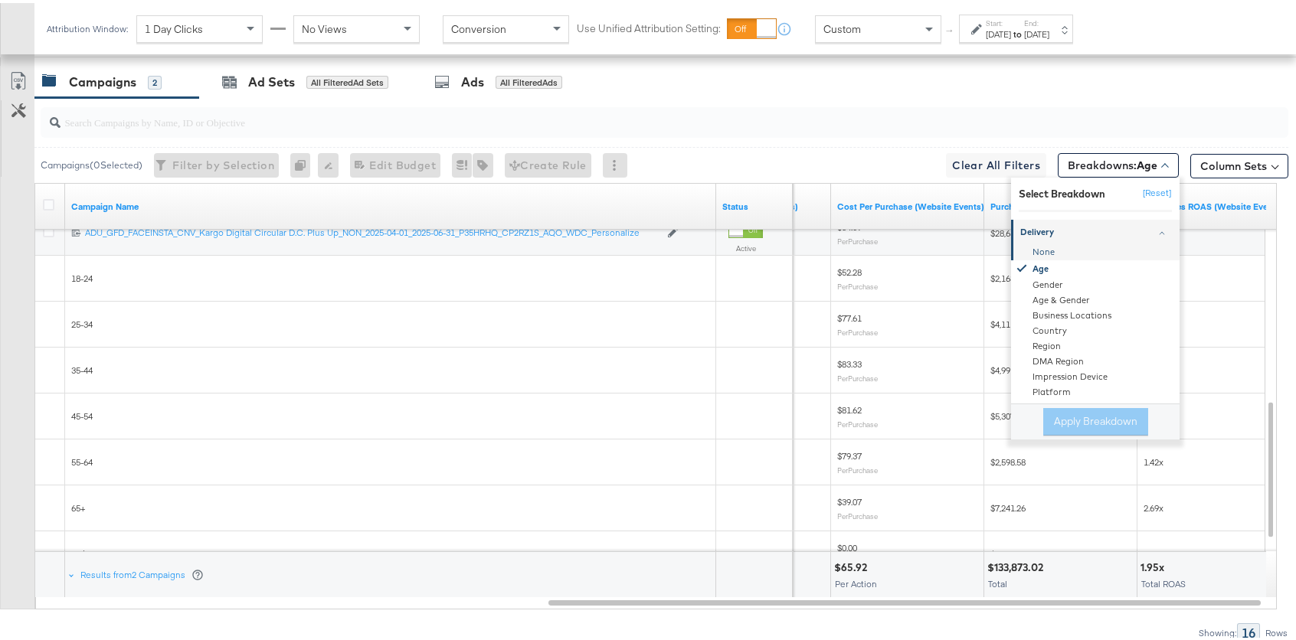
click at [1042, 249] on div "None" at bounding box center [1096, 250] width 166 height 15
click at [1068, 422] on button "Apply Breakdown" at bounding box center [1095, 419] width 105 height 28
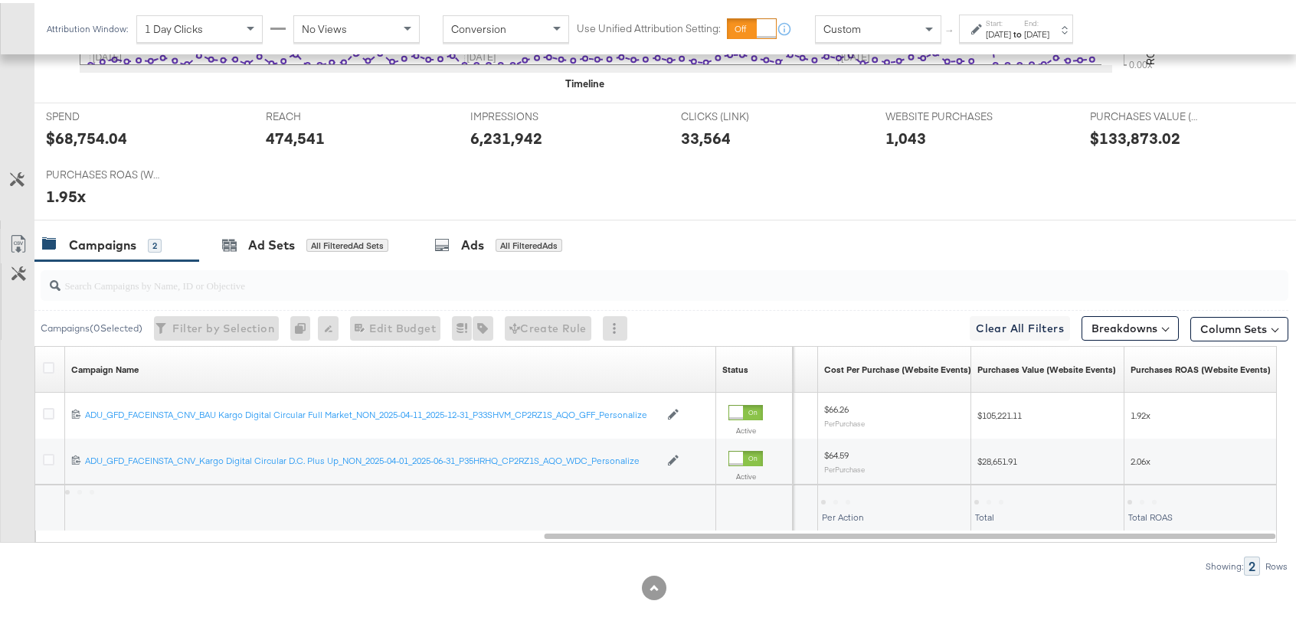
scroll to position [600, 0]
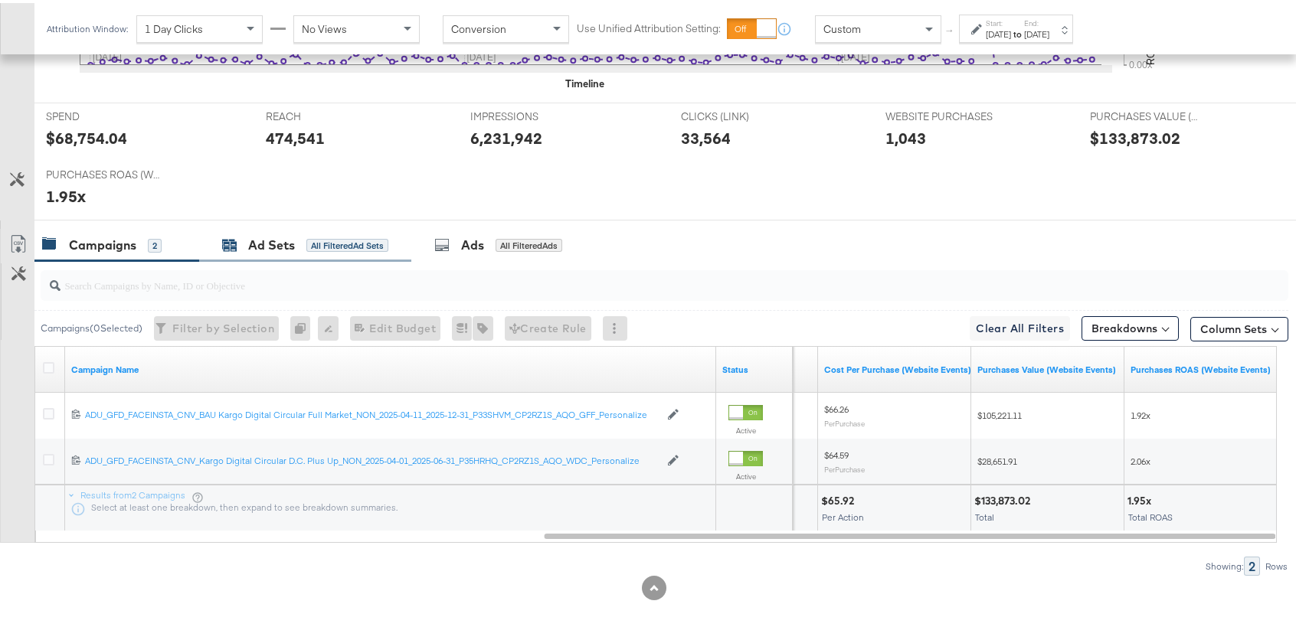
click at [307, 244] on div "All Filtered Ad Sets" at bounding box center [347, 243] width 82 height 14
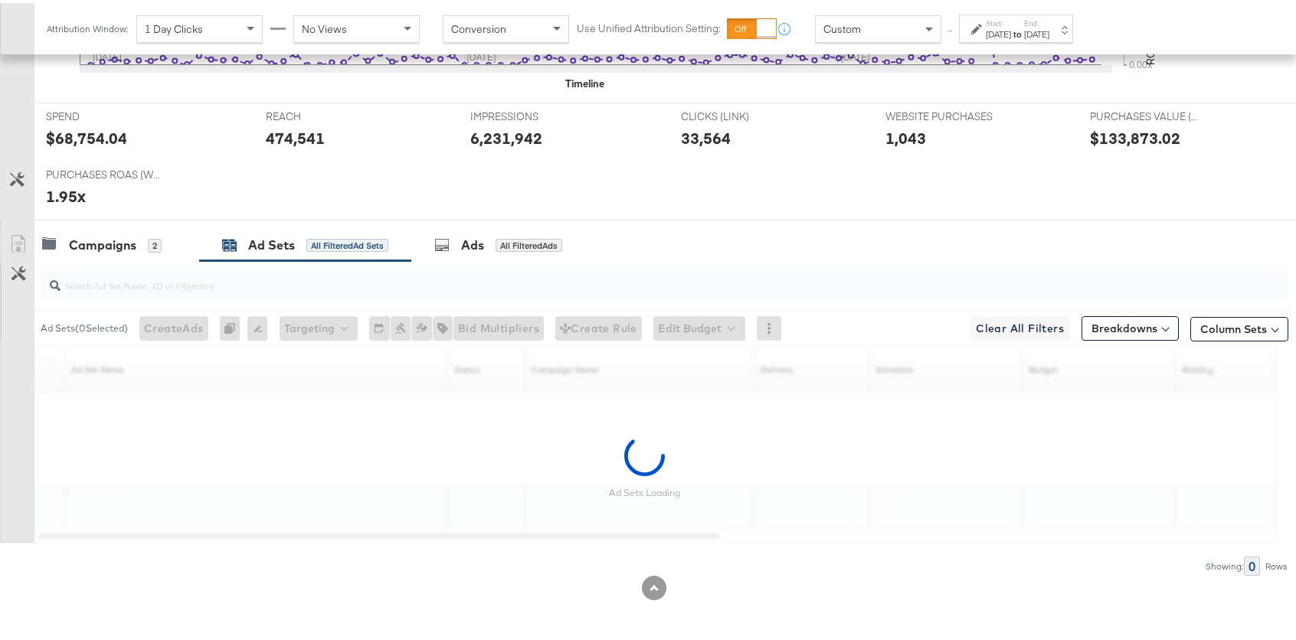
scroll to position [692, 0]
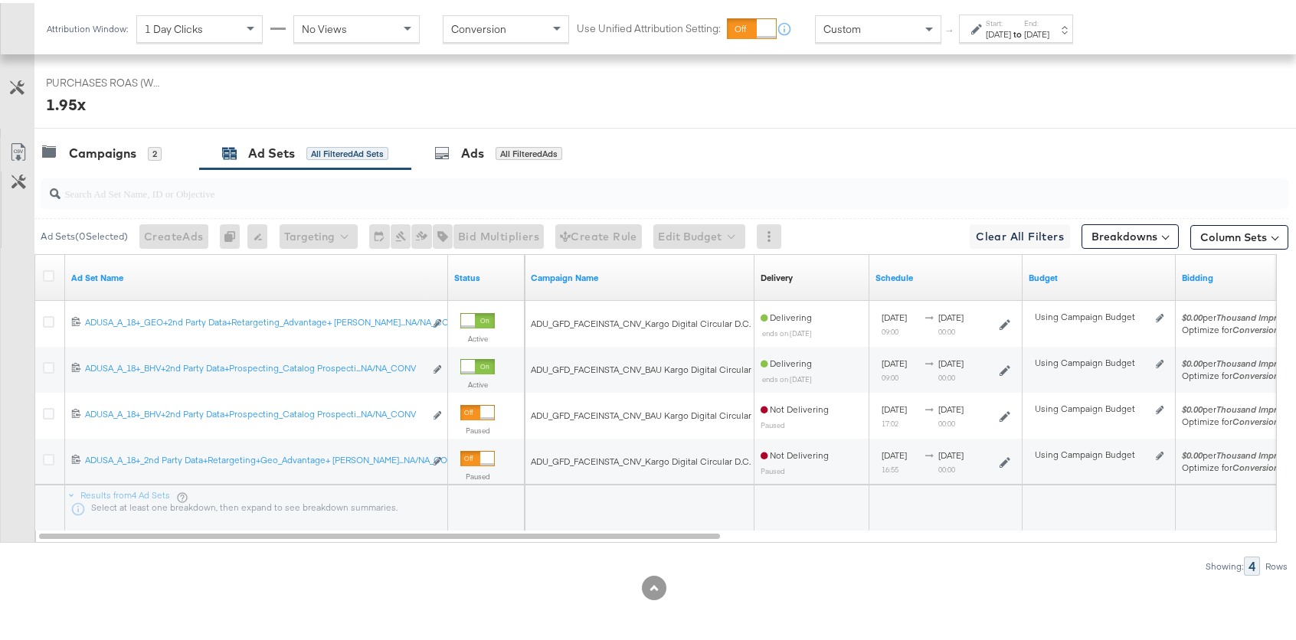
click at [558, 571] on div "KPIs Performance & KPIs Customize KPIs ✔ Clicks (Link) ✔ Purchases (Website Eve…" at bounding box center [653, 143] width 1307 height 994
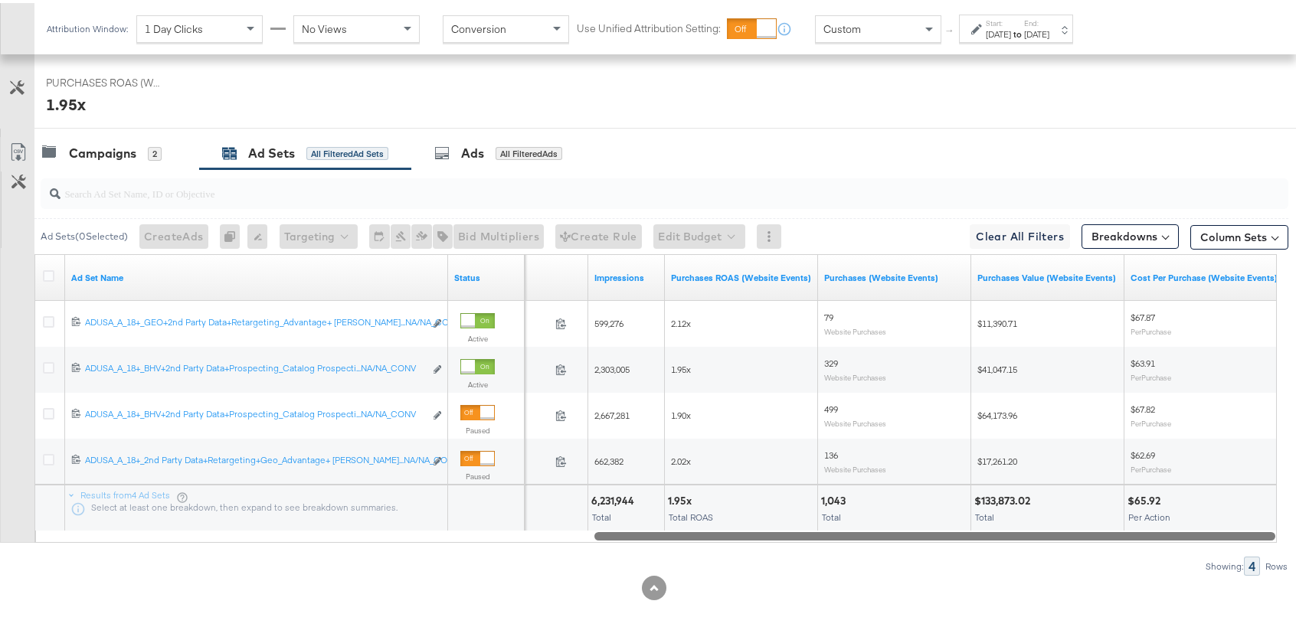
drag, startPoint x: 564, startPoint y: 534, endPoint x: 1195, endPoint y: 509, distance: 631.6
click at [1195, 509] on div "Ad Set Name Status Spend Impressions Purchases ROAS (Website Events) Purchases …" at bounding box center [655, 395] width 1242 height 289
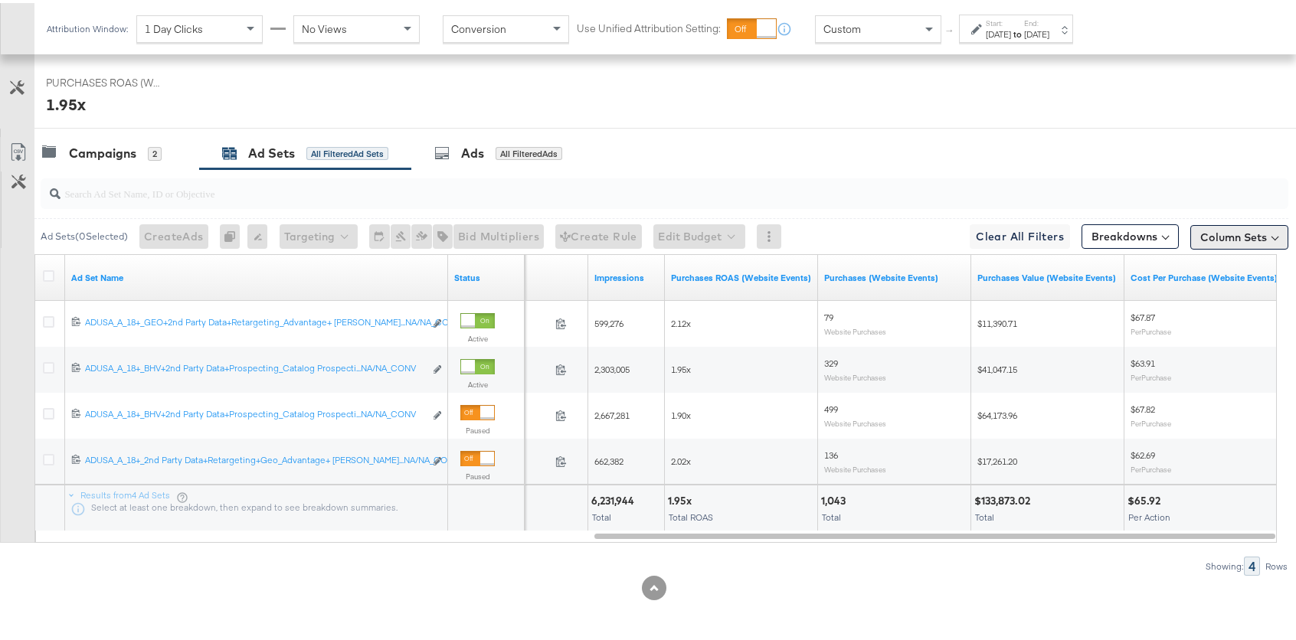
click at [1226, 241] on button "Column Sets" at bounding box center [1239, 234] width 98 height 25
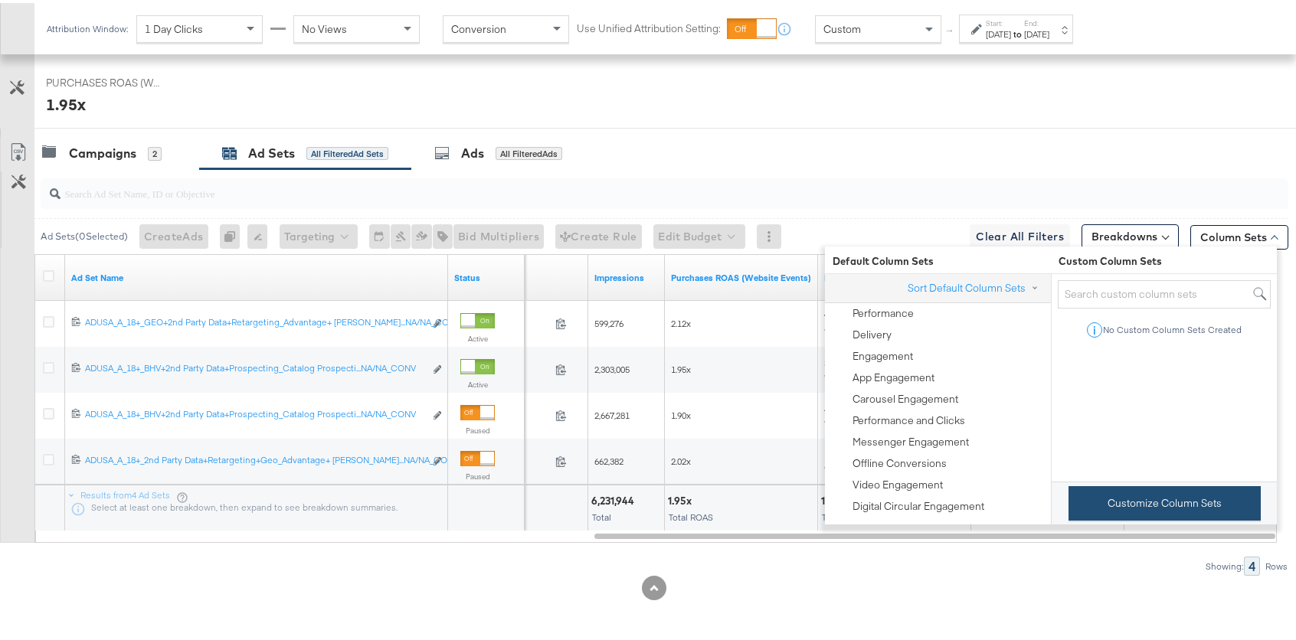
click at [1160, 518] on button "Customize Column Sets" at bounding box center [1164, 500] width 192 height 34
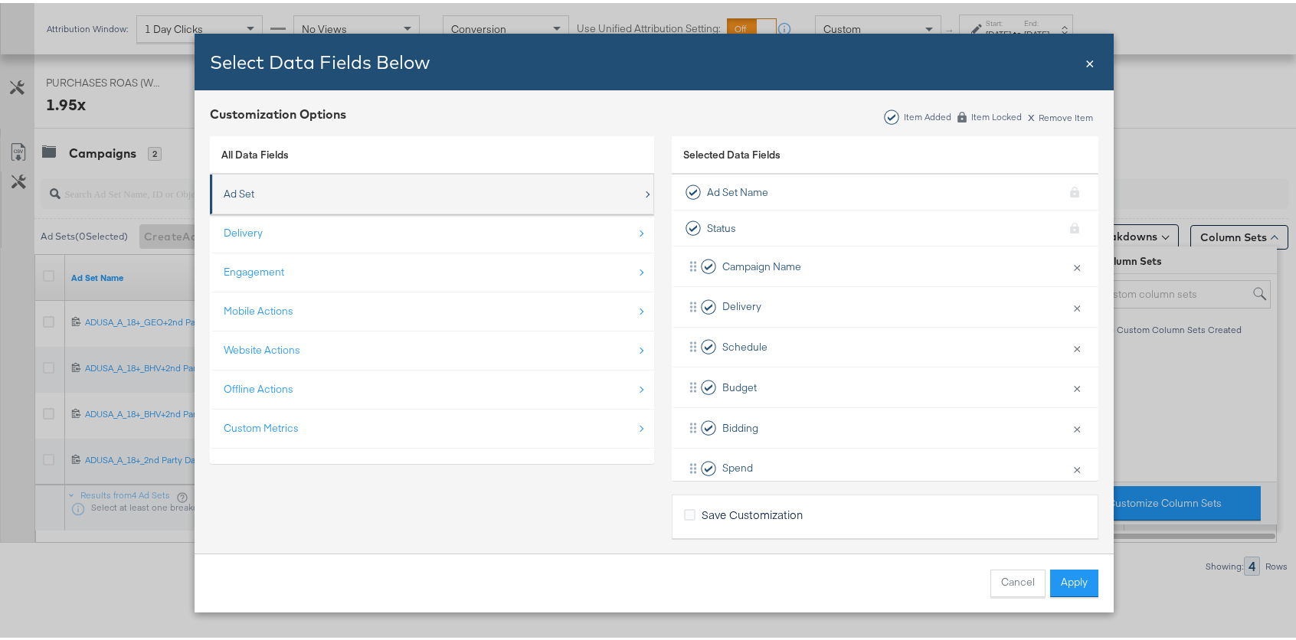
click at [299, 195] on div "Ad Set" at bounding box center [433, 190] width 419 height 31
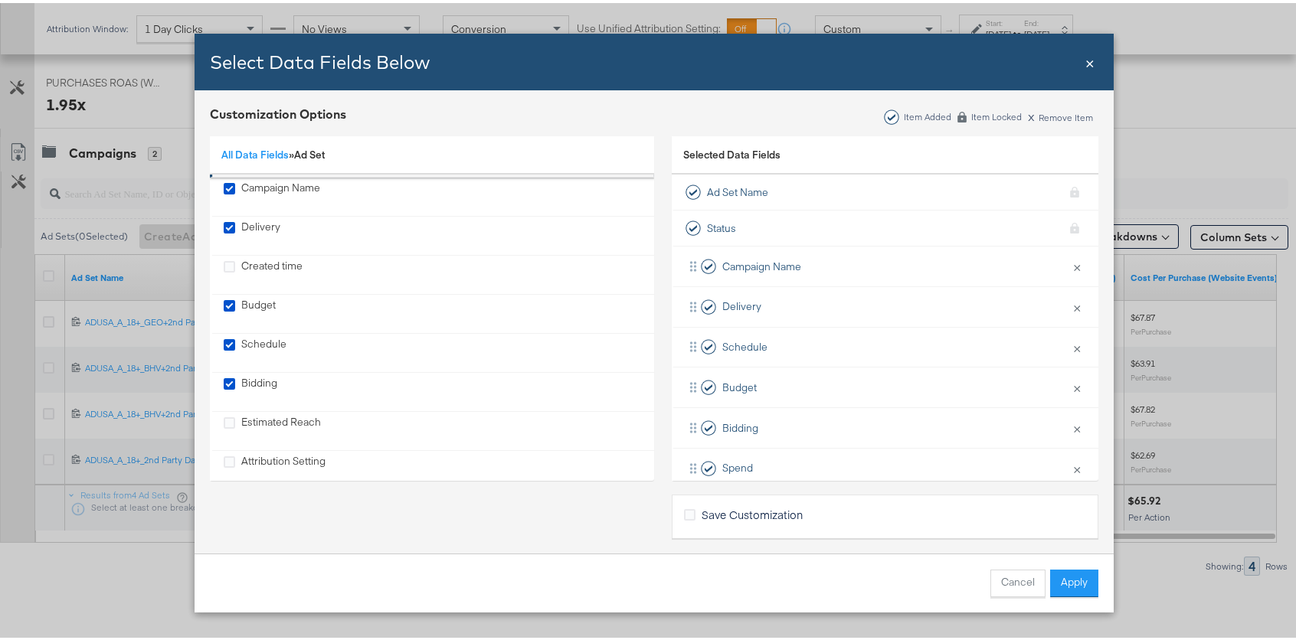
scroll to position [178, 0]
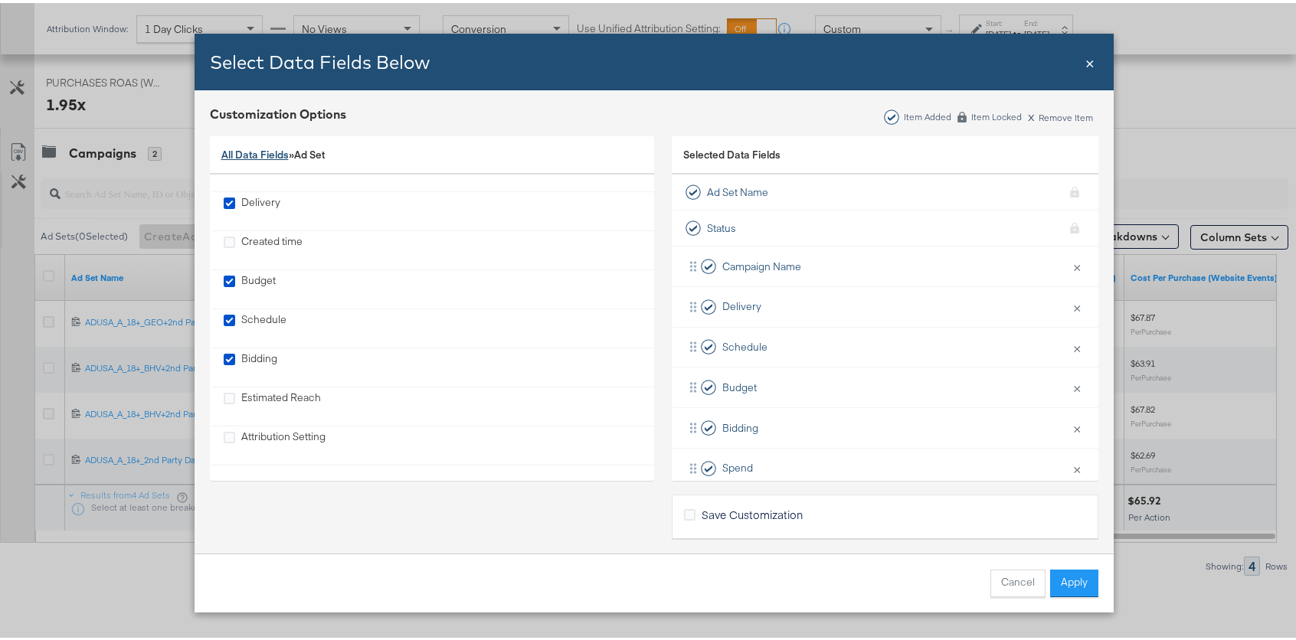
click at [266, 151] on link "All Data Fields" at bounding box center [254, 152] width 67 height 14
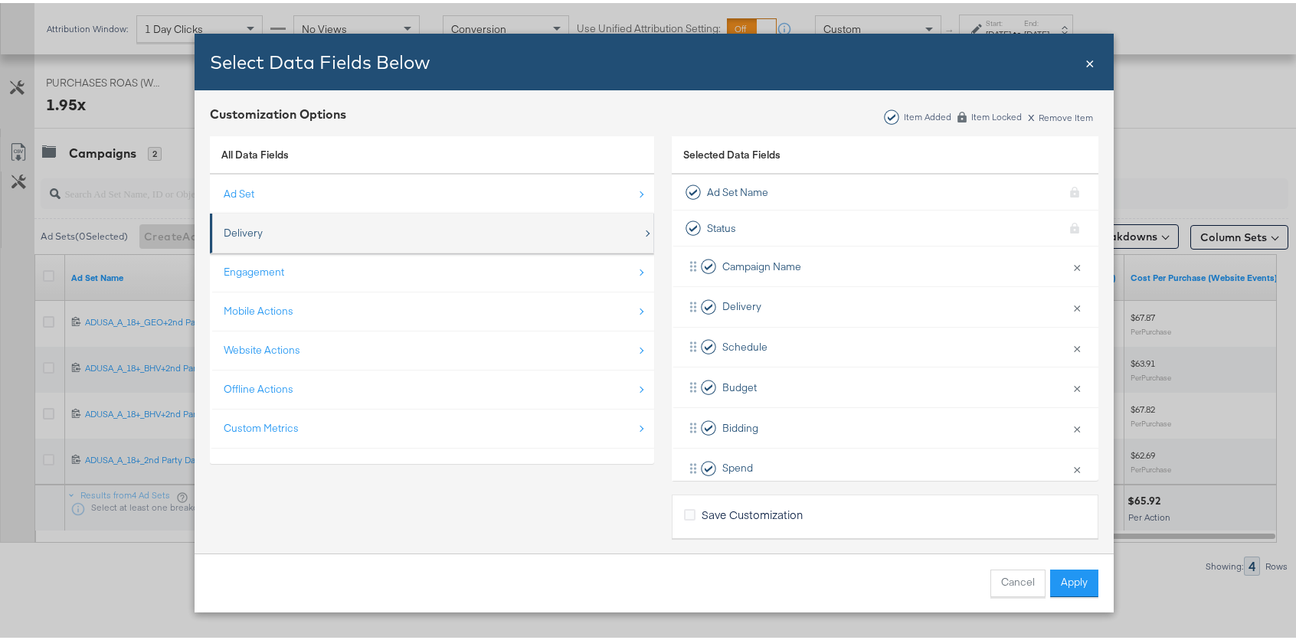
click at [260, 239] on div "Delivery" at bounding box center [433, 229] width 419 height 31
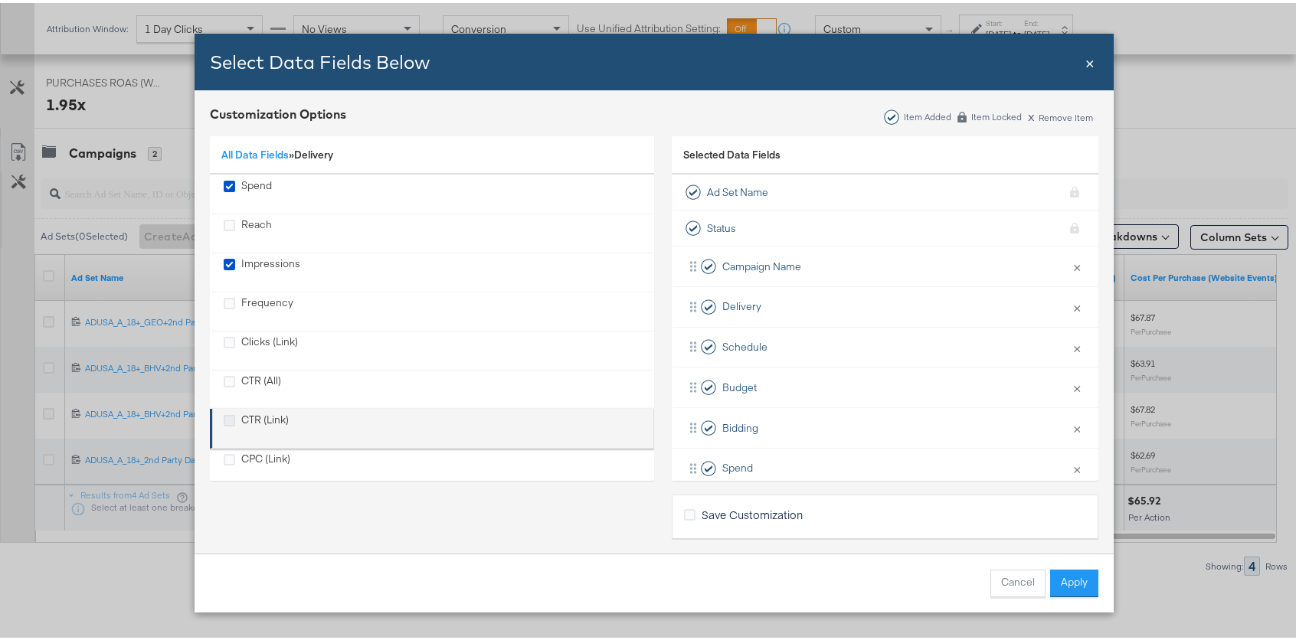
click at [227, 419] on icon "CTR (Link)" at bounding box center [229, 417] width 11 height 11
click at [0, 0] on input "CTR (Link)" at bounding box center [0, 0] width 0 height 0
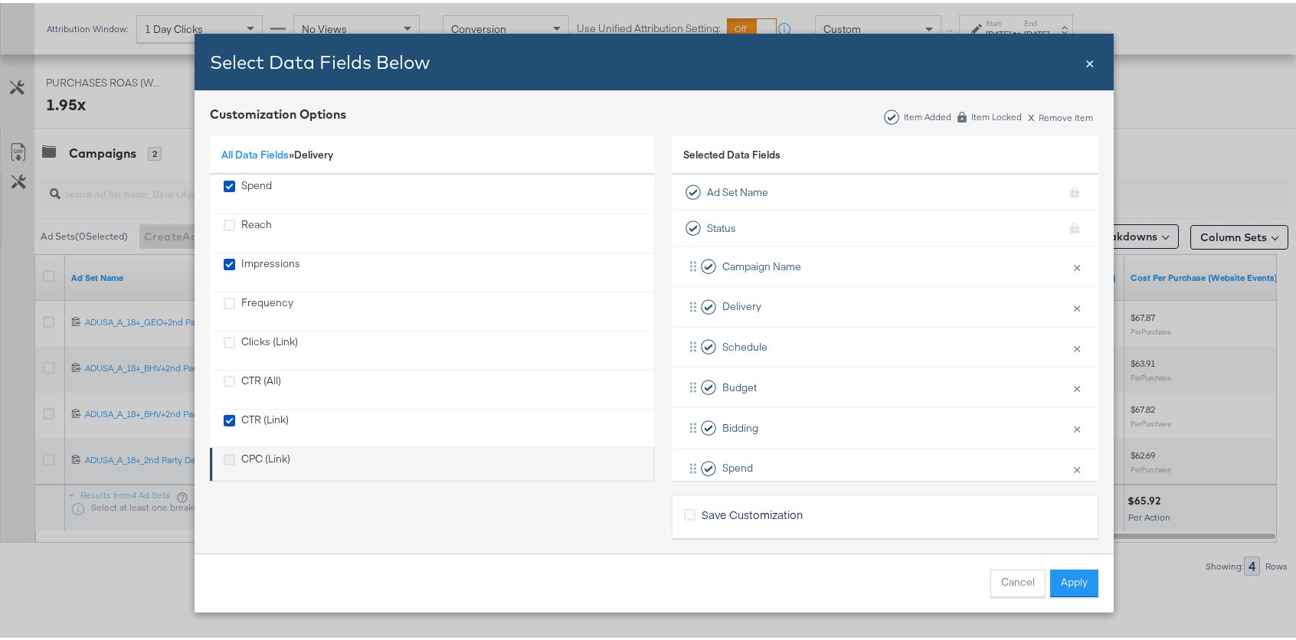
click at [226, 456] on icon "CPC (Link)" at bounding box center [229, 456] width 11 height 11
click at [0, 0] on input "CPC (Link)" at bounding box center [0, 0] width 0 height 0
click at [1092, 580] on div "Cancel Apply" at bounding box center [654, 580] width 919 height 59
drag, startPoint x: 1091, startPoint y: 580, endPoint x: 1080, endPoint y: 584, distance: 12.4
click at [1090, 580] on button "Apply" at bounding box center [1074, 581] width 48 height 28
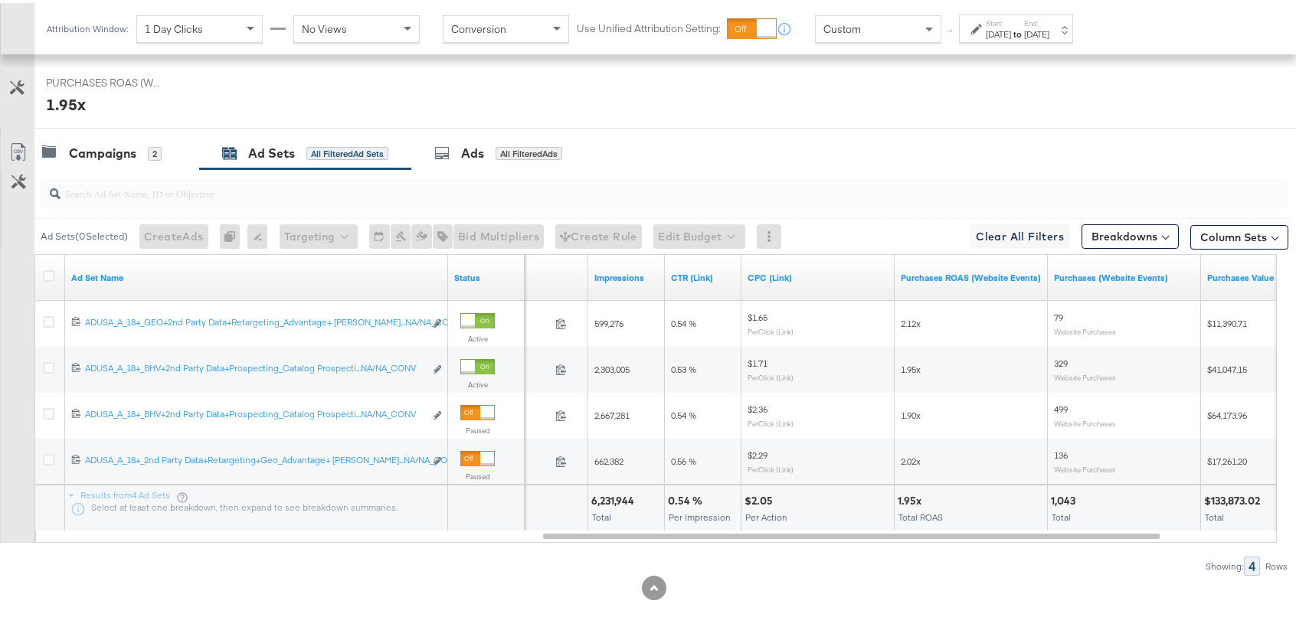
drag, startPoint x: 901, startPoint y: 564, endPoint x: 902, endPoint y: 550, distance: 13.8
click at [901, 564] on div "Showing: 4 Rows" at bounding box center [644, 563] width 1288 height 19
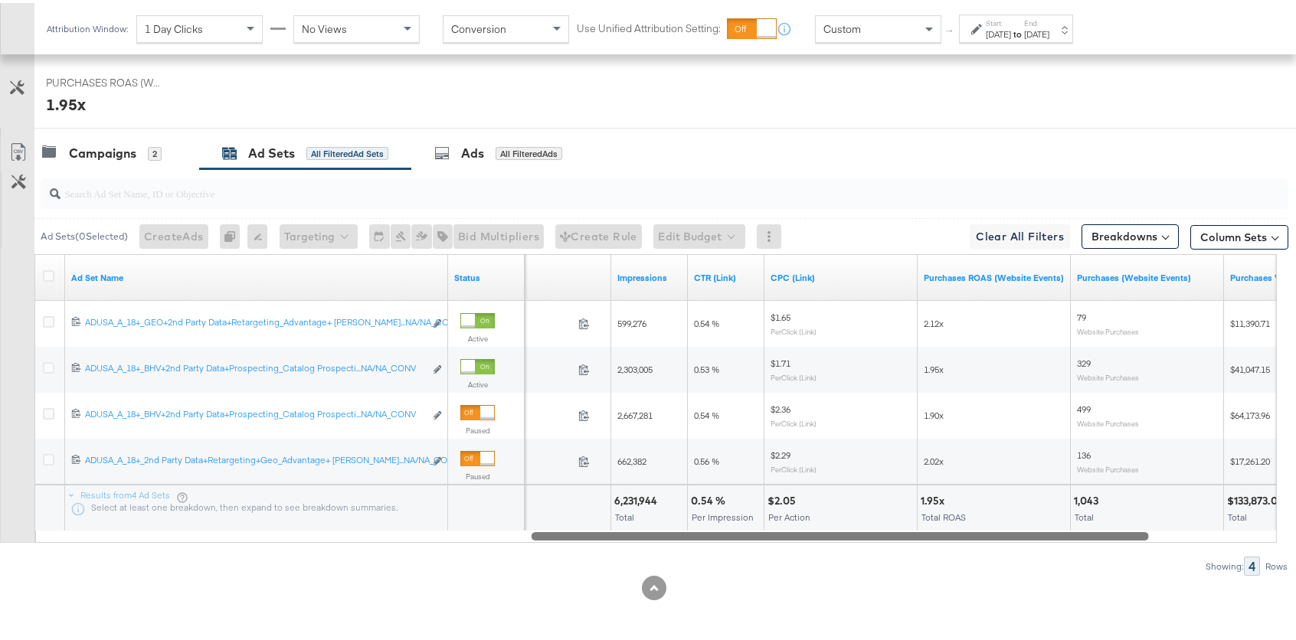
drag, startPoint x: 907, startPoint y: 532, endPoint x: 921, endPoint y: 529, distance: 14.7
click at [921, 529] on div at bounding box center [840, 532] width 617 height 13
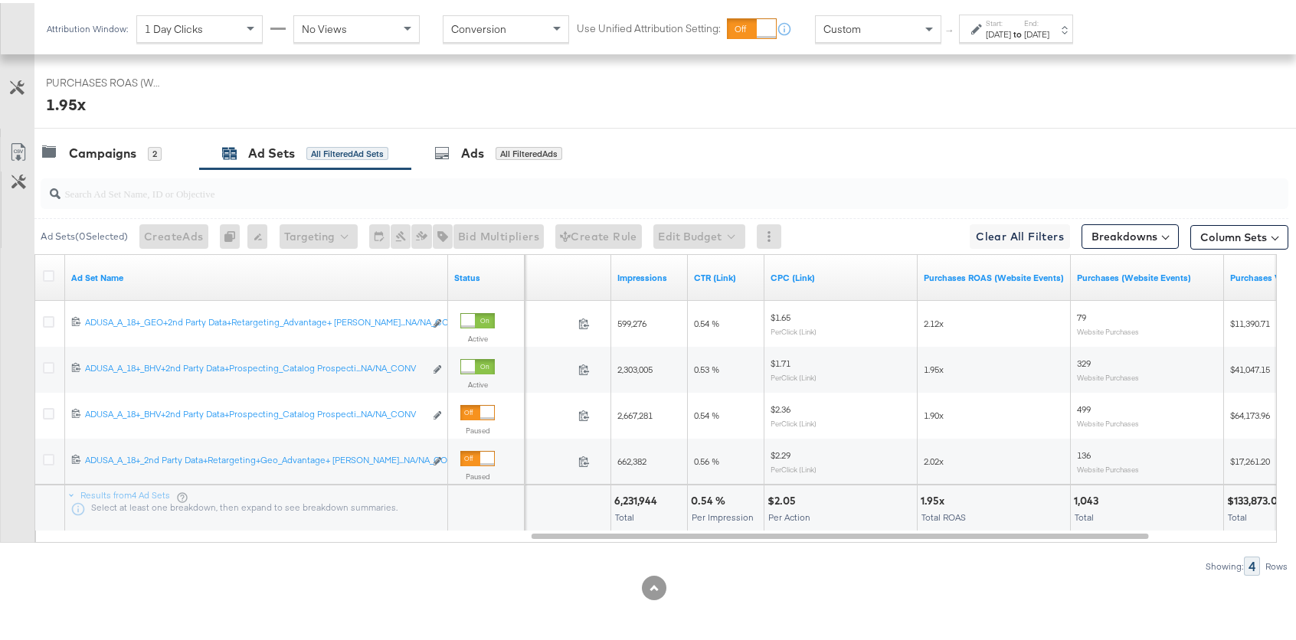
drag, startPoint x: 866, startPoint y: 599, endPoint x: 870, endPoint y: 557, distance: 42.4
click at [866, 588] on div "KPIs Performance & KPIs Customize KPIs ✔ Clicks (Link) ✔ Purchases (Website Eve…" at bounding box center [653, 143] width 1307 height 994
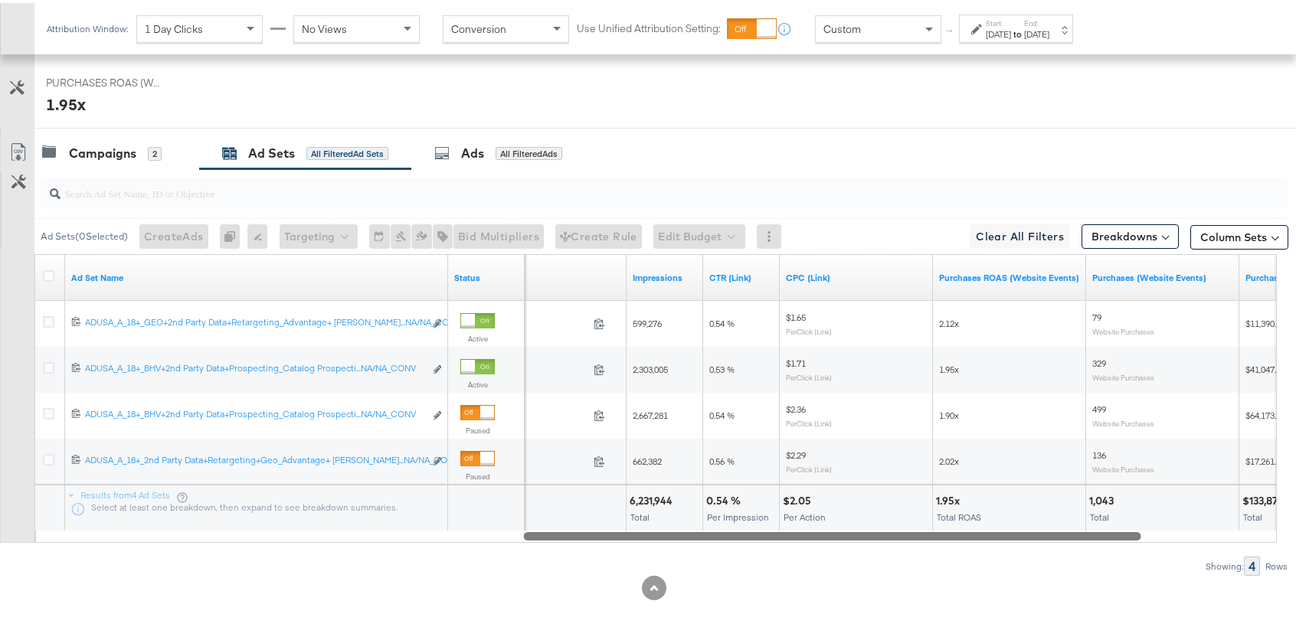
drag, startPoint x: 871, startPoint y: 535, endPoint x: 863, endPoint y: 522, distance: 15.8
click at [863, 522] on div "Ad Set Name Status Spend Impressions CTR (Link) CPC (Link) Purchases ROAS (Webs…" at bounding box center [655, 395] width 1242 height 289
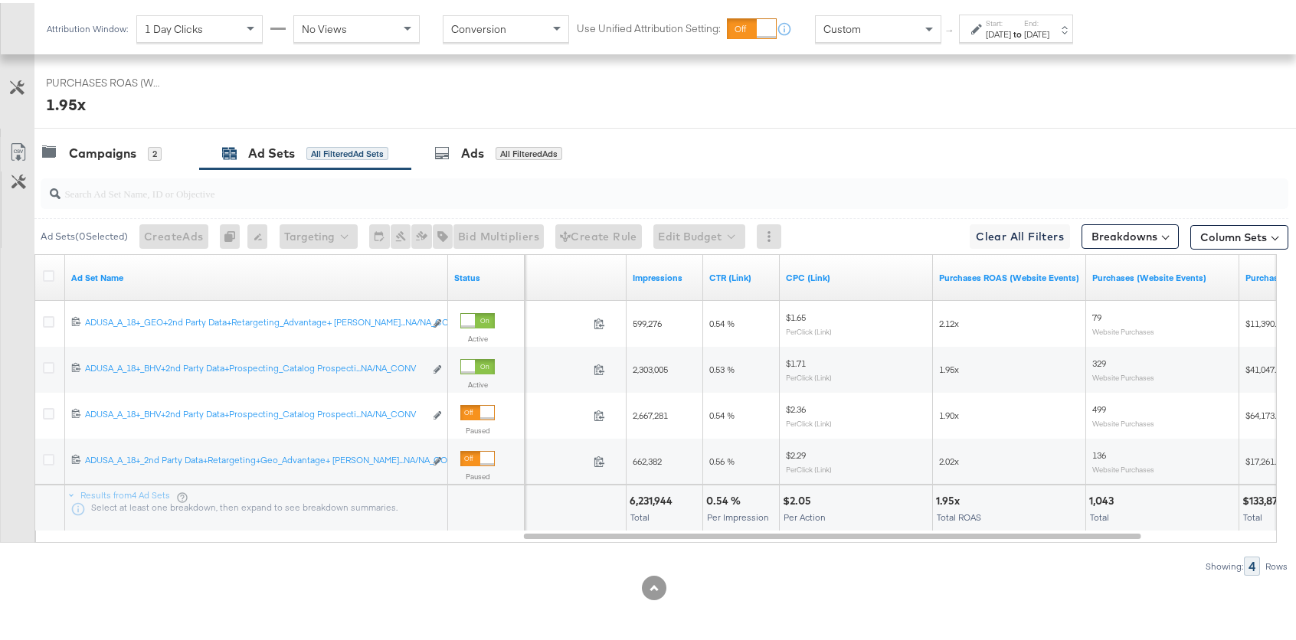
click at [1239, 221] on div "Column Sets" at bounding box center [1239, 231] width 98 height 25
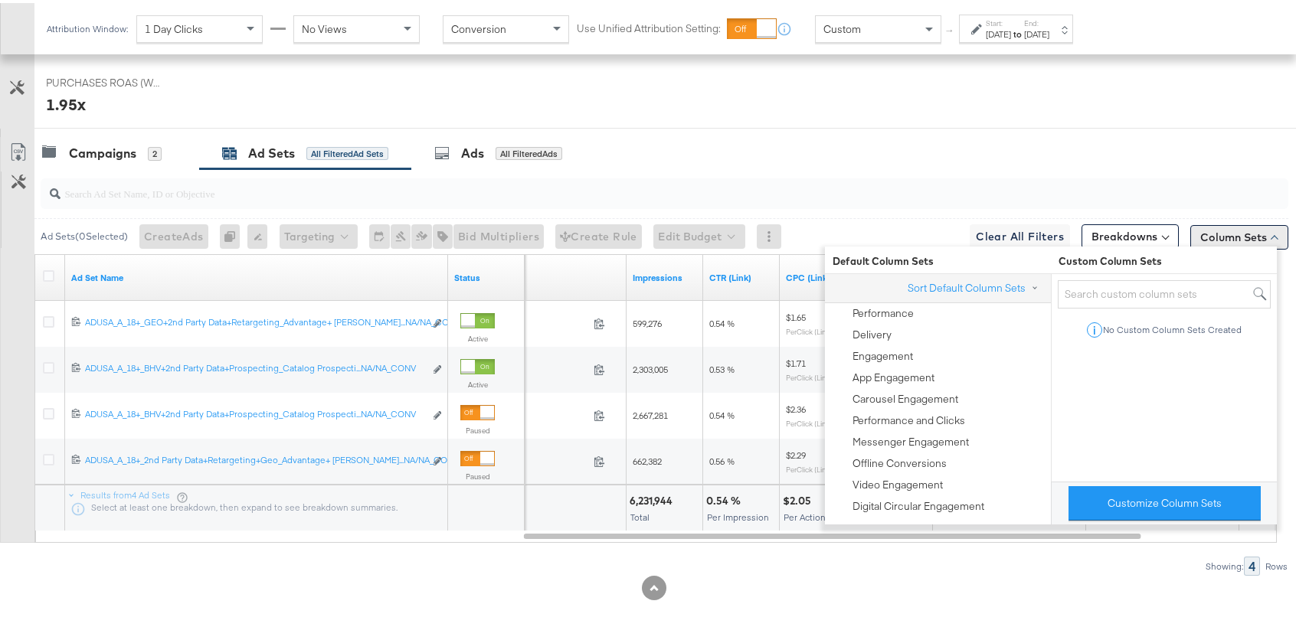
click at [1238, 227] on button "Column Sets" at bounding box center [1239, 234] width 98 height 25
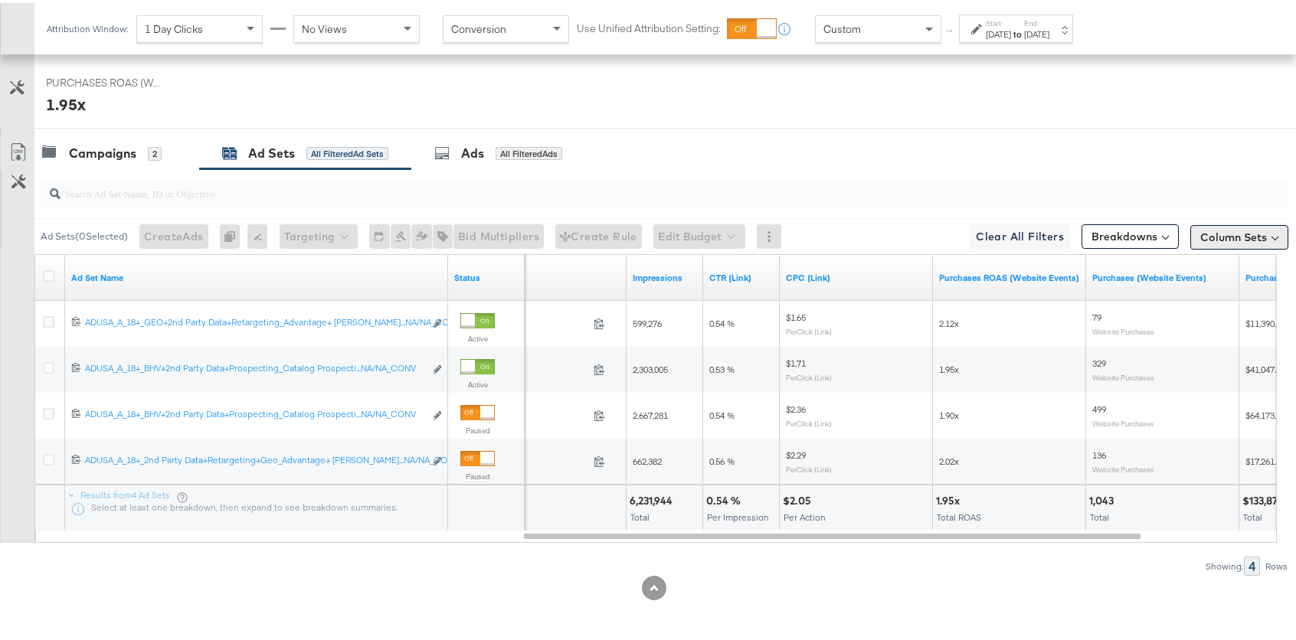
click at [1237, 227] on button "Column Sets" at bounding box center [1239, 234] width 98 height 25
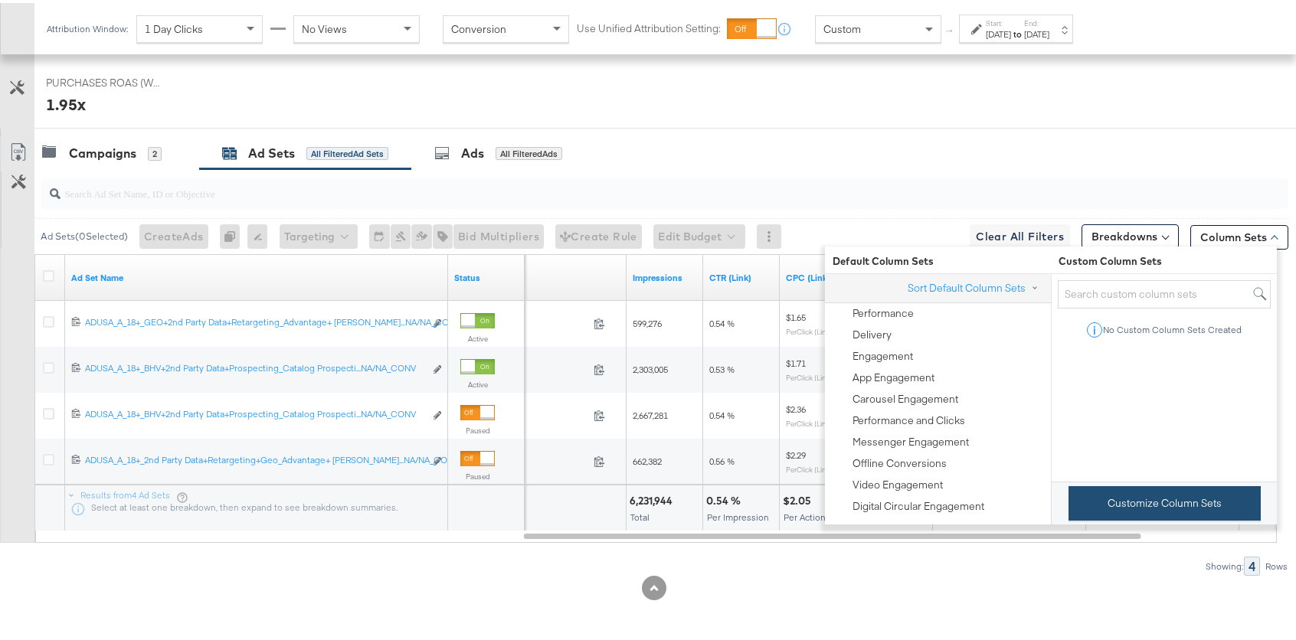
click at [1152, 509] on button "Customize Column Sets" at bounding box center [1164, 500] width 192 height 34
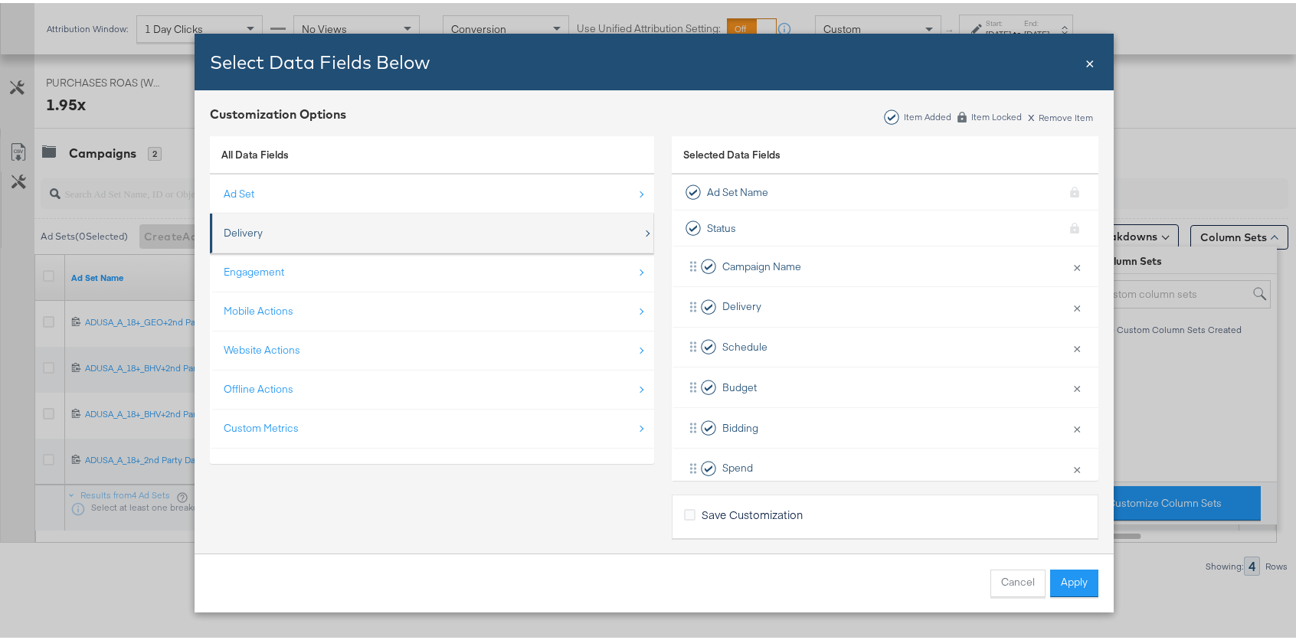
click at [261, 220] on div "Delivery" at bounding box center [433, 229] width 419 height 31
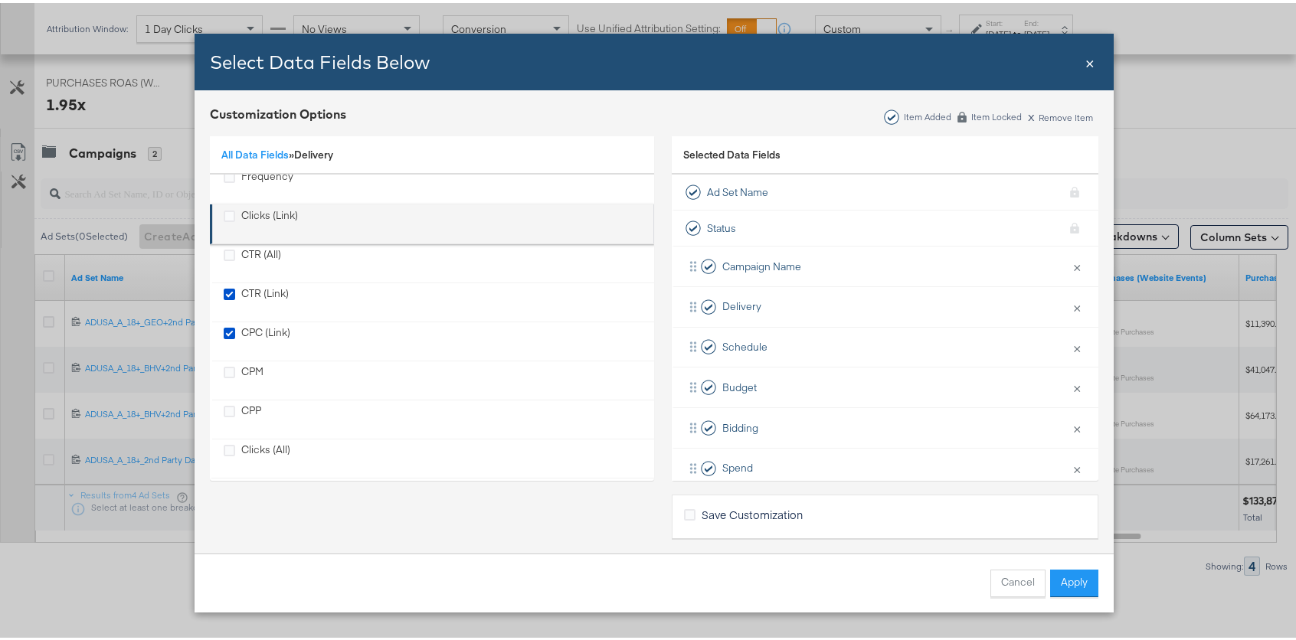
scroll to position [139, 0]
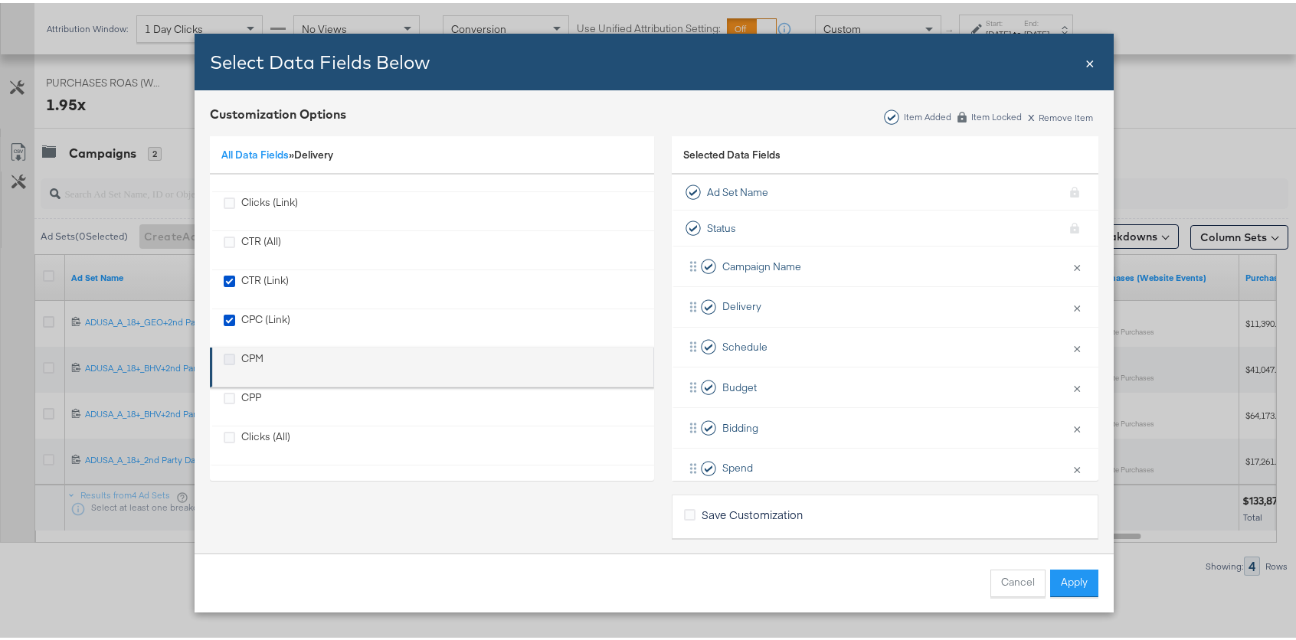
click at [224, 355] on icon "CPM" at bounding box center [229, 356] width 11 height 11
click at [0, 0] on input "CPM" at bounding box center [0, 0] width 0 height 0
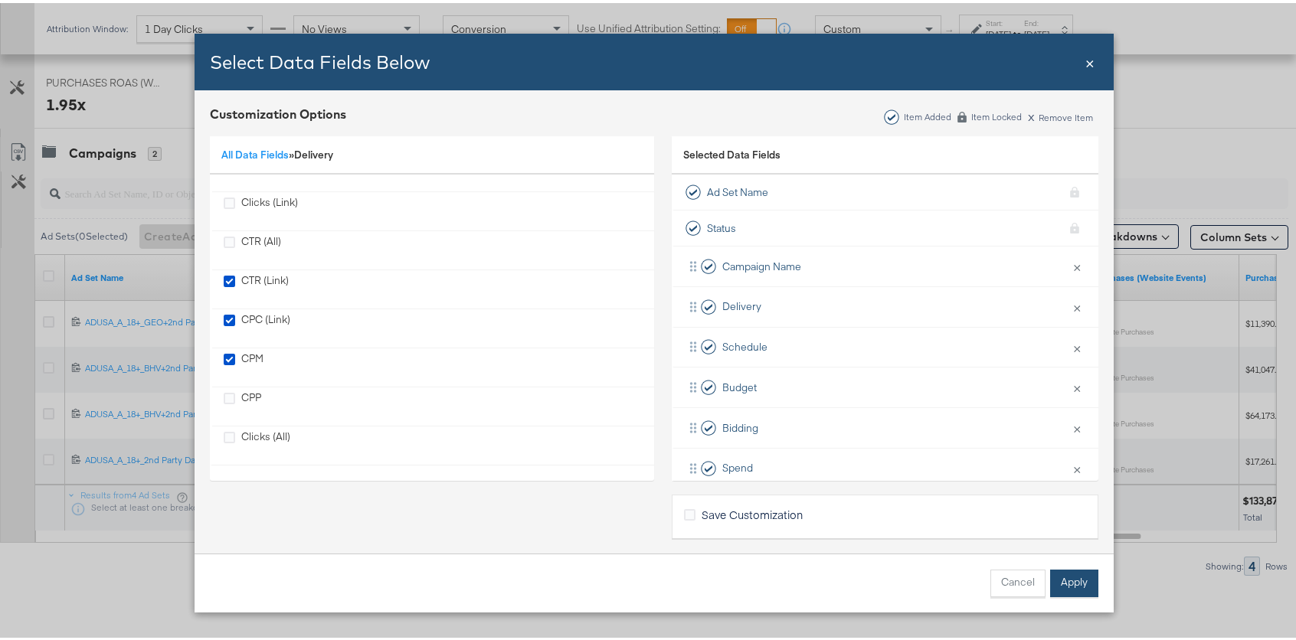
click at [1055, 581] on button "Apply" at bounding box center [1074, 581] width 48 height 28
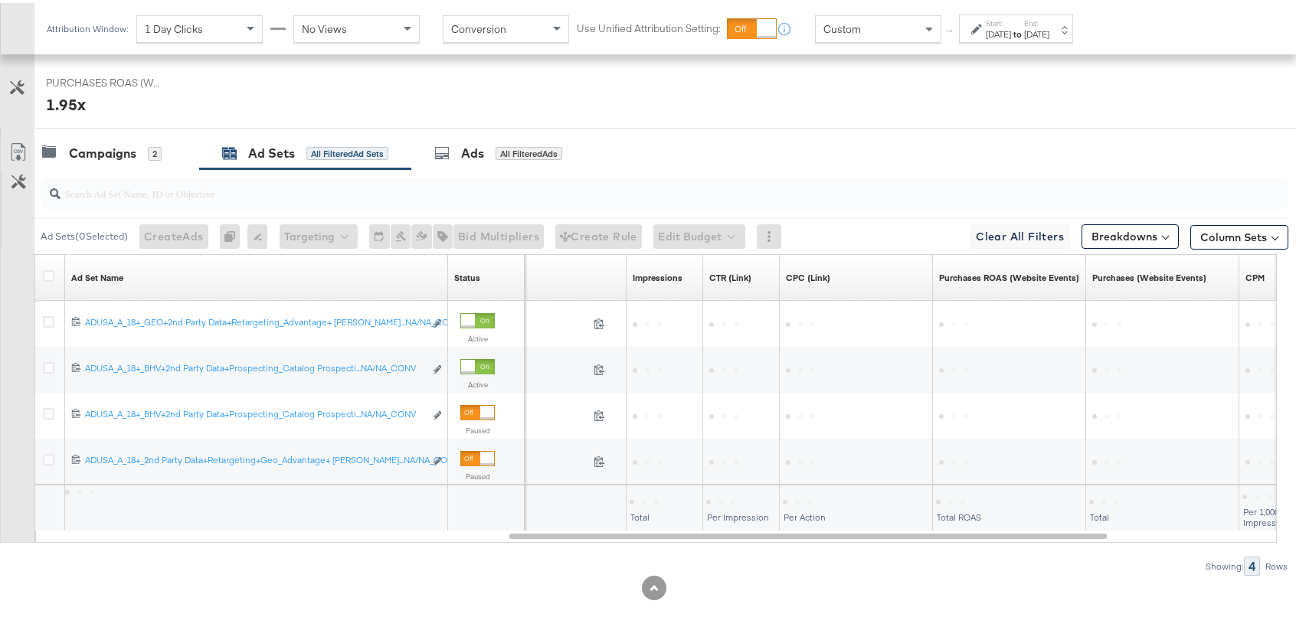
scroll to position [0, 0]
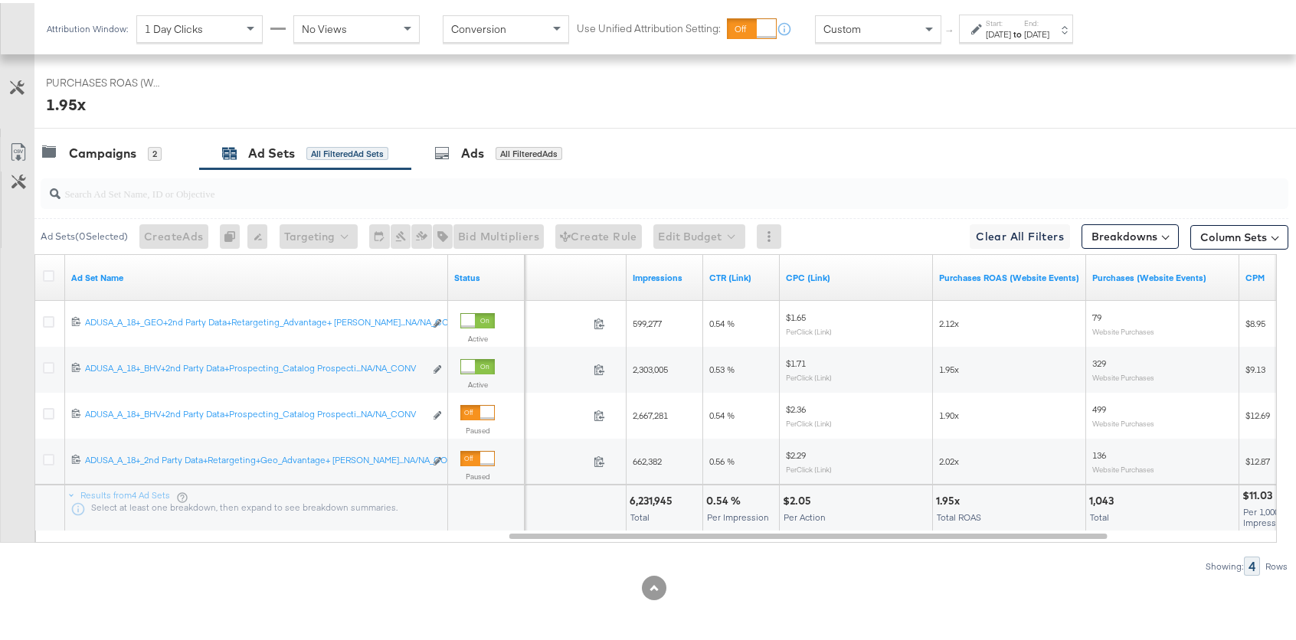
click at [928, 579] on div at bounding box center [653, 585] width 1307 height 25
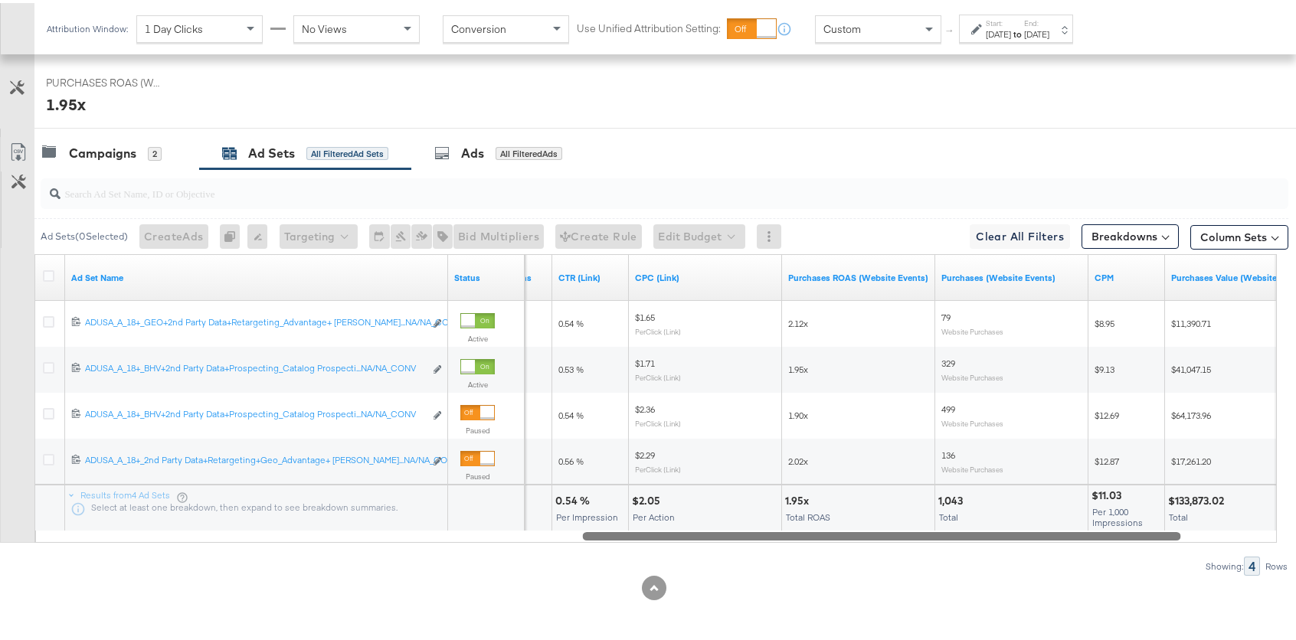
drag, startPoint x: 968, startPoint y: 534, endPoint x: 1042, endPoint y: 531, distance: 73.6
click at [1042, 531] on div at bounding box center [882, 532] width 598 height 13
